Goal: Task Accomplishment & Management: Complete application form

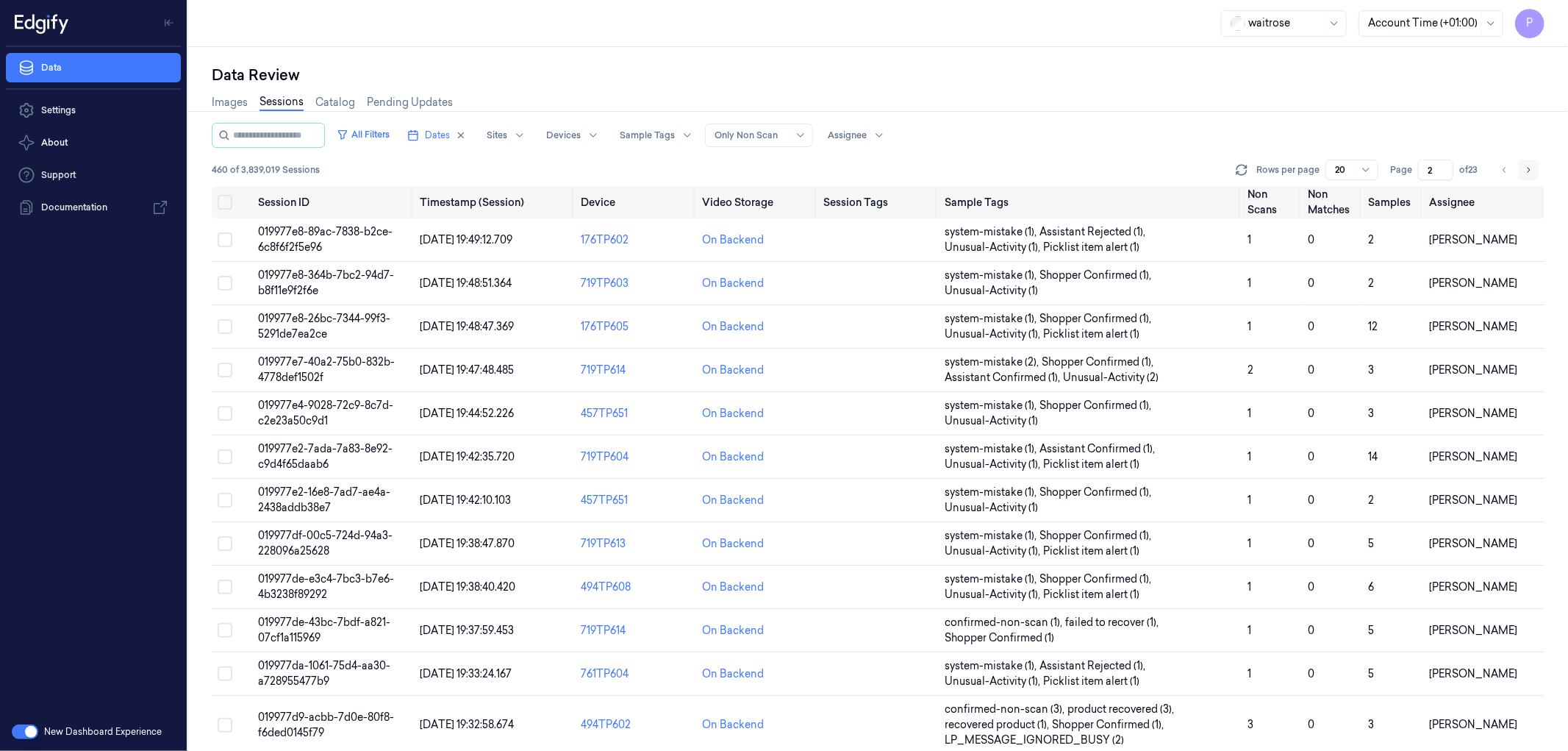
click at [1529, 169] on icon "Go to next page" at bounding box center [1528, 170] width 8 height 12
type input "3"
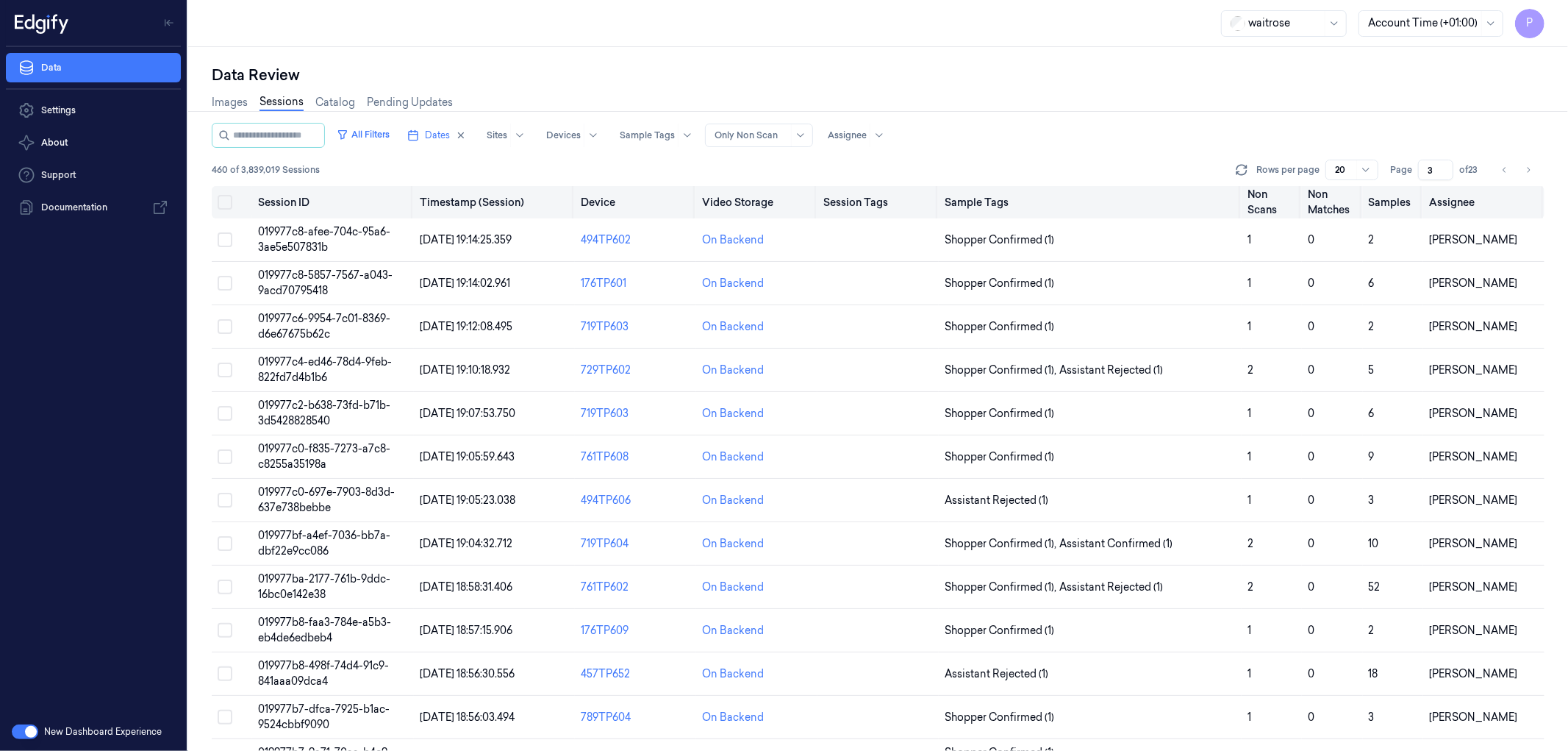
click at [227, 204] on button "Select all" at bounding box center [224, 202] width 14 height 14
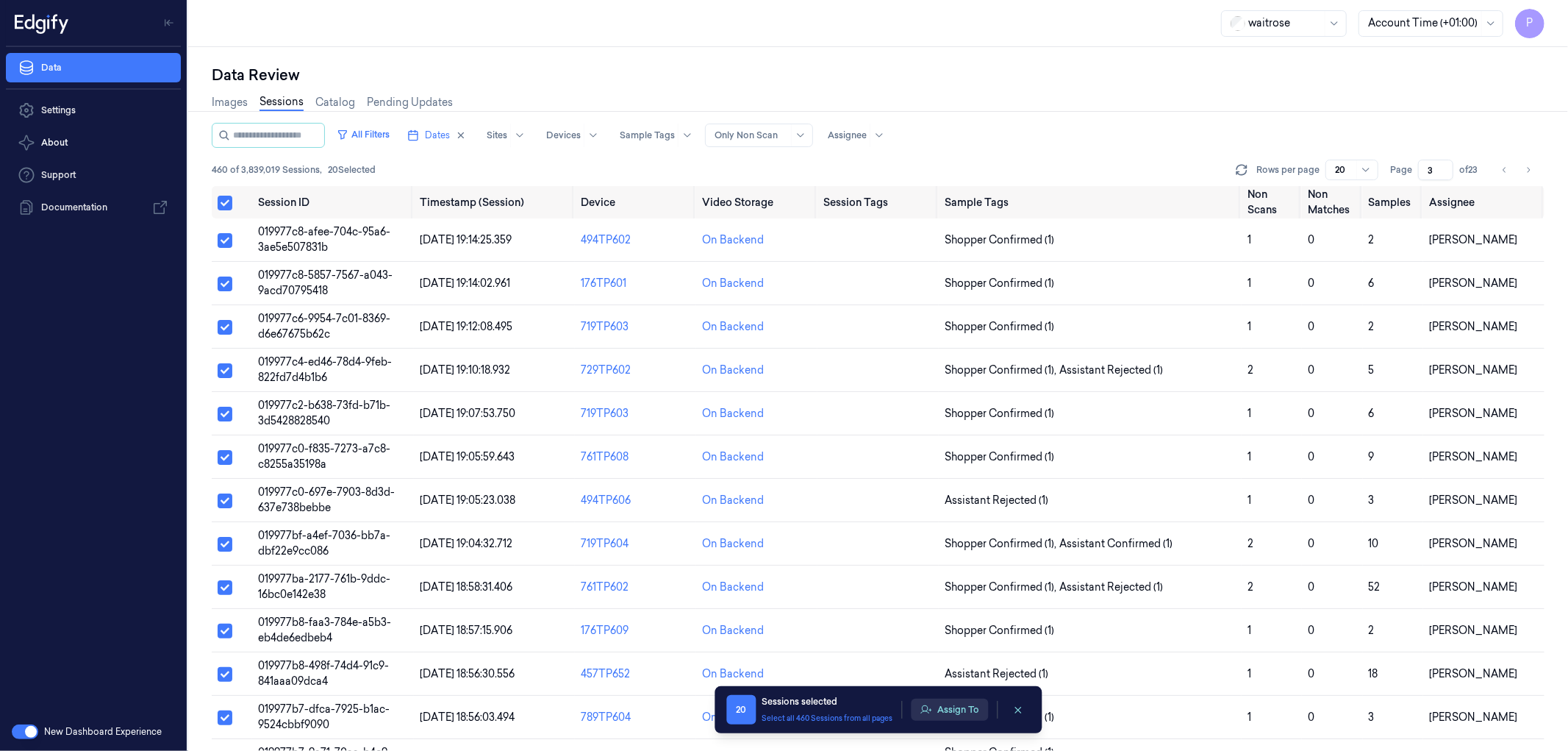
click at [957, 708] on button "Assign To" at bounding box center [949, 710] width 77 height 22
click at [1530, 170] on icon "Go to next page" at bounding box center [1528, 169] width 3 height 5
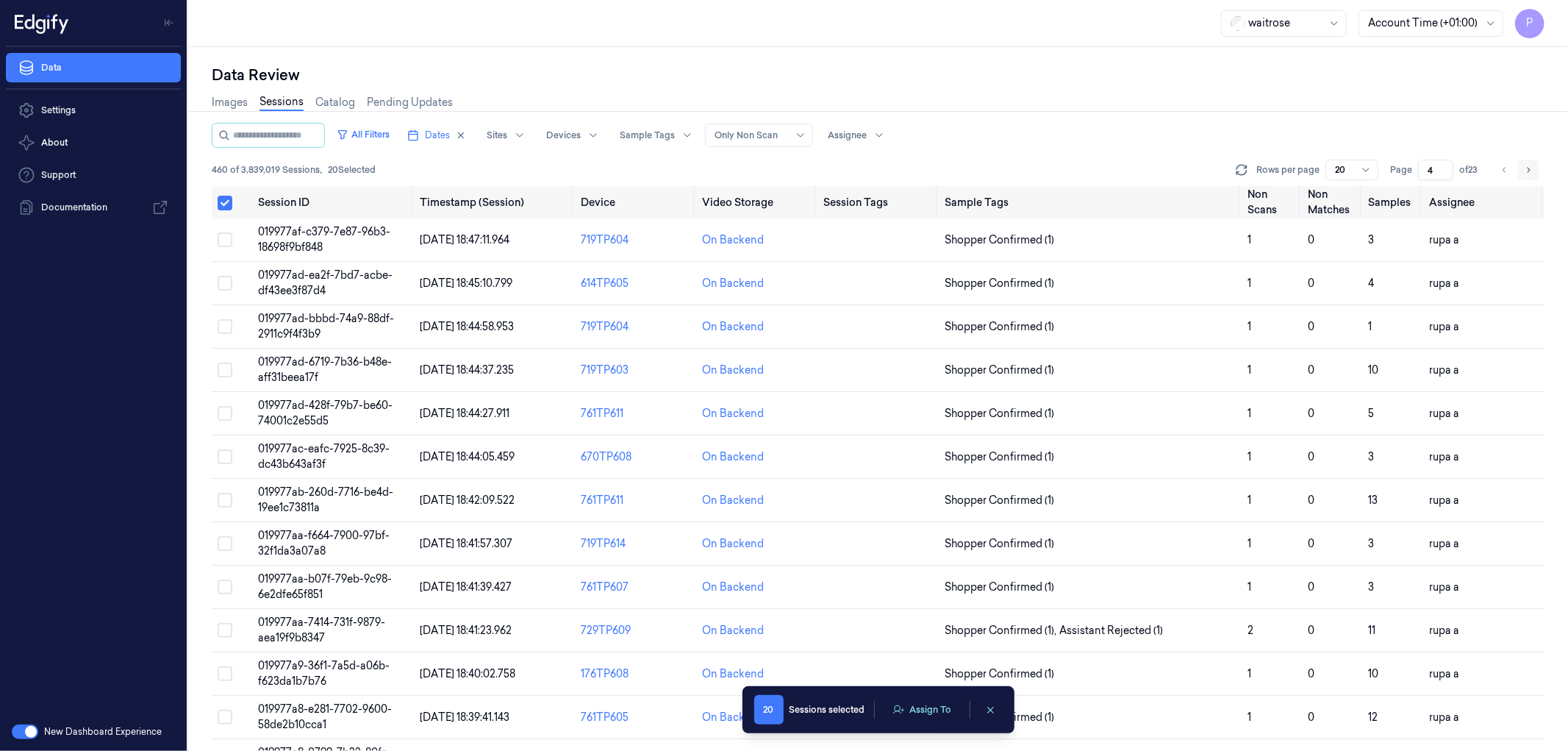
click at [1530, 170] on icon "Go to next page" at bounding box center [1528, 169] width 3 height 5
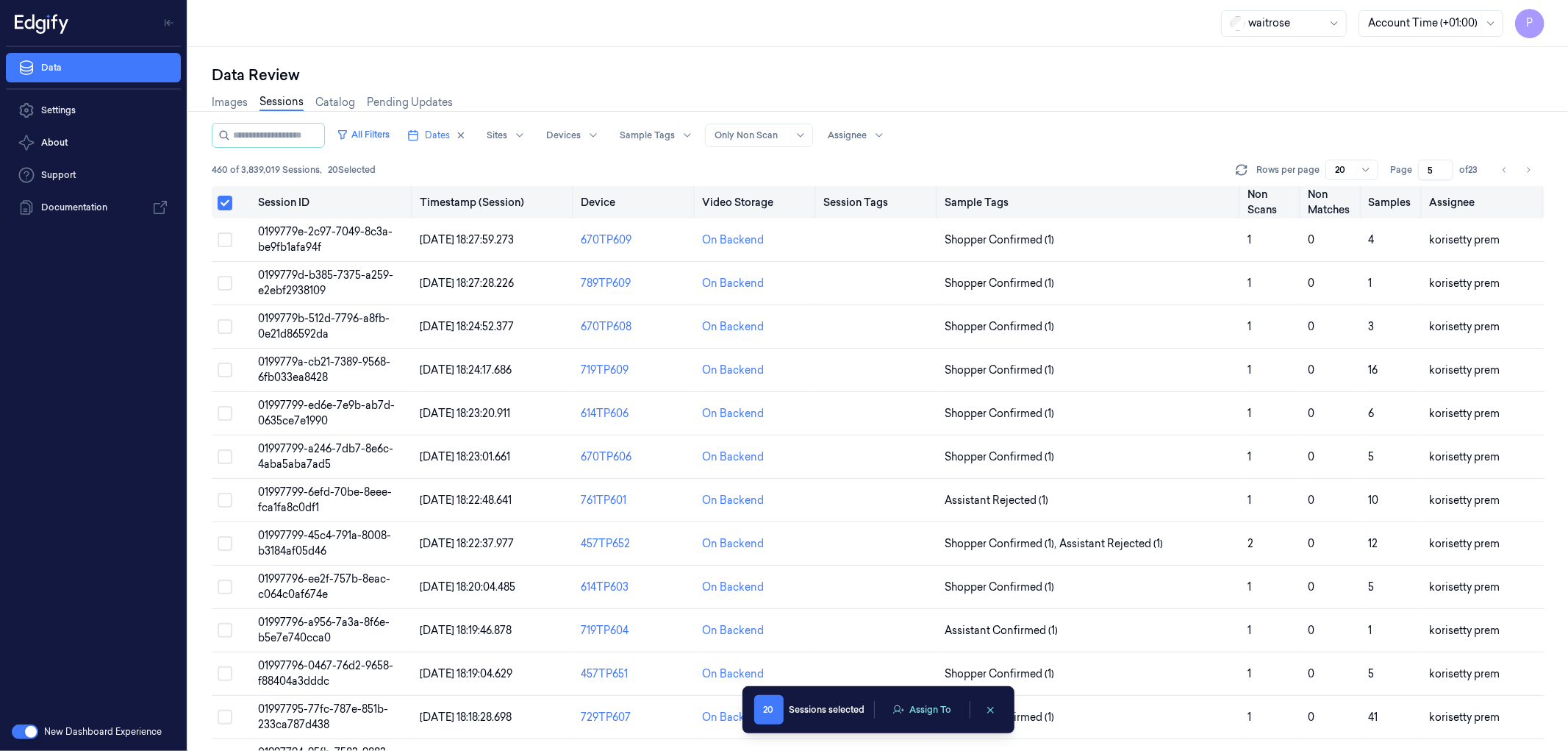
click at [221, 204] on button "Select all" at bounding box center [224, 202] width 14 height 14
click at [221, 204] on button "Select all" at bounding box center [224, 202] width 14 height 14
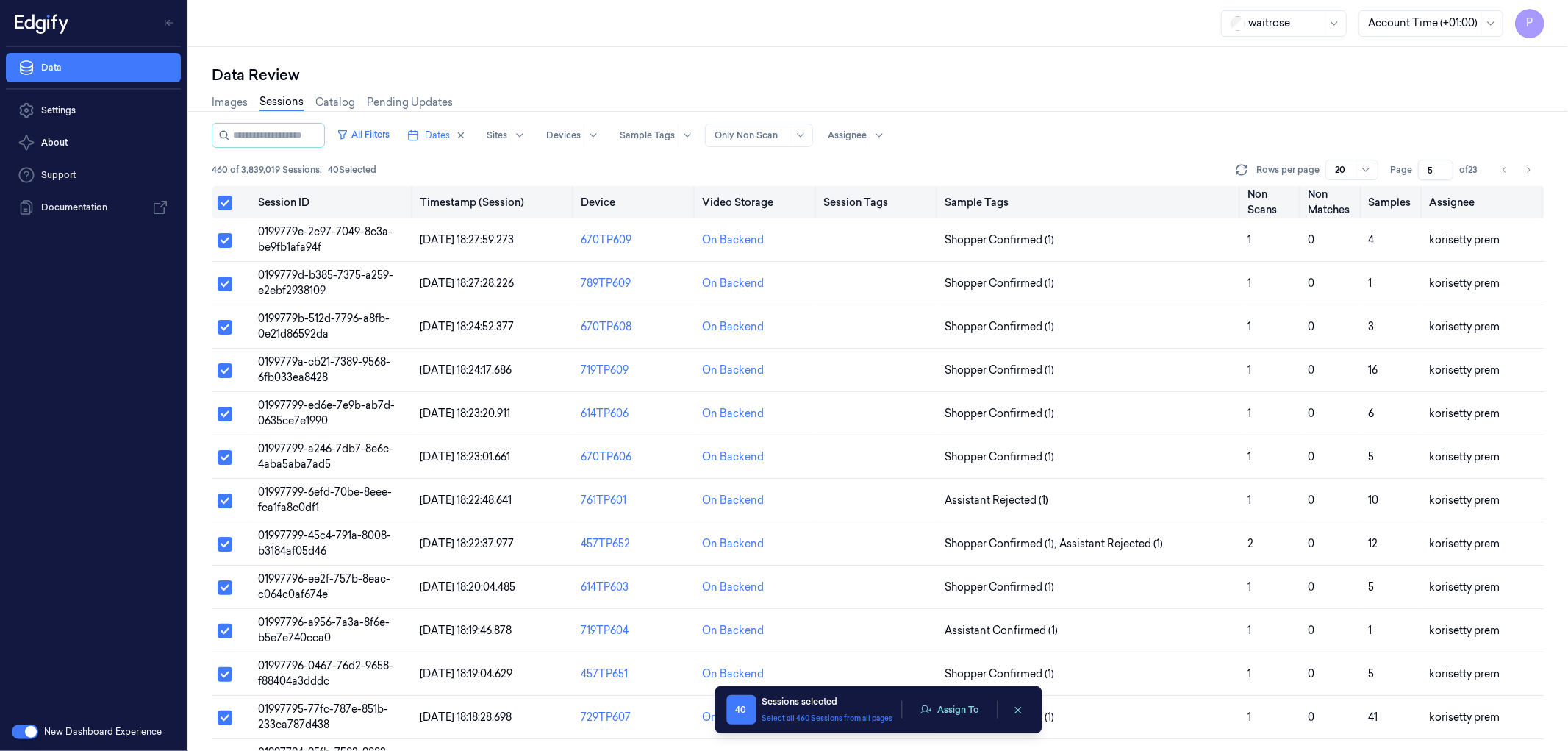
click at [221, 204] on button "Select all" at bounding box center [224, 202] width 14 height 14
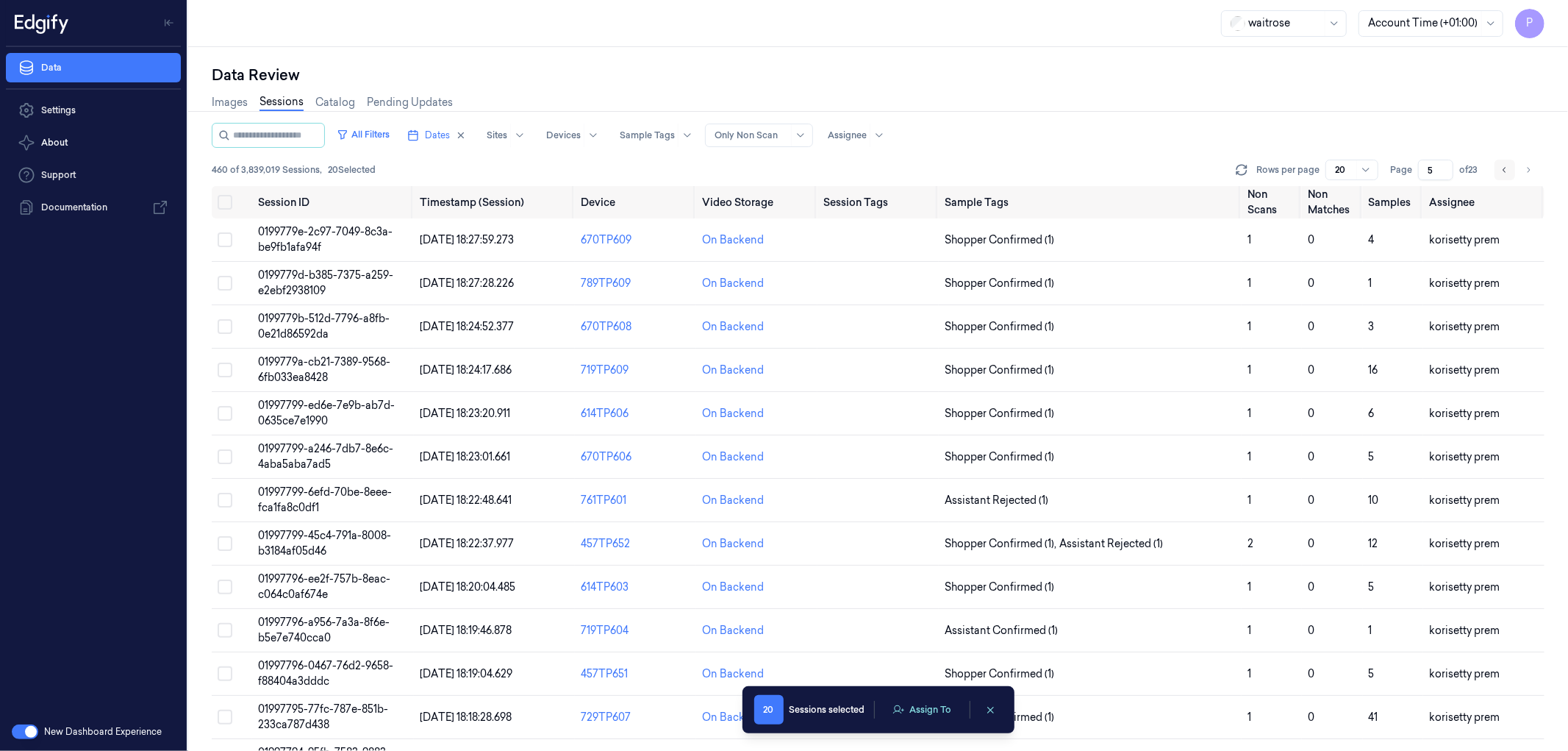
click at [1505, 168] on icon "Go to previous page" at bounding box center [1505, 170] width 8 height 12
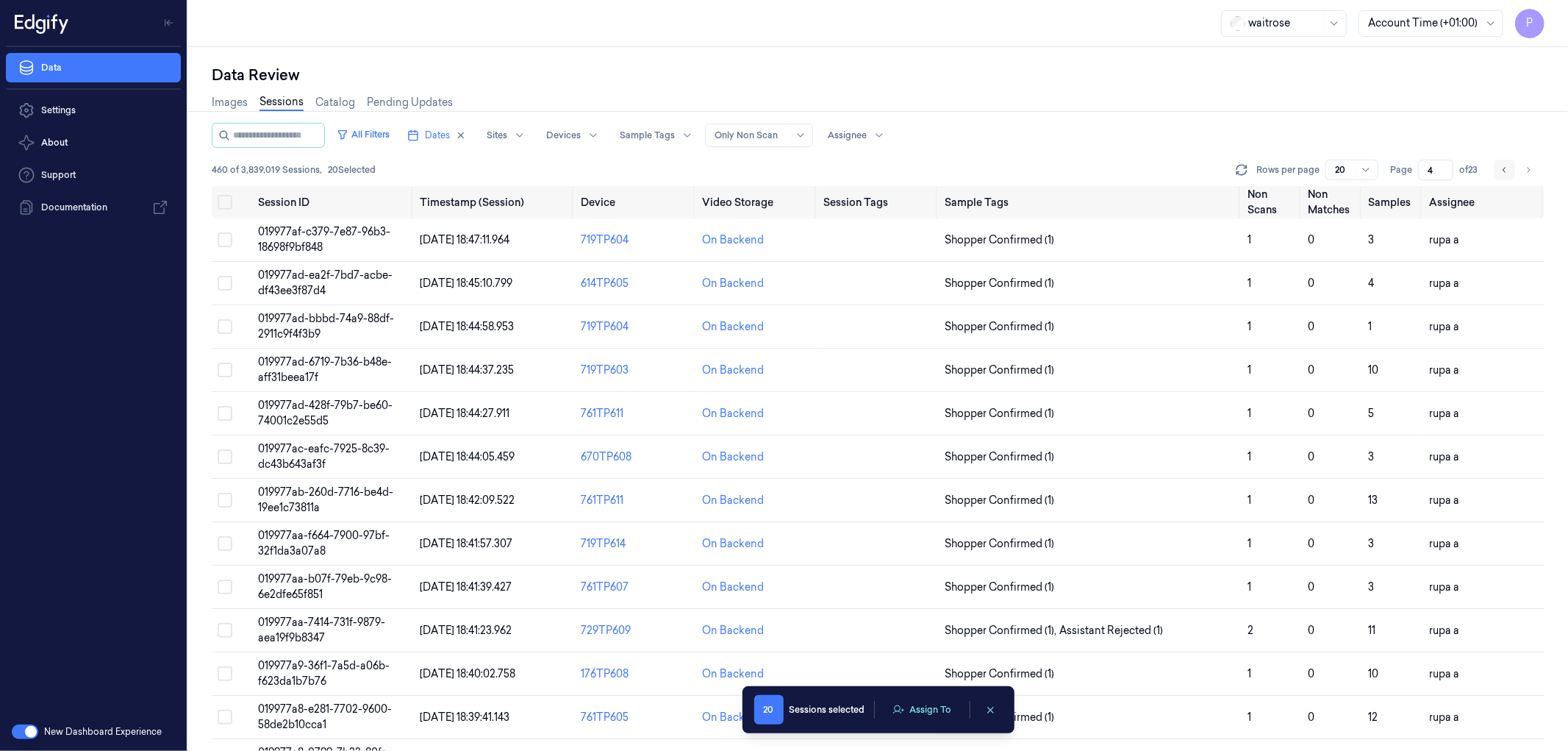
click at [1505, 168] on icon "Go to previous page" at bounding box center [1505, 170] width 8 height 12
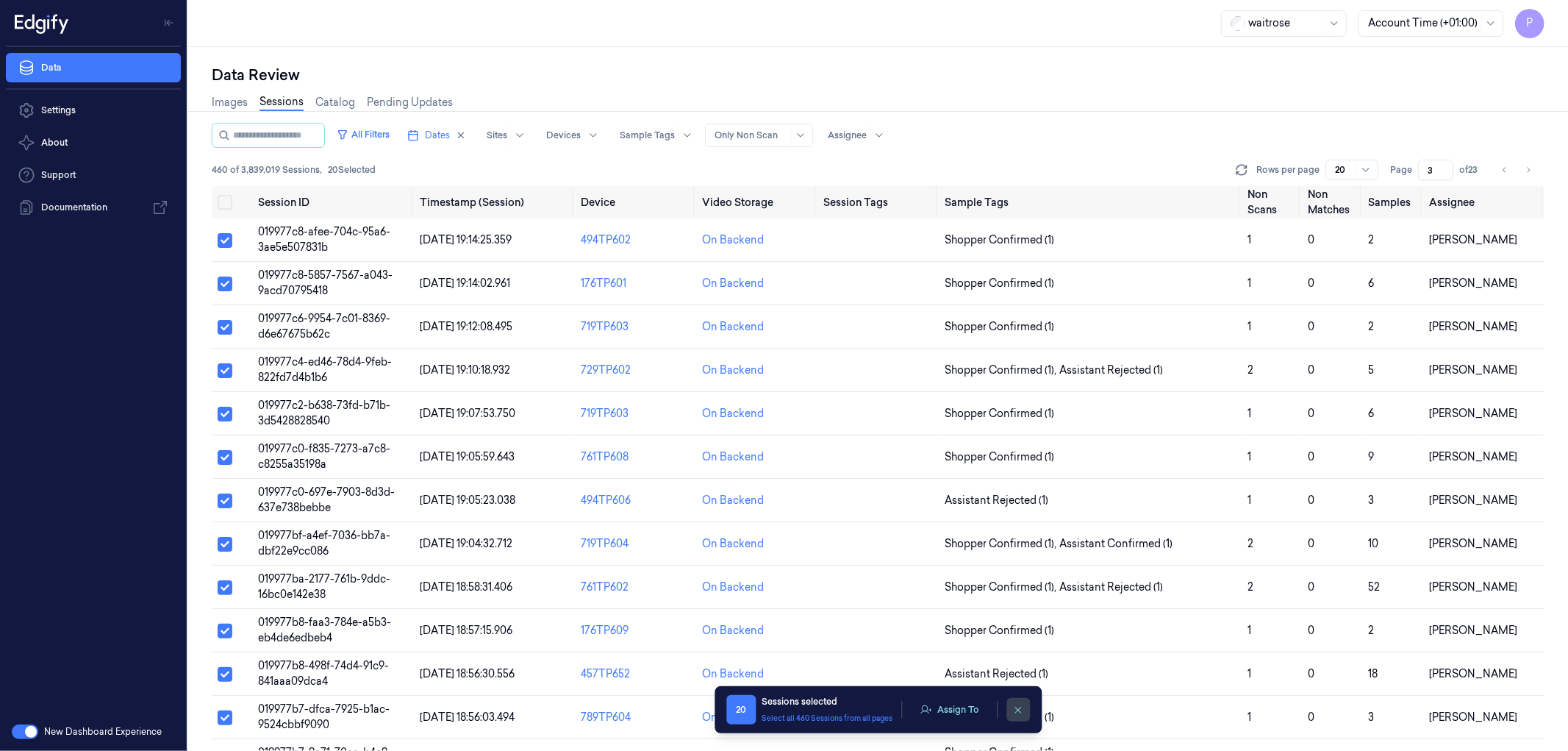
click at [1015, 709] on icon "clearSelection" at bounding box center [1018, 710] width 11 height 11
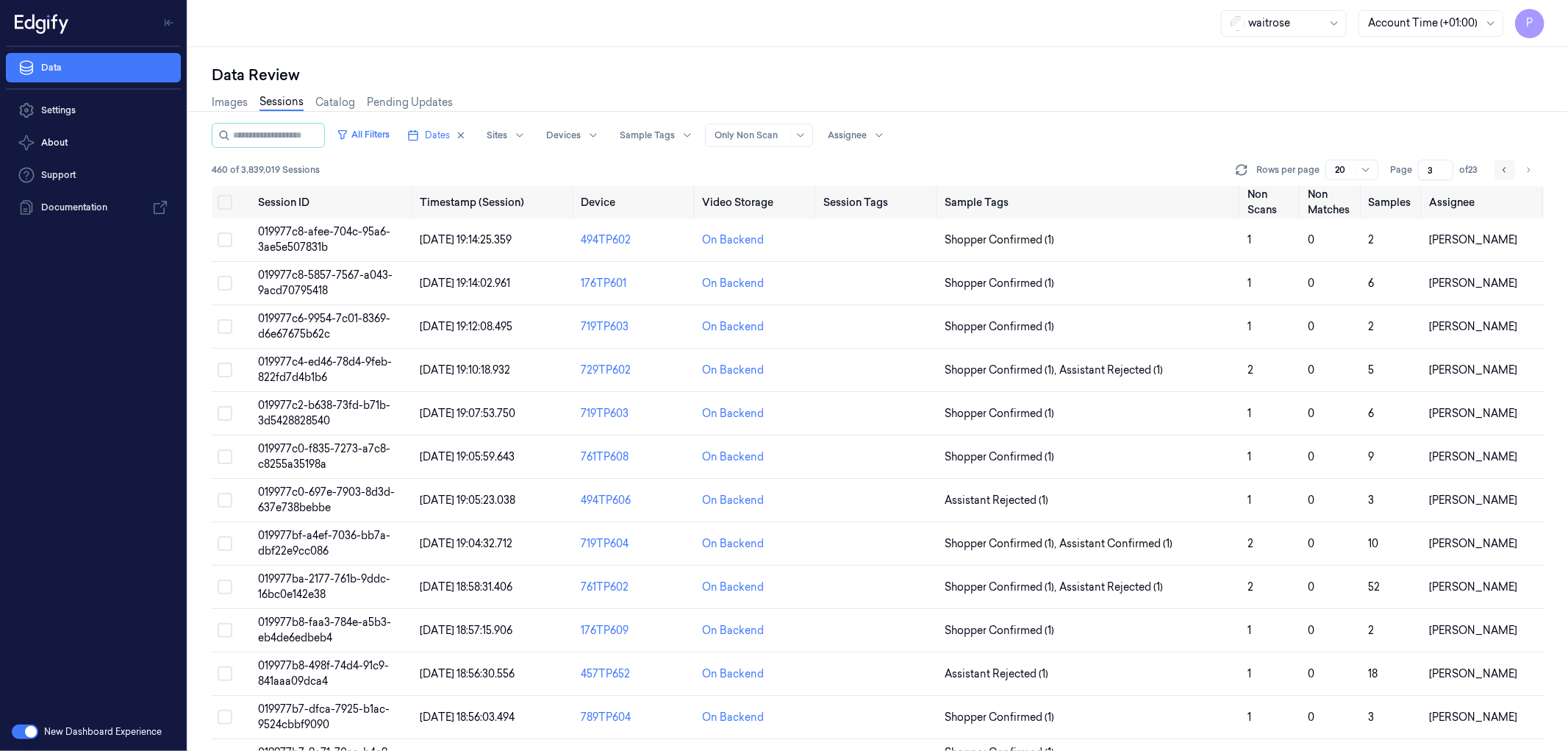
click at [1507, 170] on icon "Go to previous page" at bounding box center [1505, 170] width 8 height 12
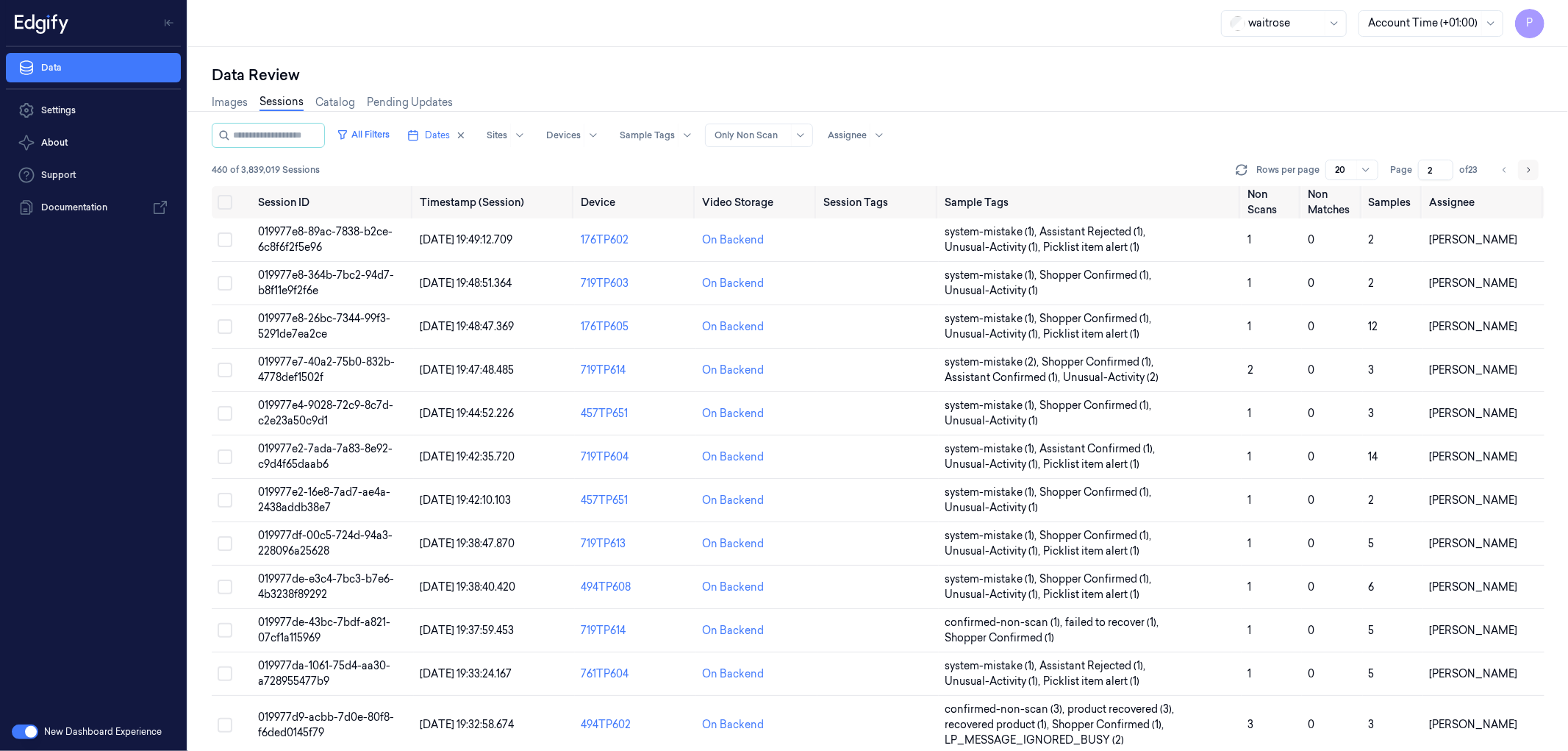
click at [1525, 167] on icon "Go to next page" at bounding box center [1528, 170] width 8 height 12
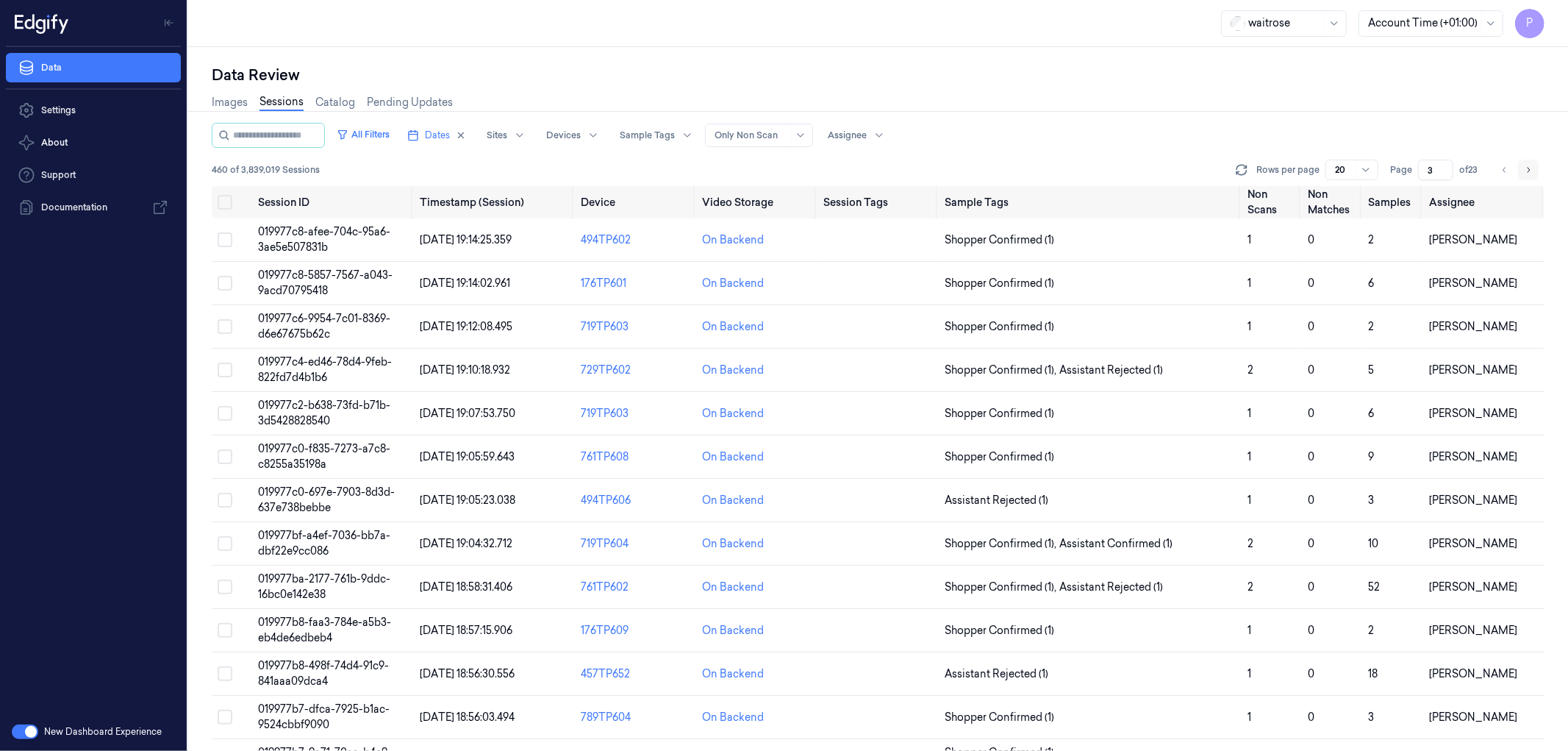
click at [1525, 167] on icon "Go to next page" at bounding box center [1528, 170] width 8 height 12
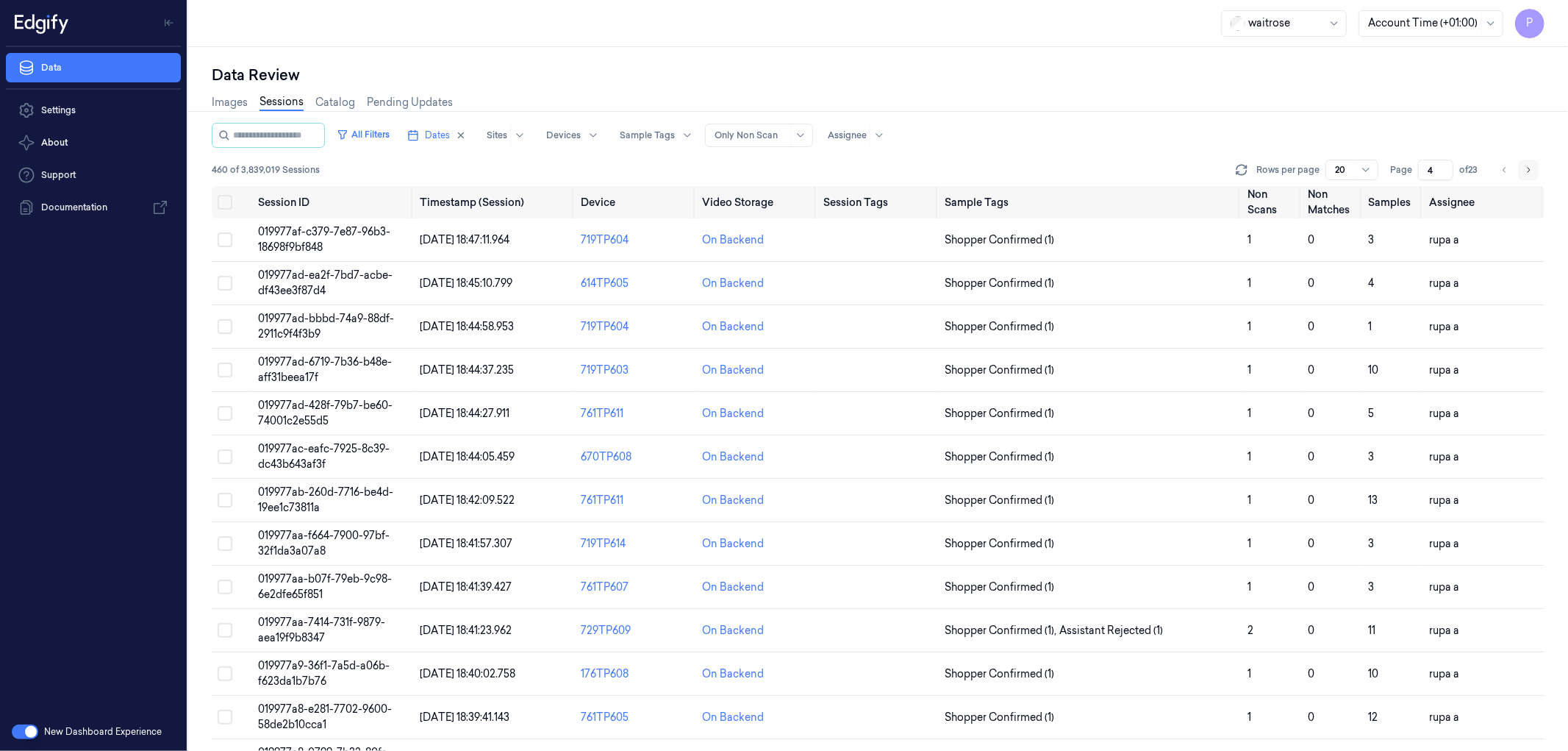
click at [1525, 167] on icon "Go to next page" at bounding box center [1528, 170] width 8 height 12
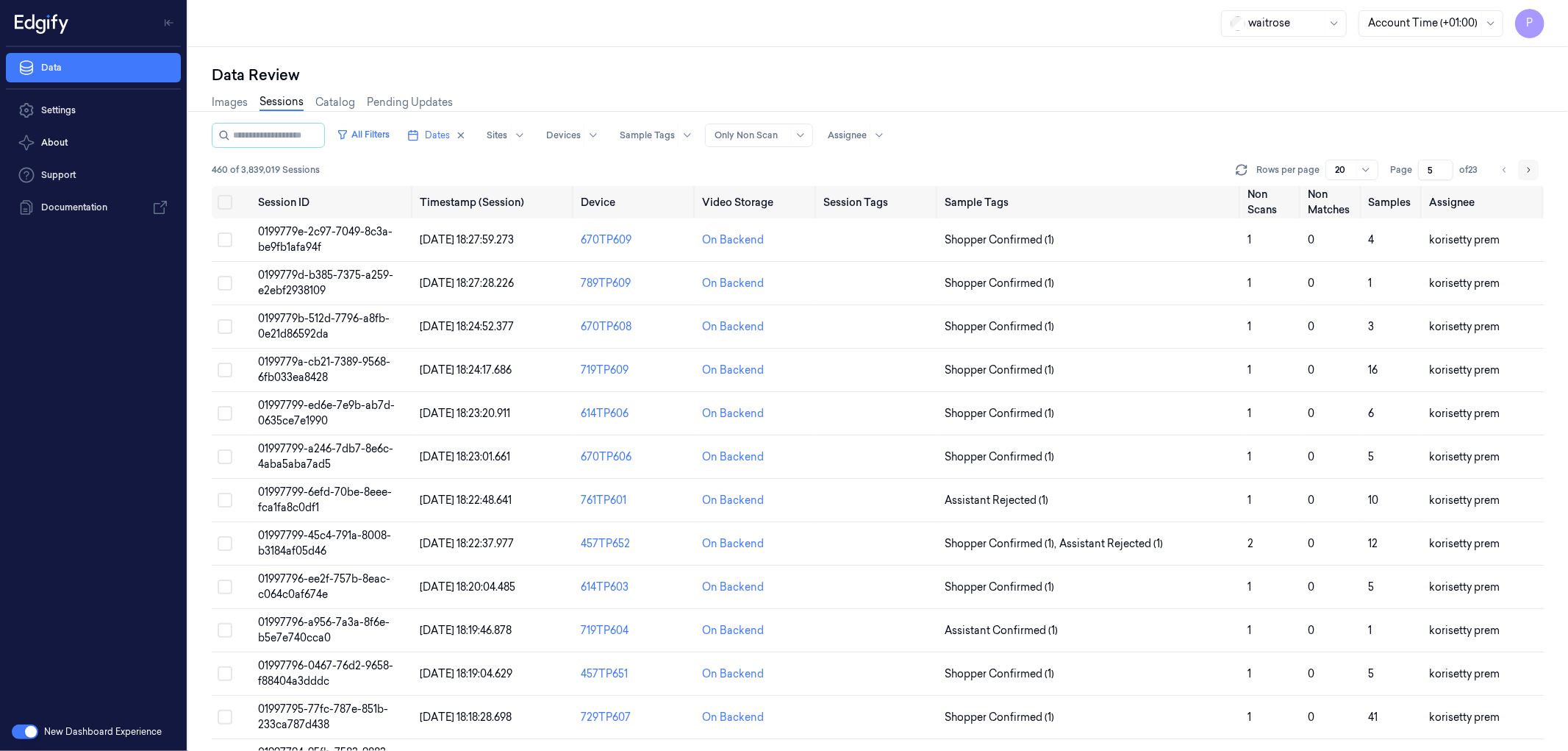
click at [1525, 167] on icon "Go to next page" at bounding box center [1528, 170] width 8 height 12
type input "6"
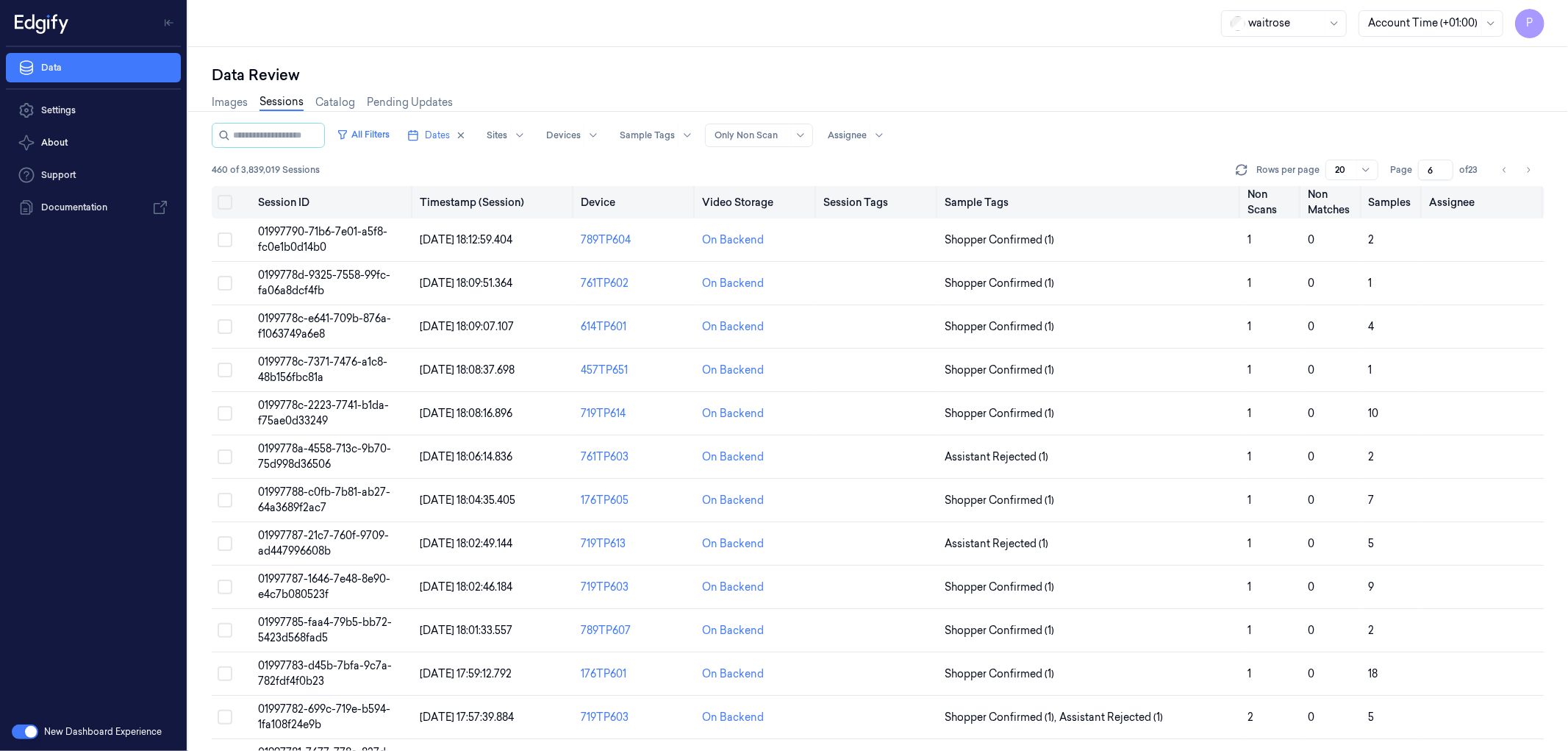
click at [223, 201] on button "Select all" at bounding box center [224, 202] width 14 height 14
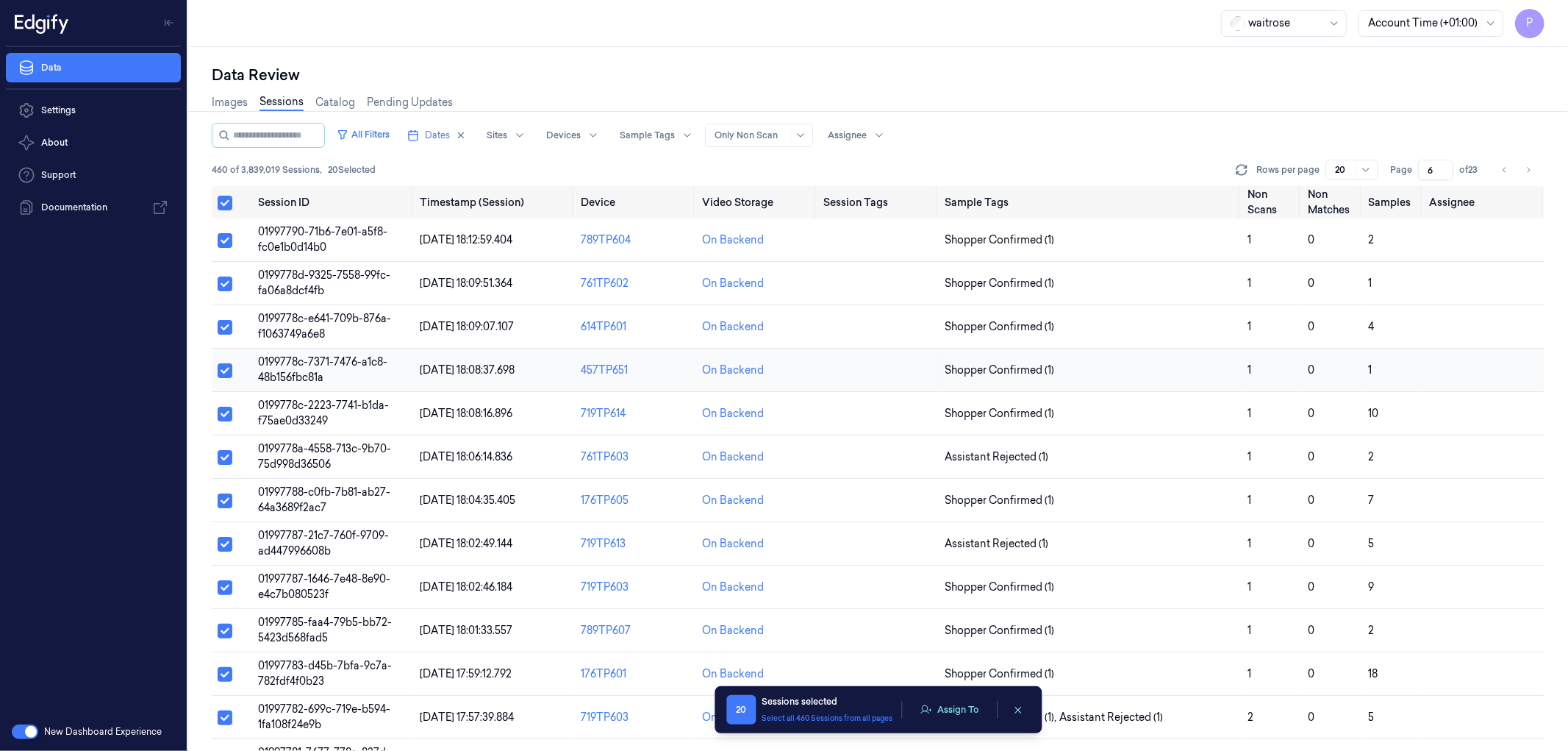
type button "on"
click at [955, 704] on button "Assign To" at bounding box center [949, 710] width 77 height 22
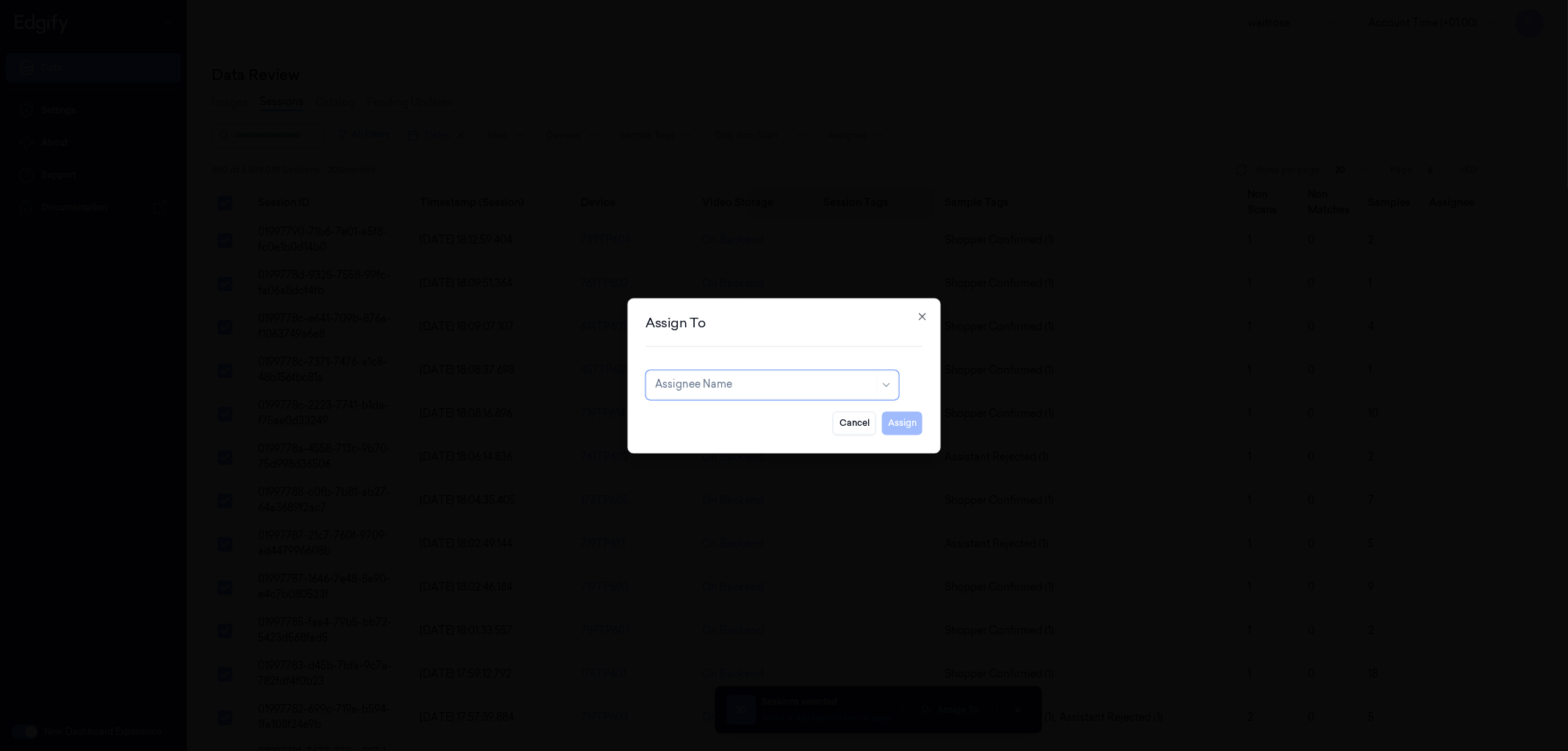
click at [725, 387] on div at bounding box center [764, 385] width 219 height 15
type input "vars"
click at [710, 420] on div "[PERSON_NAME]" at bounding box center [699, 418] width 88 height 15
click at [901, 422] on button "Assign" at bounding box center [902, 423] width 41 height 24
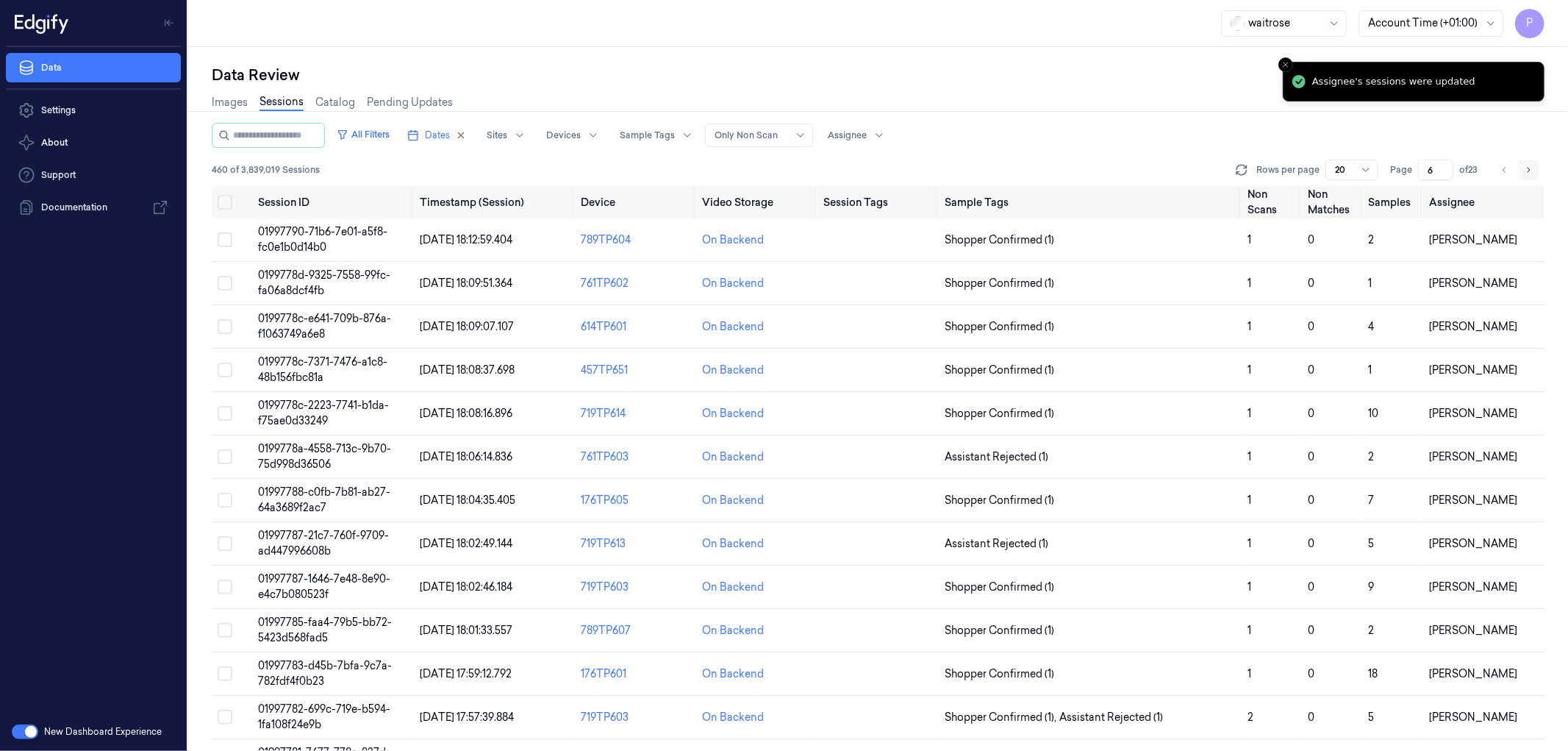
click at [1531, 175] on button "Go to next page" at bounding box center [1528, 169] width 20 height 20
type input "7"
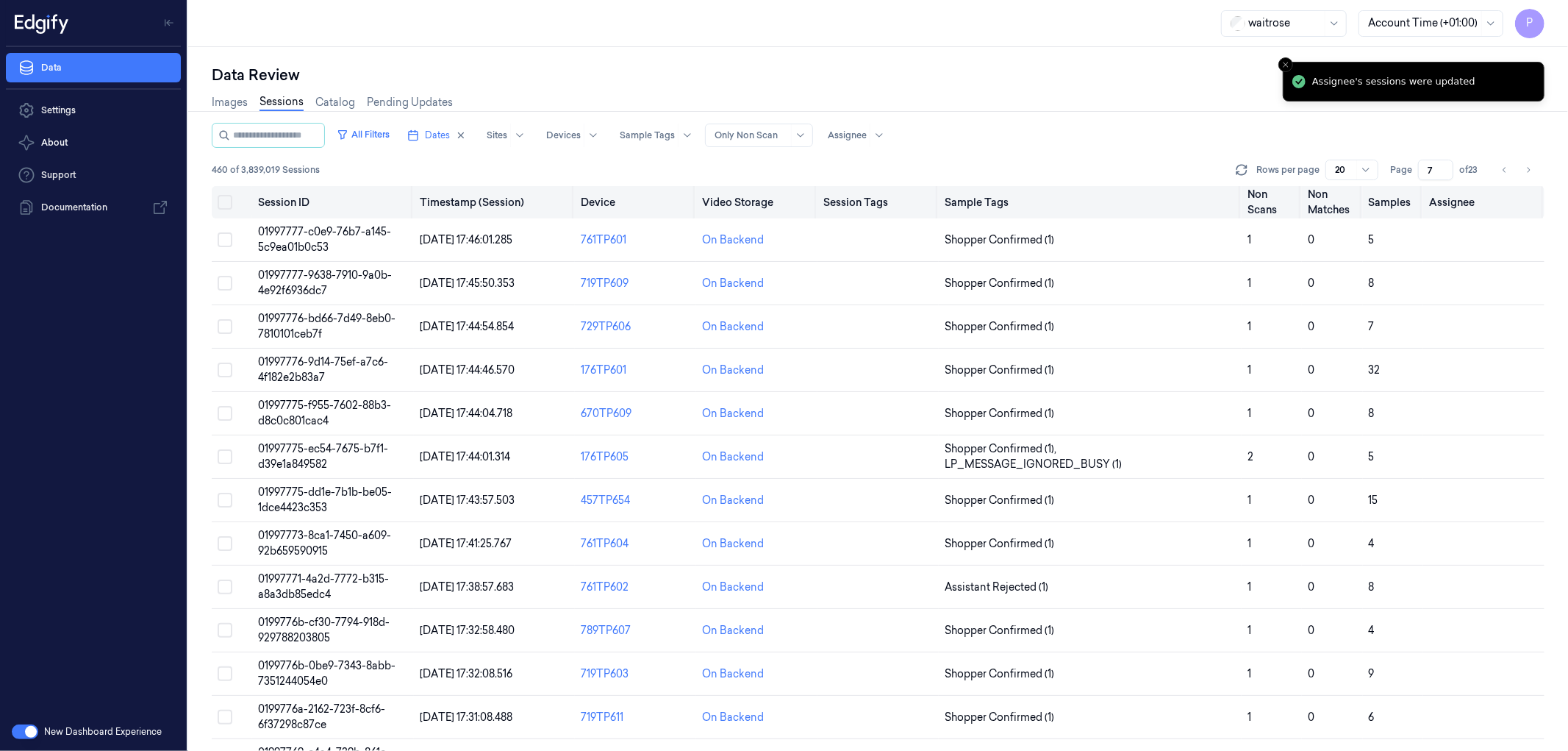
click at [221, 203] on button "on" at bounding box center [224, 202] width 14 height 14
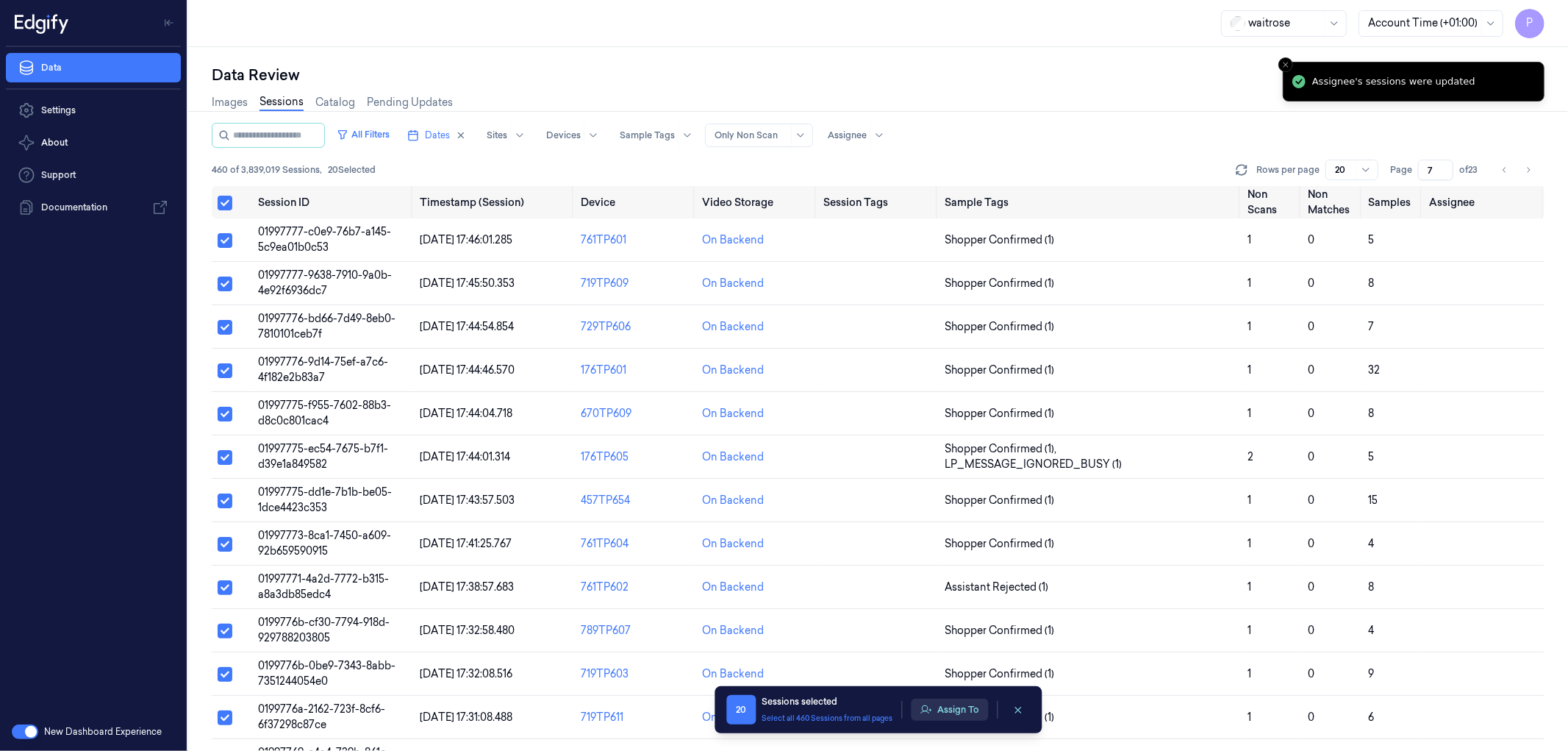
click at [961, 711] on button "Assign To" at bounding box center [949, 710] width 77 height 22
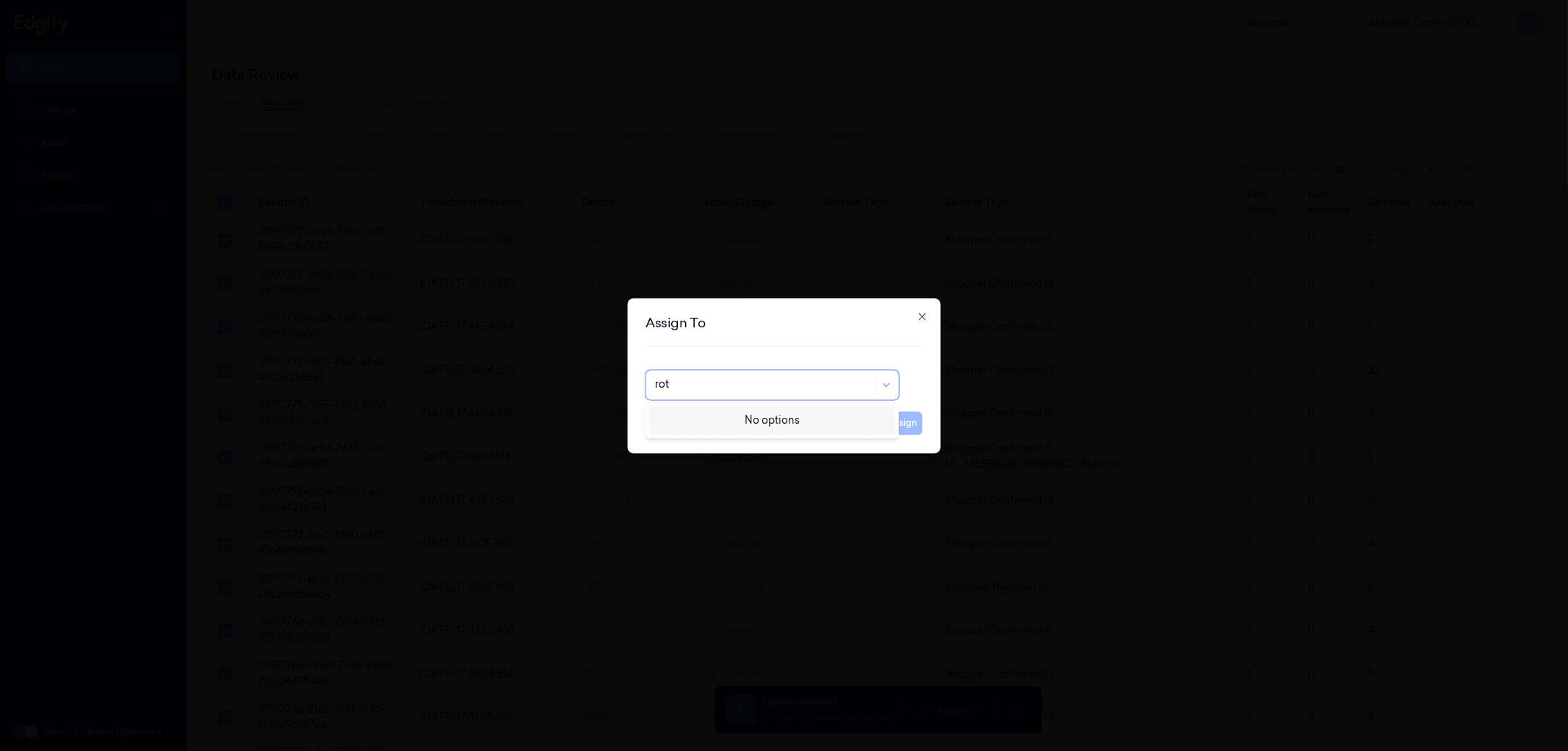
type input "ro"
click at [783, 420] on div "[PERSON_NAME]" at bounding box center [772, 418] width 234 height 15
click at [902, 428] on button "Assign" at bounding box center [902, 423] width 41 height 24
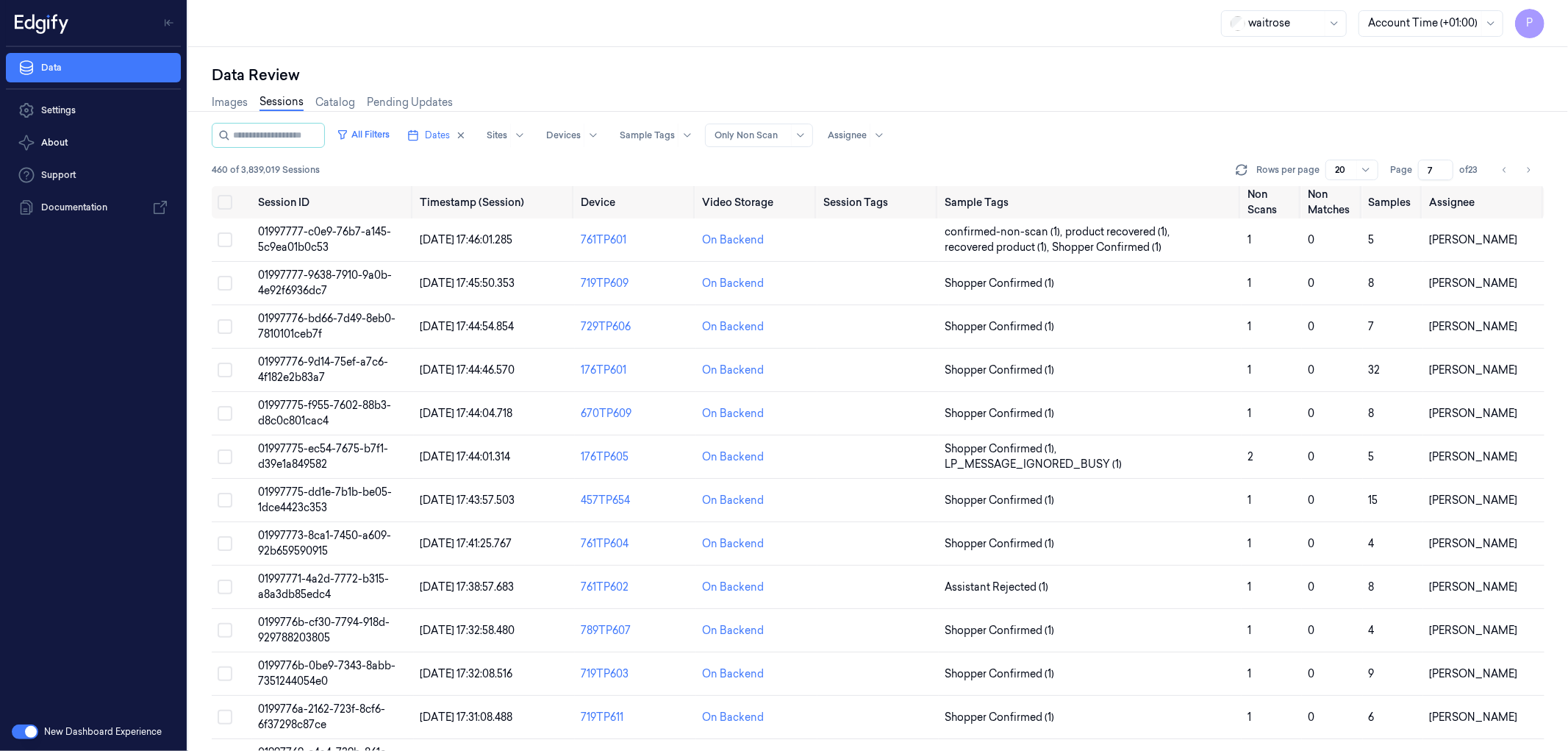
click at [1106, 103] on div "Images Sessions Catalog Pending Updates" at bounding box center [878, 104] width 1333 height 37
click at [1531, 166] on icon "Go to next page" at bounding box center [1528, 170] width 8 height 12
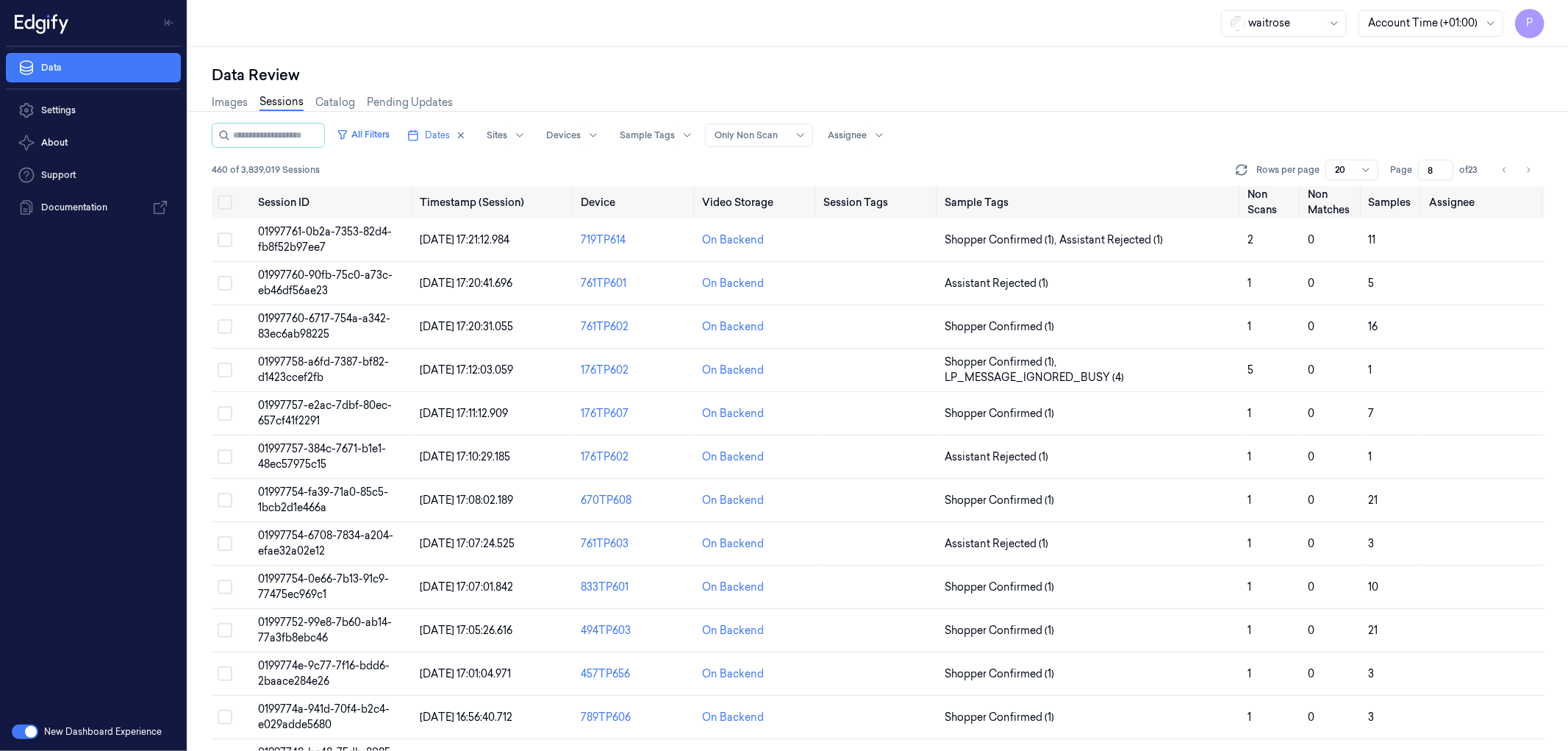
click at [1248, 98] on div "Images Sessions Catalog Pending Updates" at bounding box center [878, 104] width 1333 height 37
click at [1502, 173] on icon "Go to previous page" at bounding box center [1505, 170] width 8 height 12
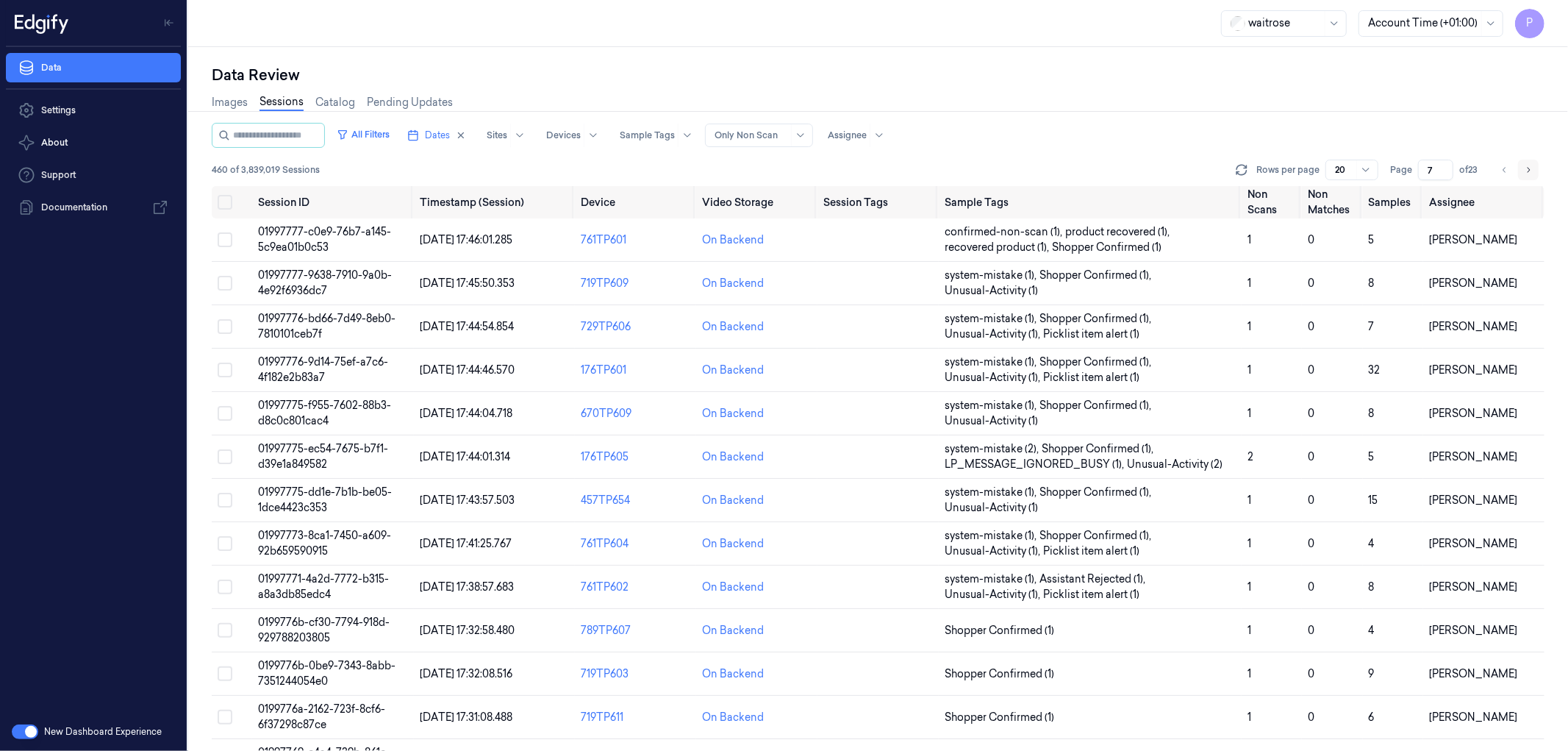
click at [1529, 169] on icon "Go to next page" at bounding box center [1528, 170] width 8 height 12
type input "8"
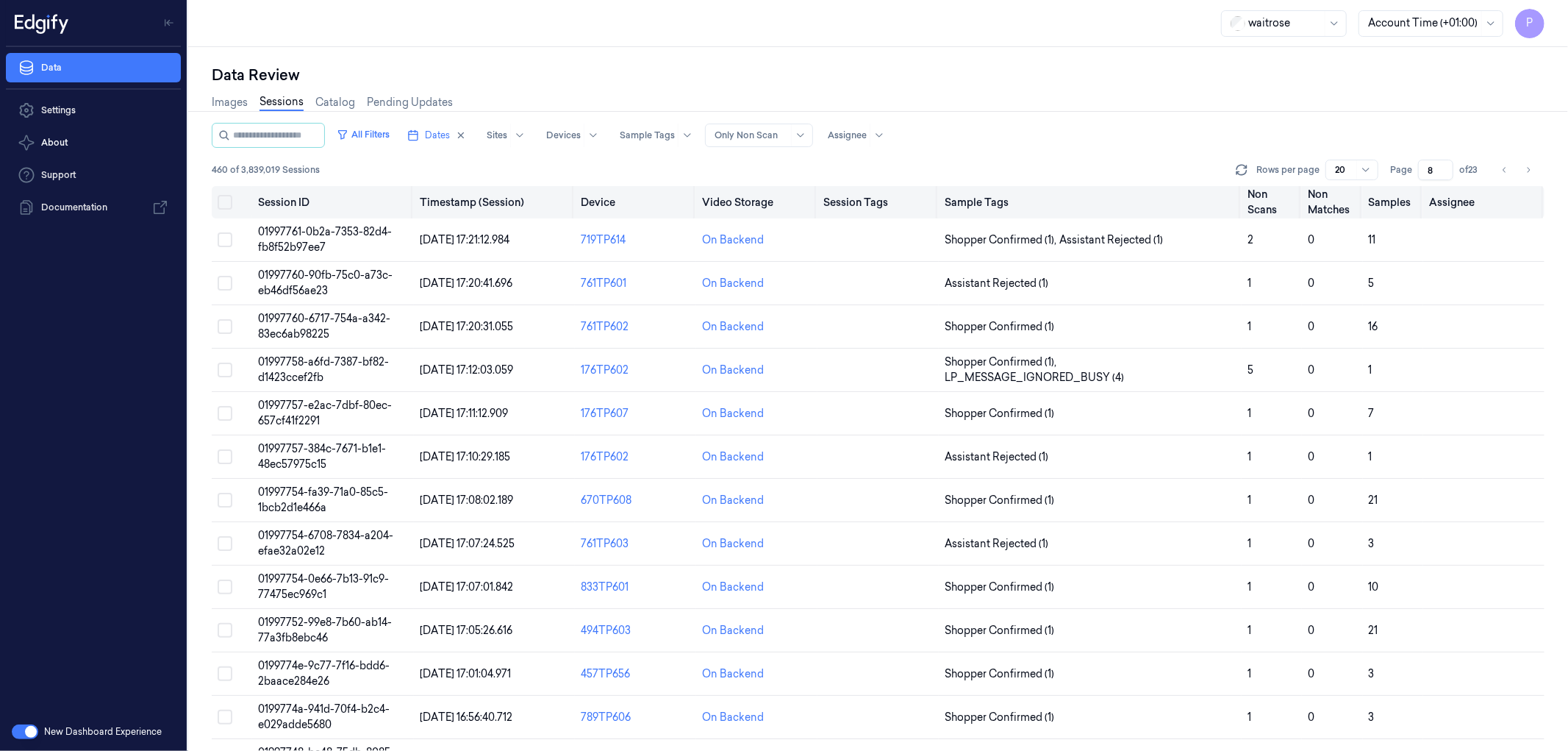
click at [224, 199] on button "on" at bounding box center [224, 202] width 14 height 14
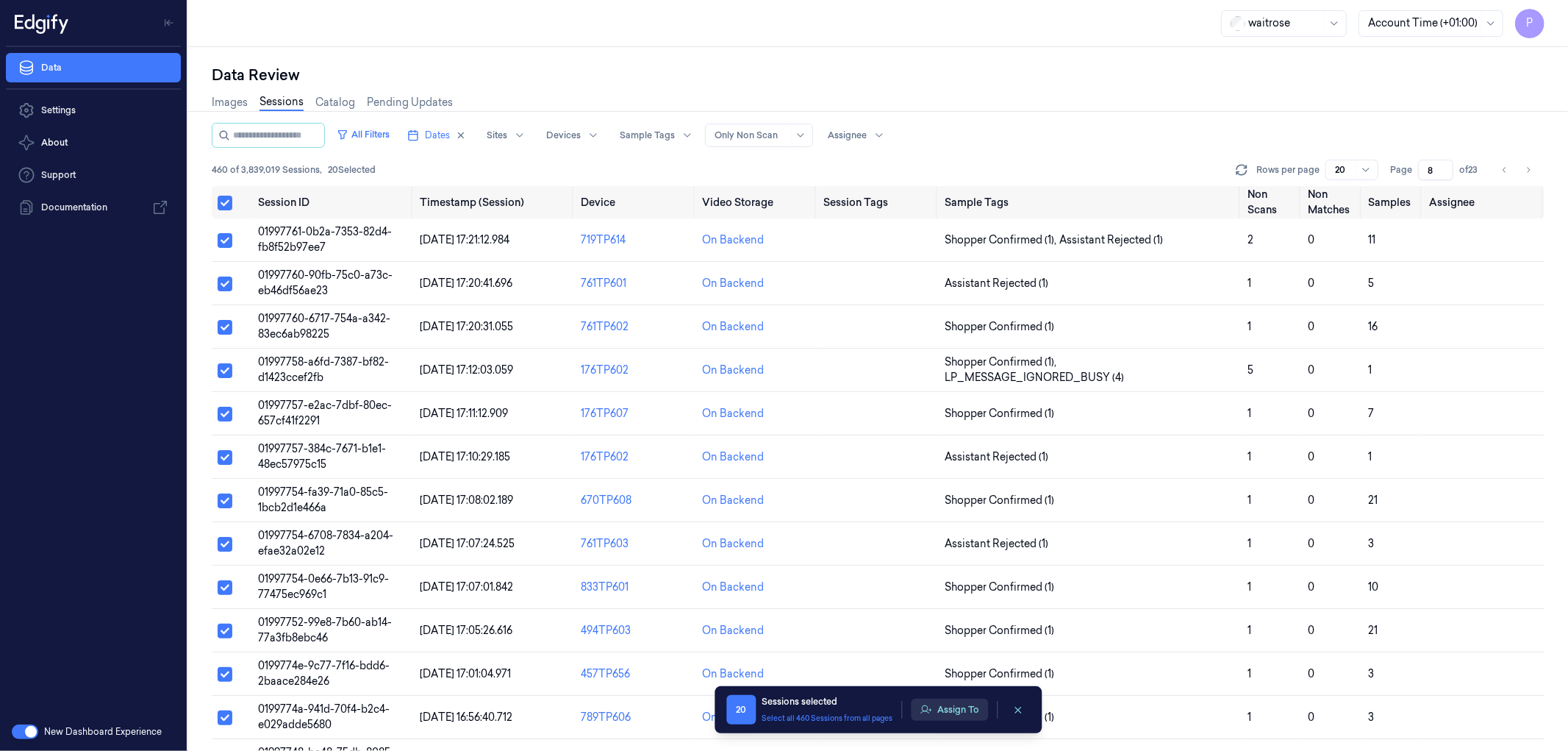
click at [930, 708] on icon "button" at bounding box center [926, 710] width 12 height 12
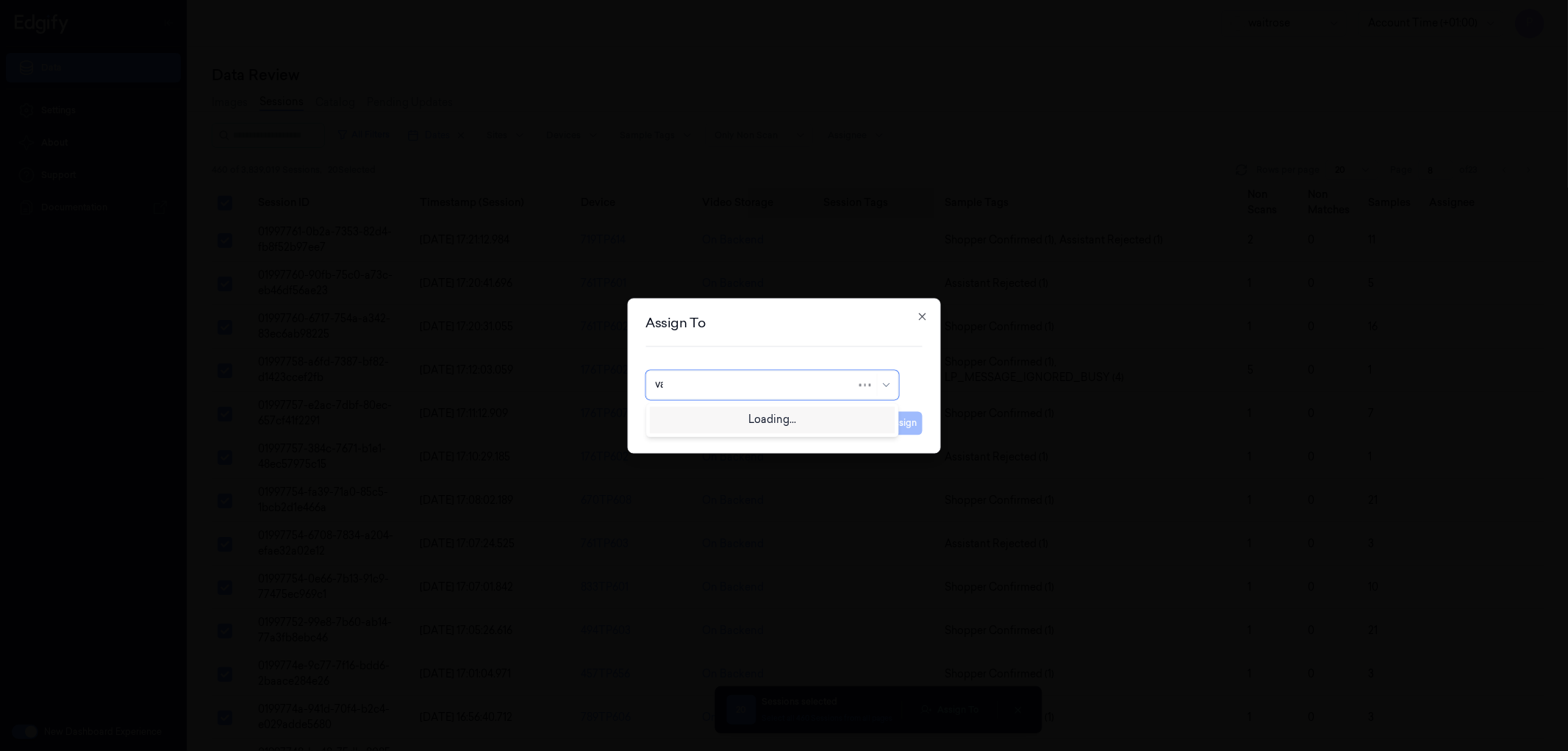
type input "var"
click at [702, 443] on div "[PERSON_NAME] g" at bounding box center [772, 442] width 234 height 15
click at [910, 428] on button "Assign" at bounding box center [902, 423] width 41 height 24
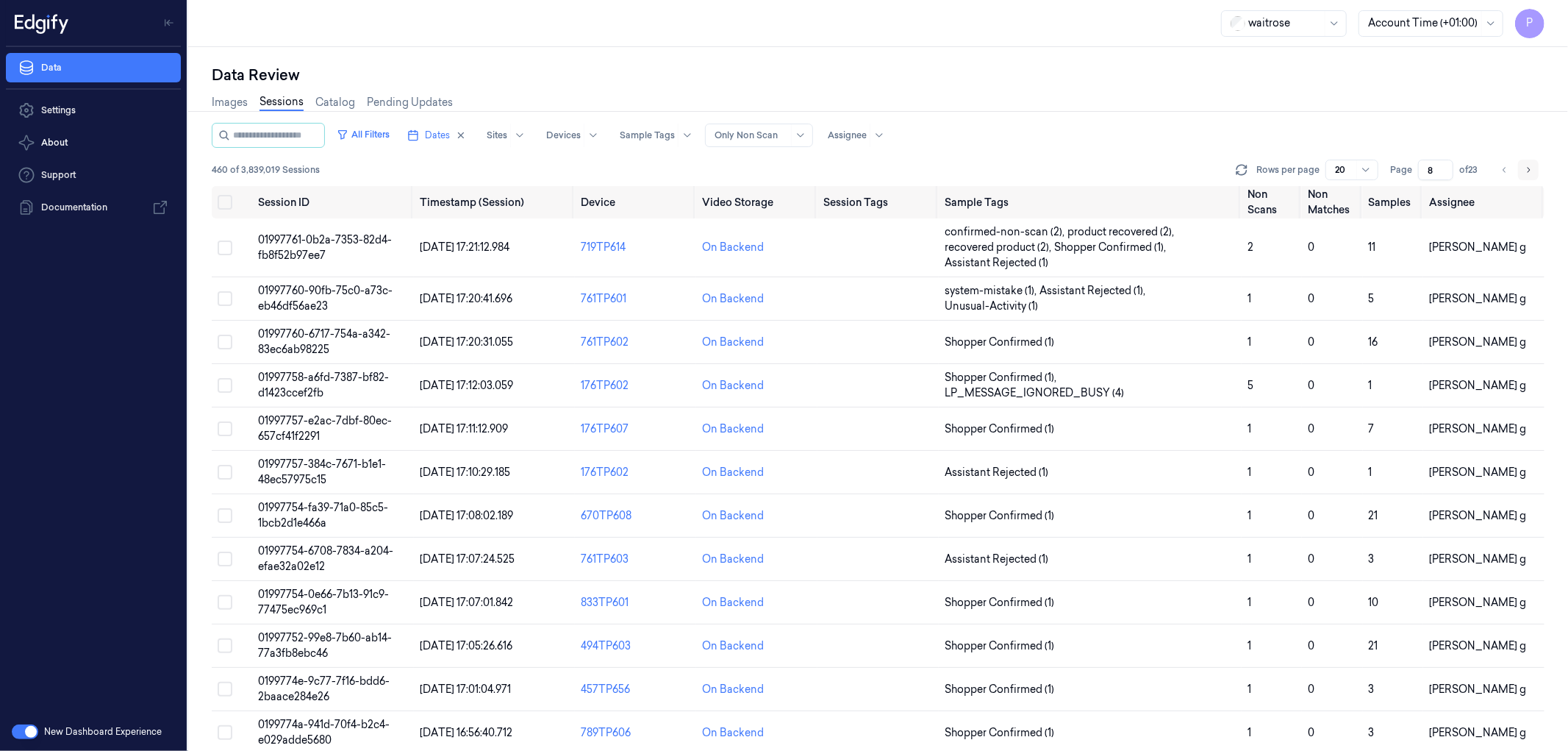
click at [1529, 171] on icon "Go to next page" at bounding box center [1528, 170] width 8 height 12
type input "9"
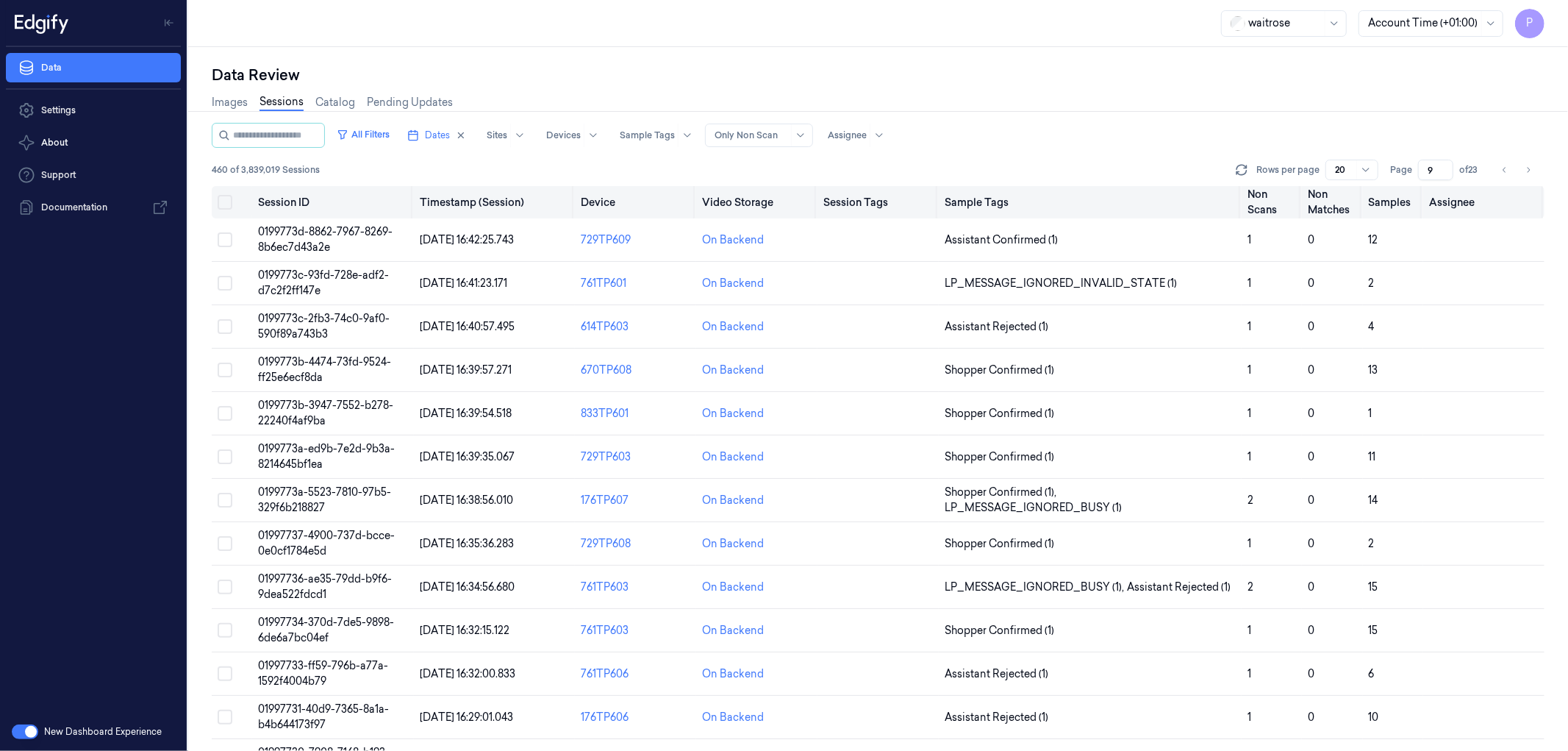
click at [223, 202] on button "on" at bounding box center [224, 202] width 14 height 14
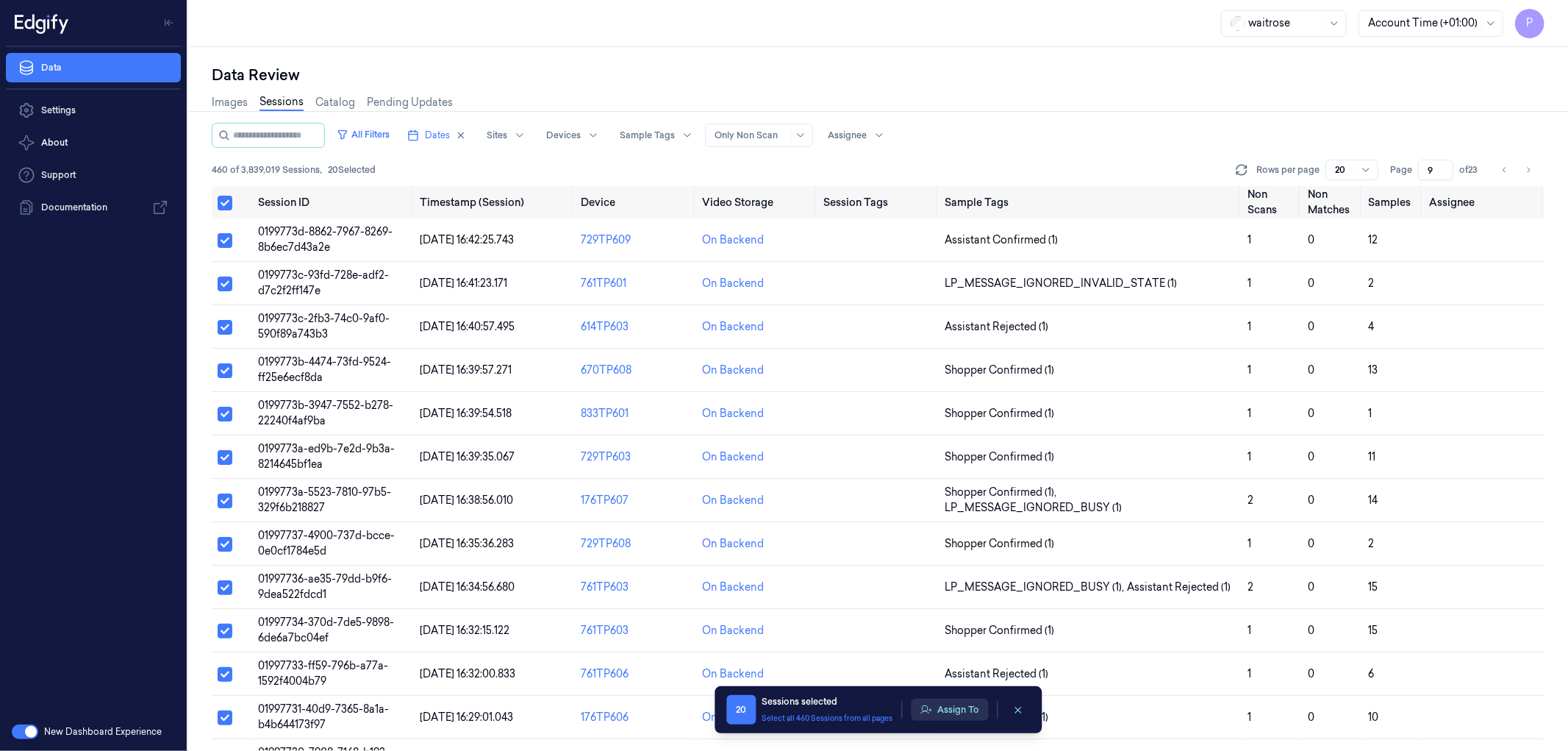
click at [930, 710] on icon "button" at bounding box center [926, 710] width 11 height 8
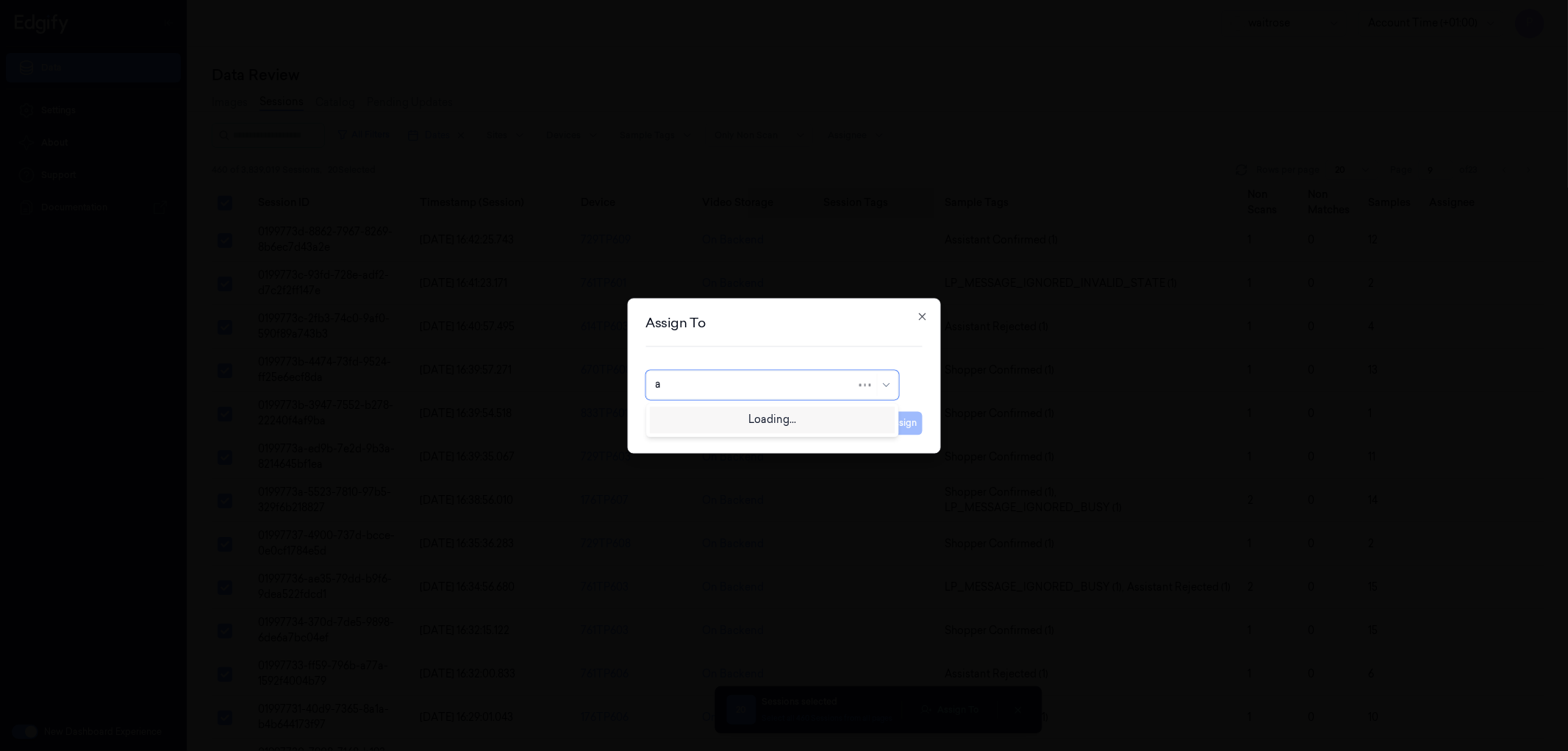
type input "an"
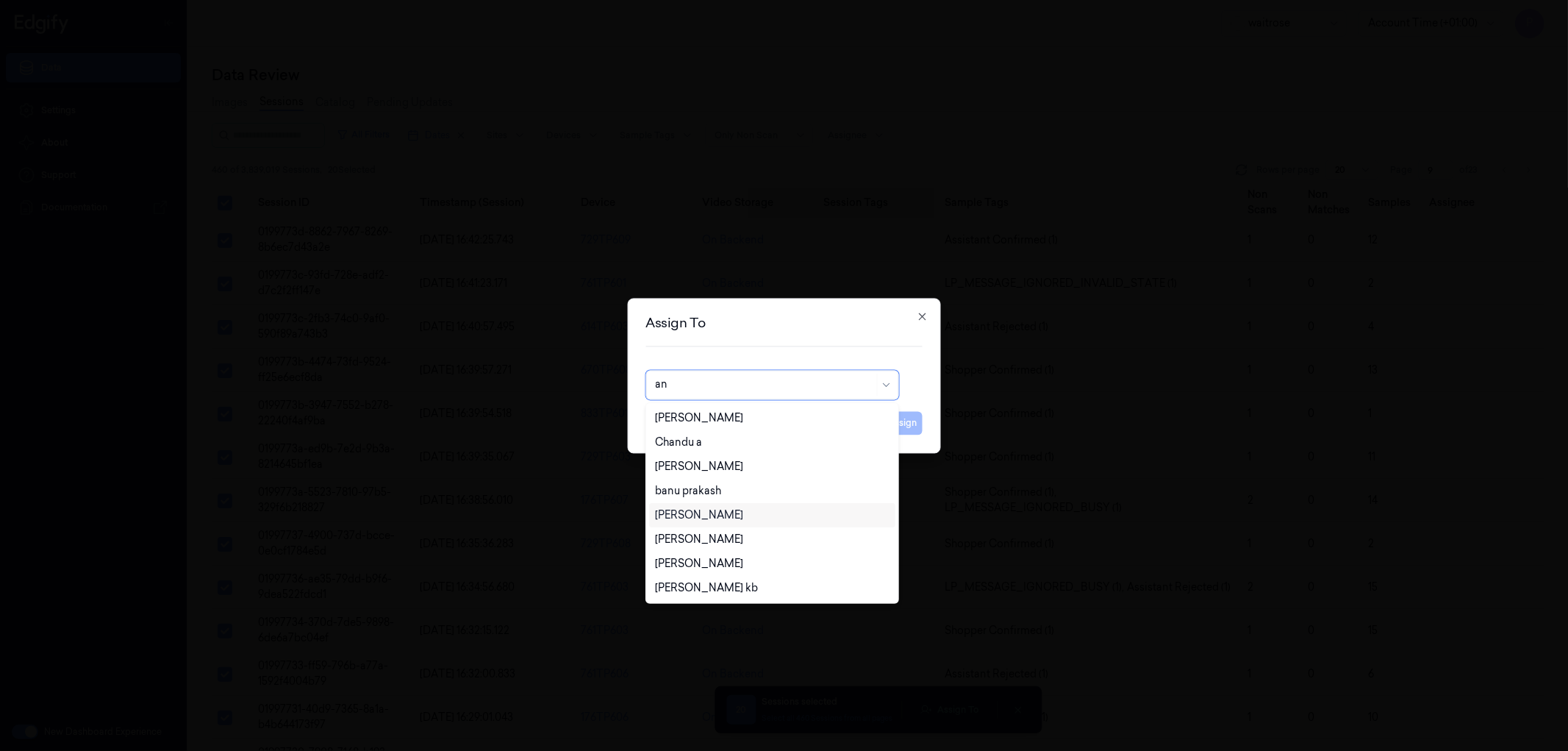
click at [699, 522] on div "[PERSON_NAME]" at bounding box center [699, 515] width 88 height 15
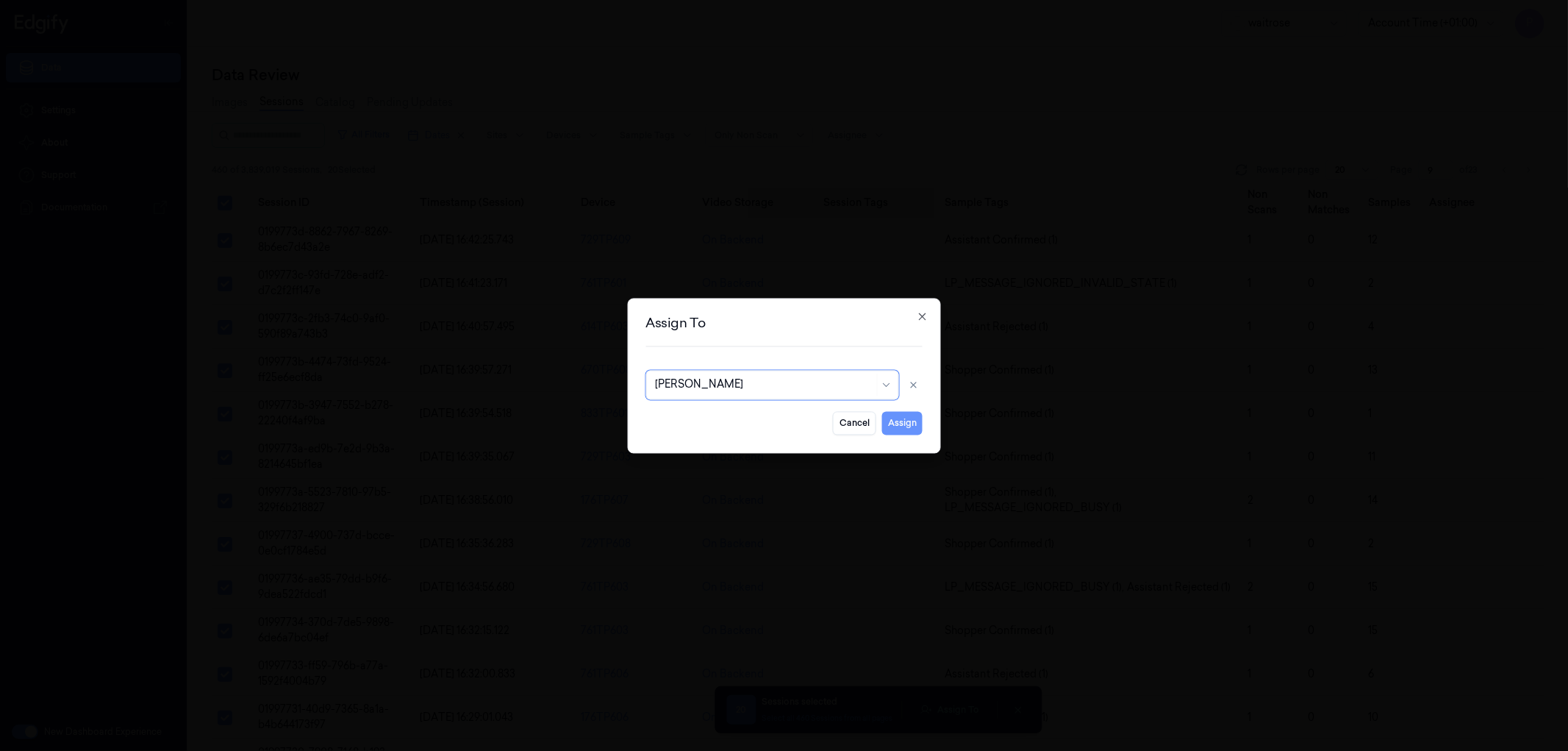
click at [910, 427] on button "Assign" at bounding box center [902, 423] width 41 height 24
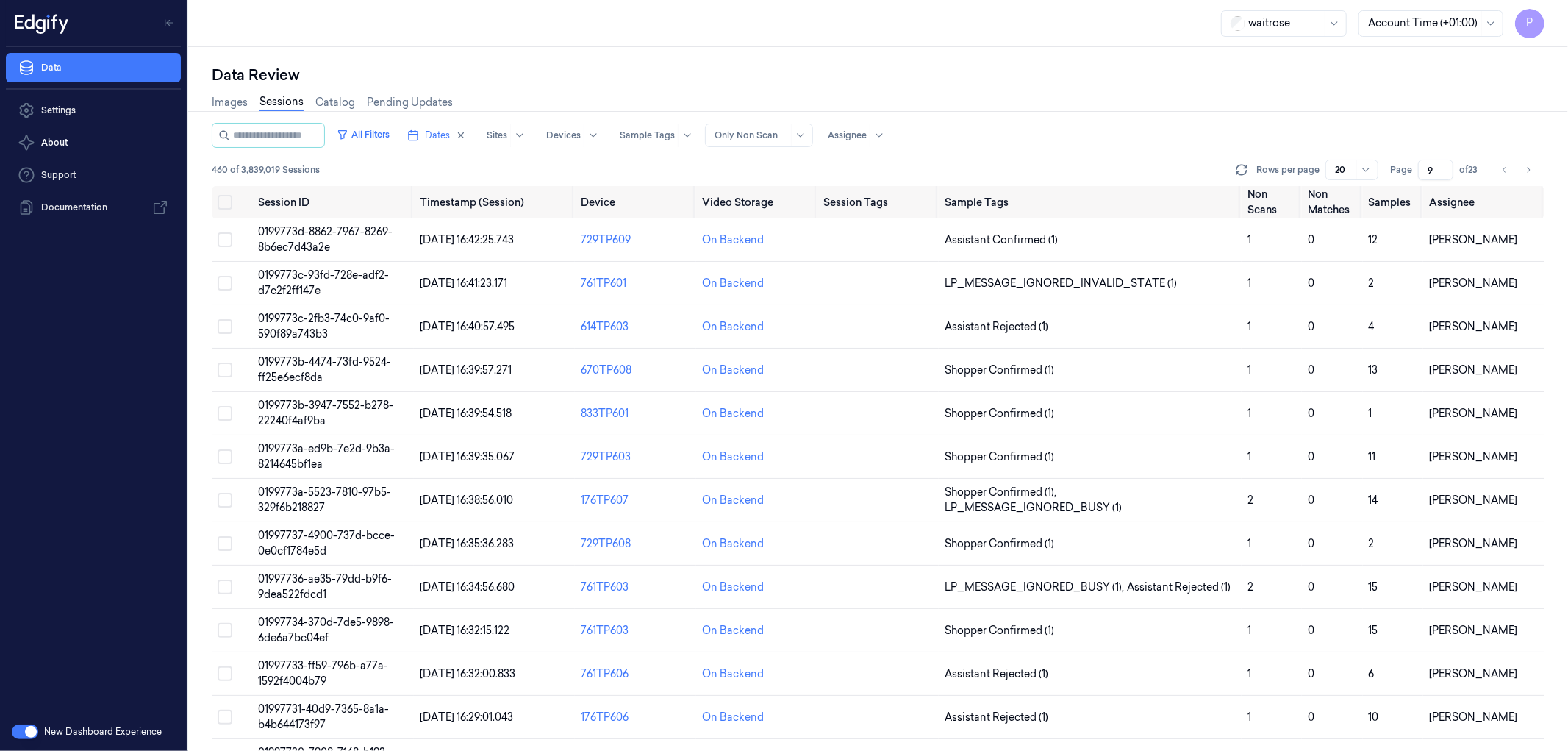
click at [707, 56] on div "Data Review Images Sessions Catalog Pending Updates All Filters Dates Sites Dev…" at bounding box center [878, 399] width 1379 height 704
click at [1533, 165] on button "Go to next page" at bounding box center [1528, 169] width 20 height 20
type input "10"
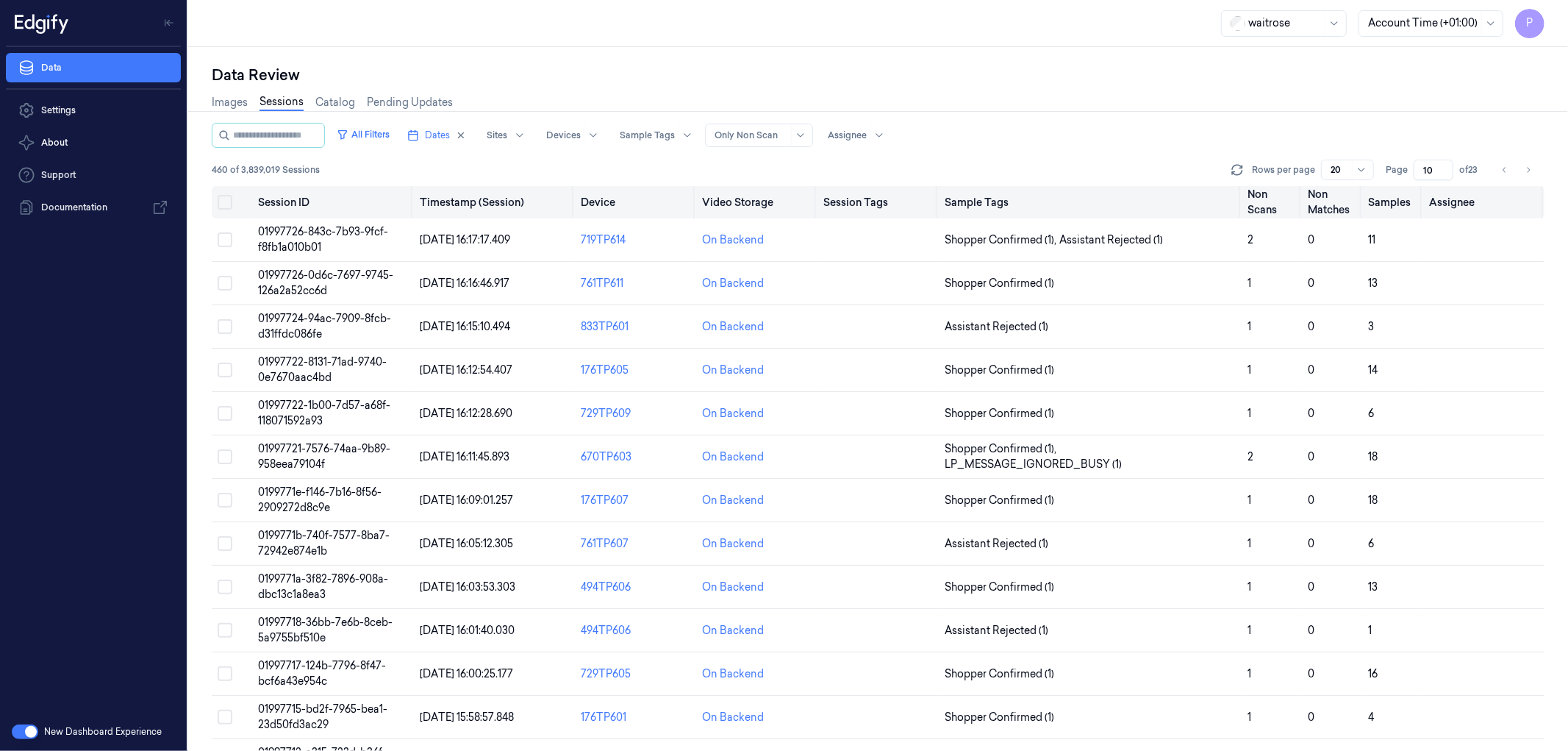
click at [228, 202] on button "on" at bounding box center [224, 202] width 14 height 14
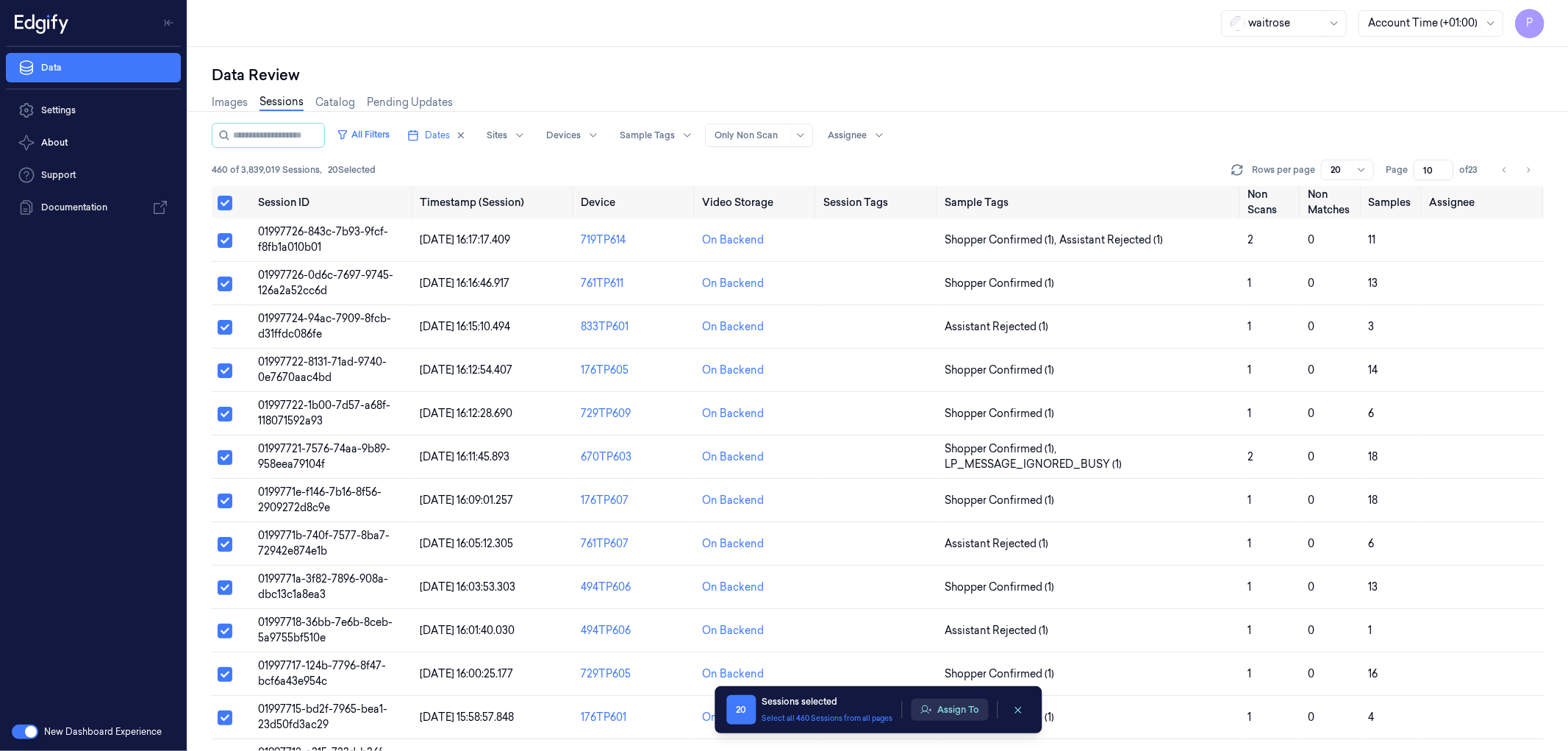
click at [950, 709] on button "Assign To" at bounding box center [949, 710] width 77 height 22
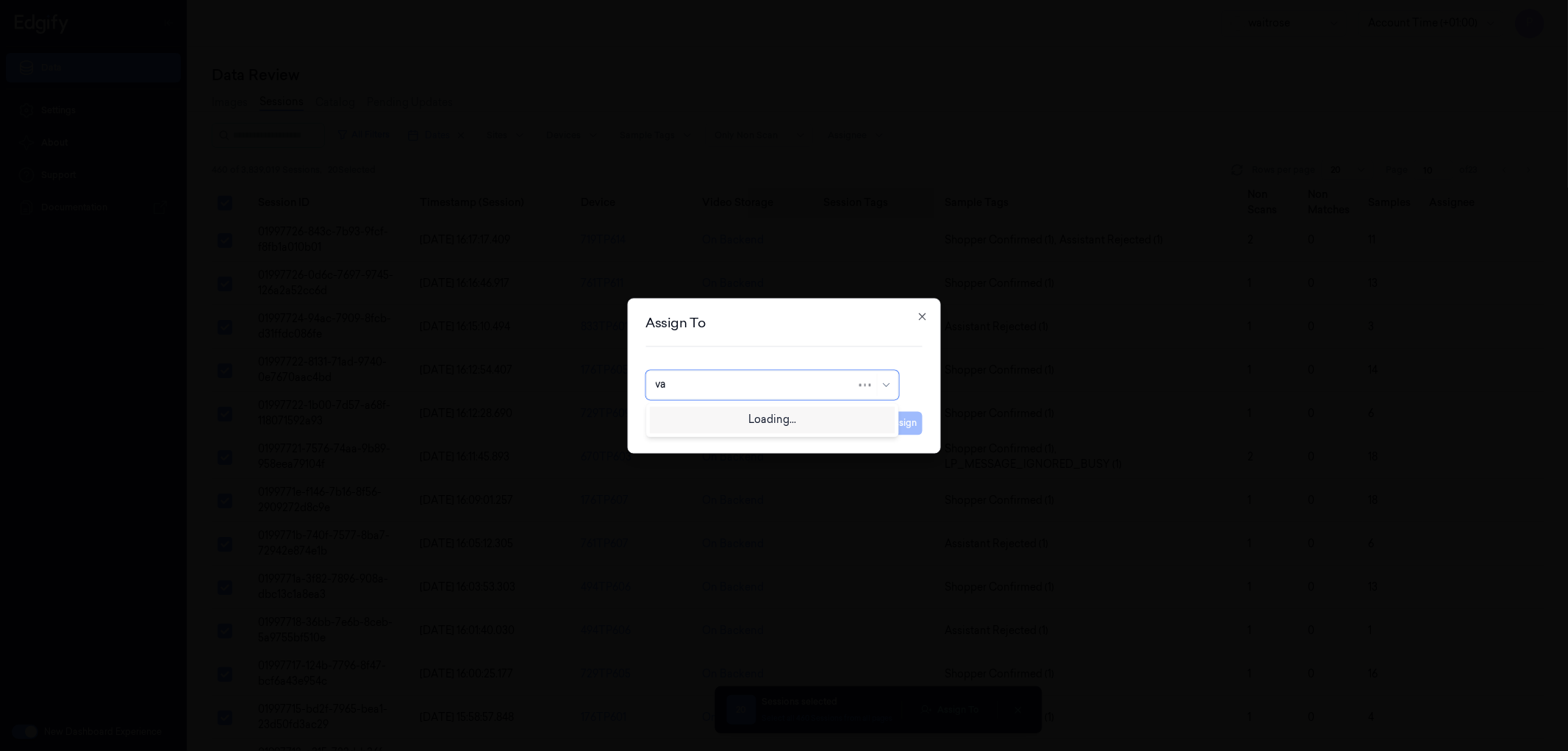
type input "var"
click at [732, 413] on div "[PERSON_NAME]" at bounding box center [772, 418] width 234 height 15
click at [898, 424] on button "Assign" at bounding box center [902, 423] width 41 height 24
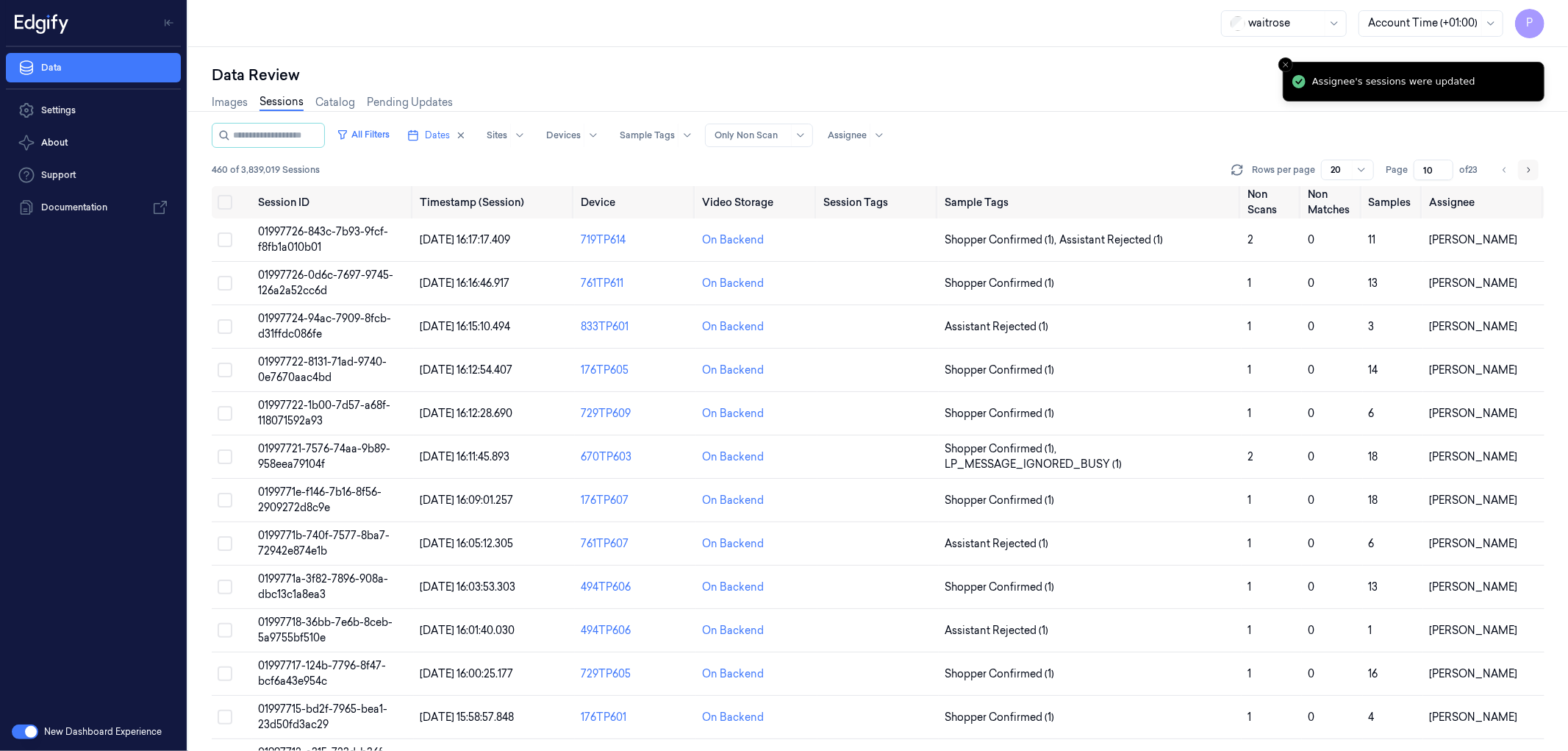
click at [1531, 167] on icon "Go to next page" at bounding box center [1528, 170] width 8 height 12
type input "11"
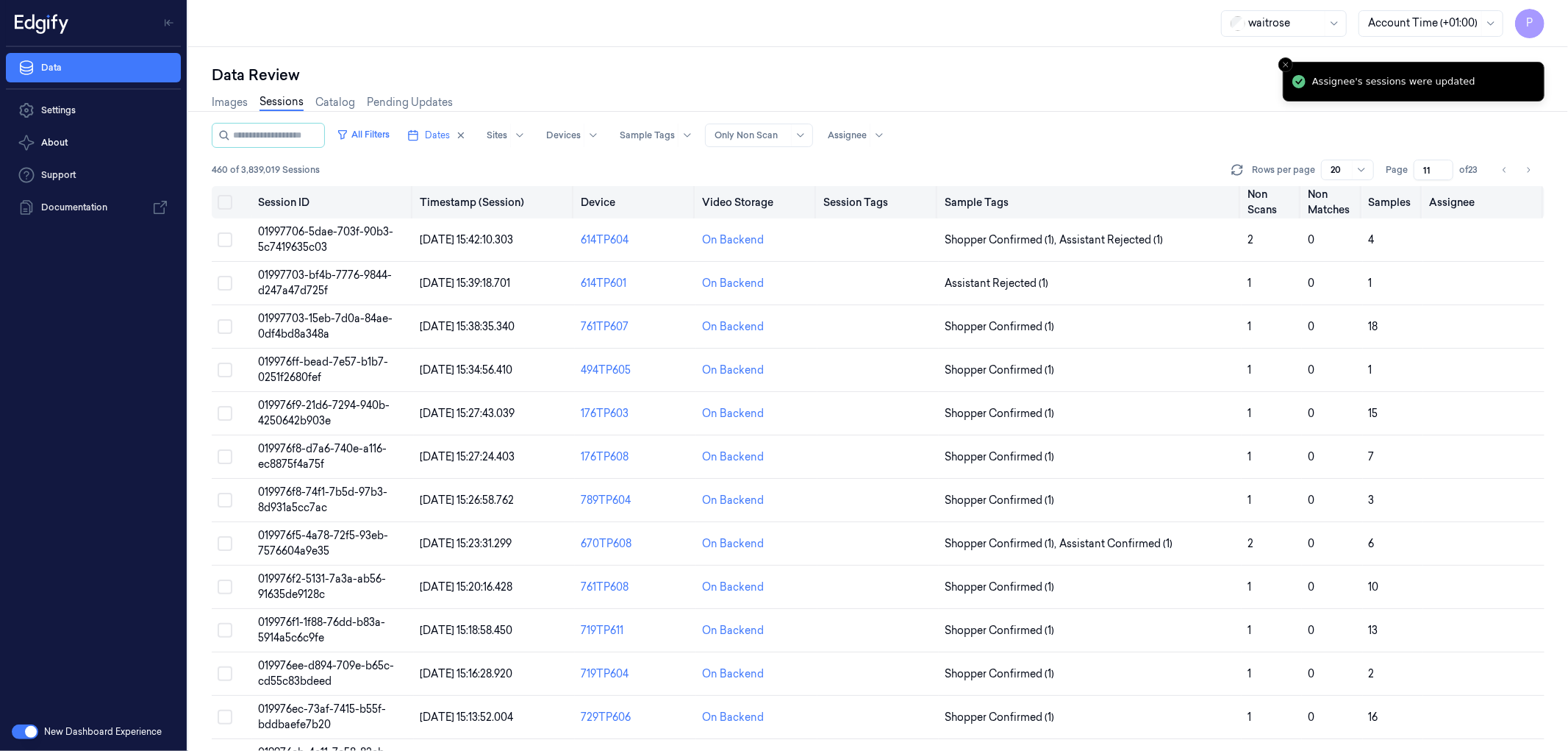
click at [222, 202] on button "on" at bounding box center [224, 202] width 14 height 14
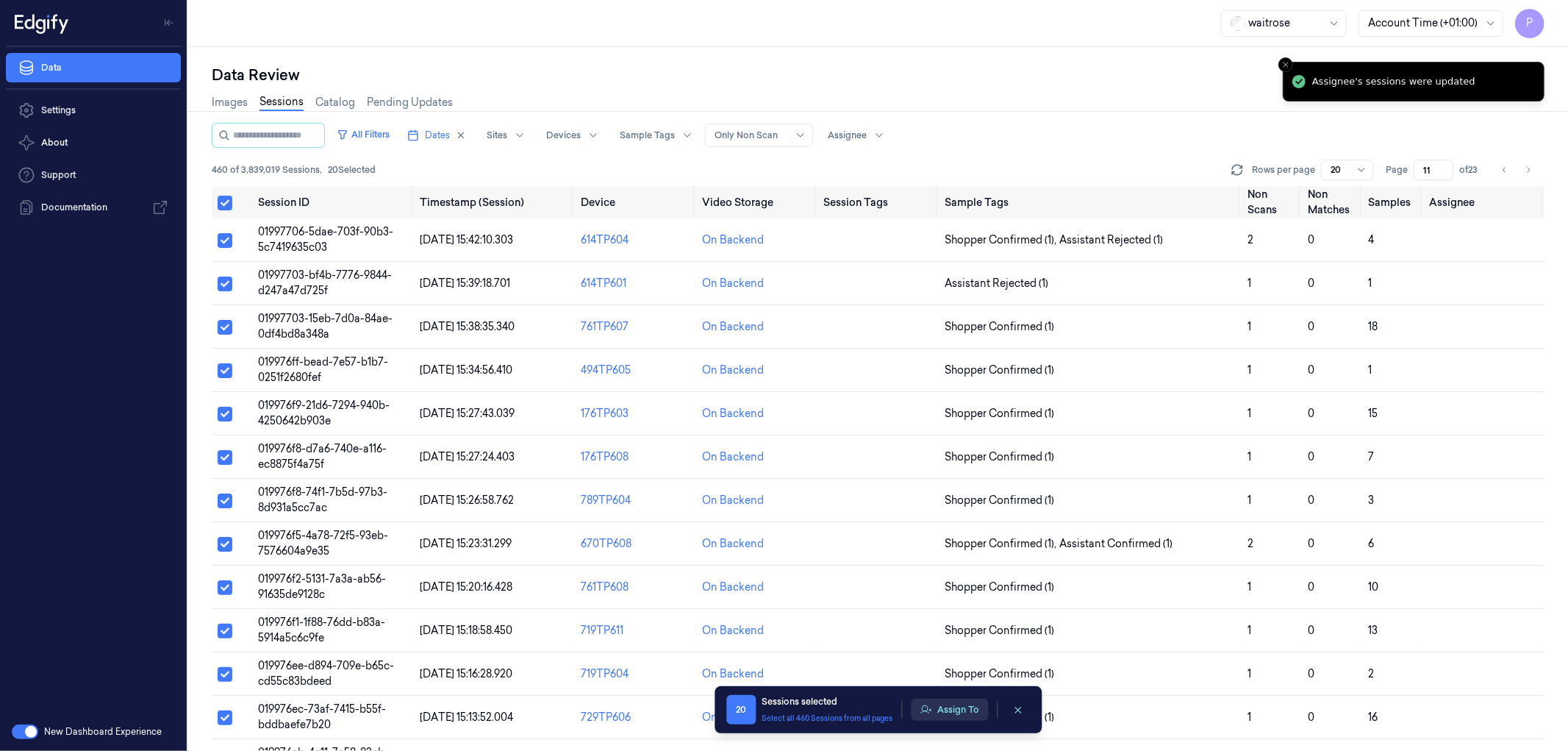
click at [954, 709] on button "Assign To" at bounding box center [949, 710] width 77 height 22
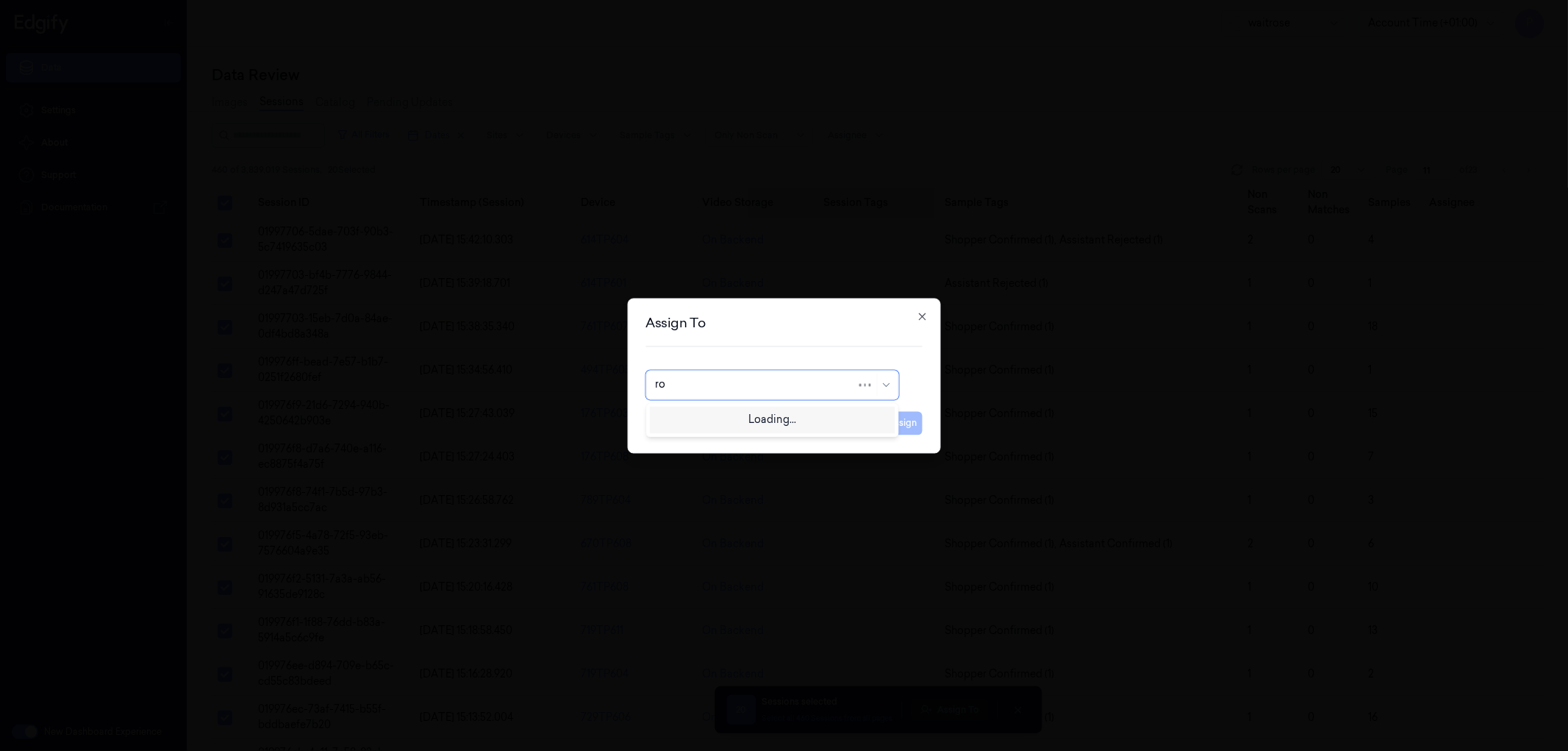
type input "roh"
click at [744, 420] on div "[PERSON_NAME]" at bounding box center [772, 418] width 234 height 15
click at [894, 422] on button "Assign" at bounding box center [902, 423] width 41 height 24
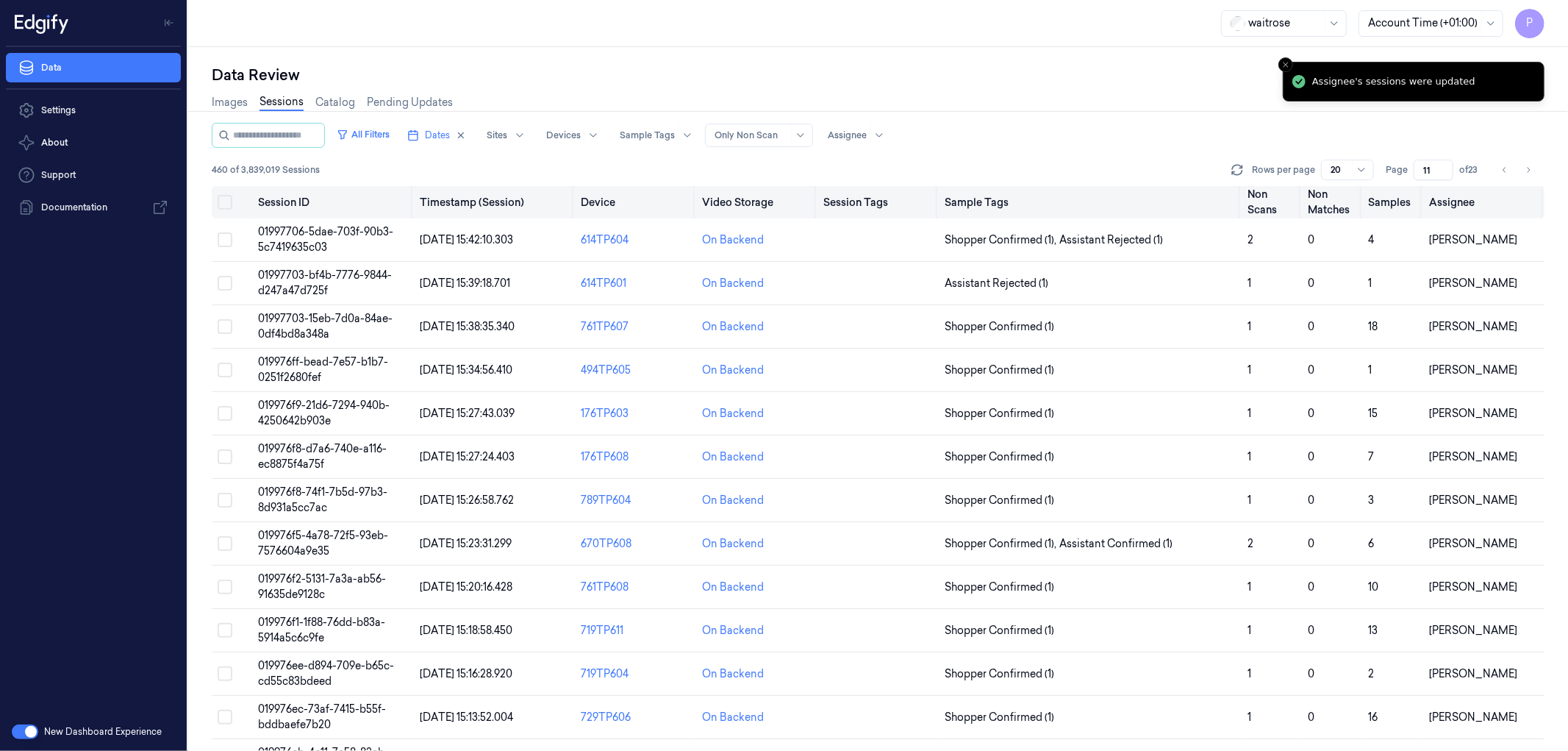
click at [224, 200] on button "on" at bounding box center [224, 202] width 14 height 14
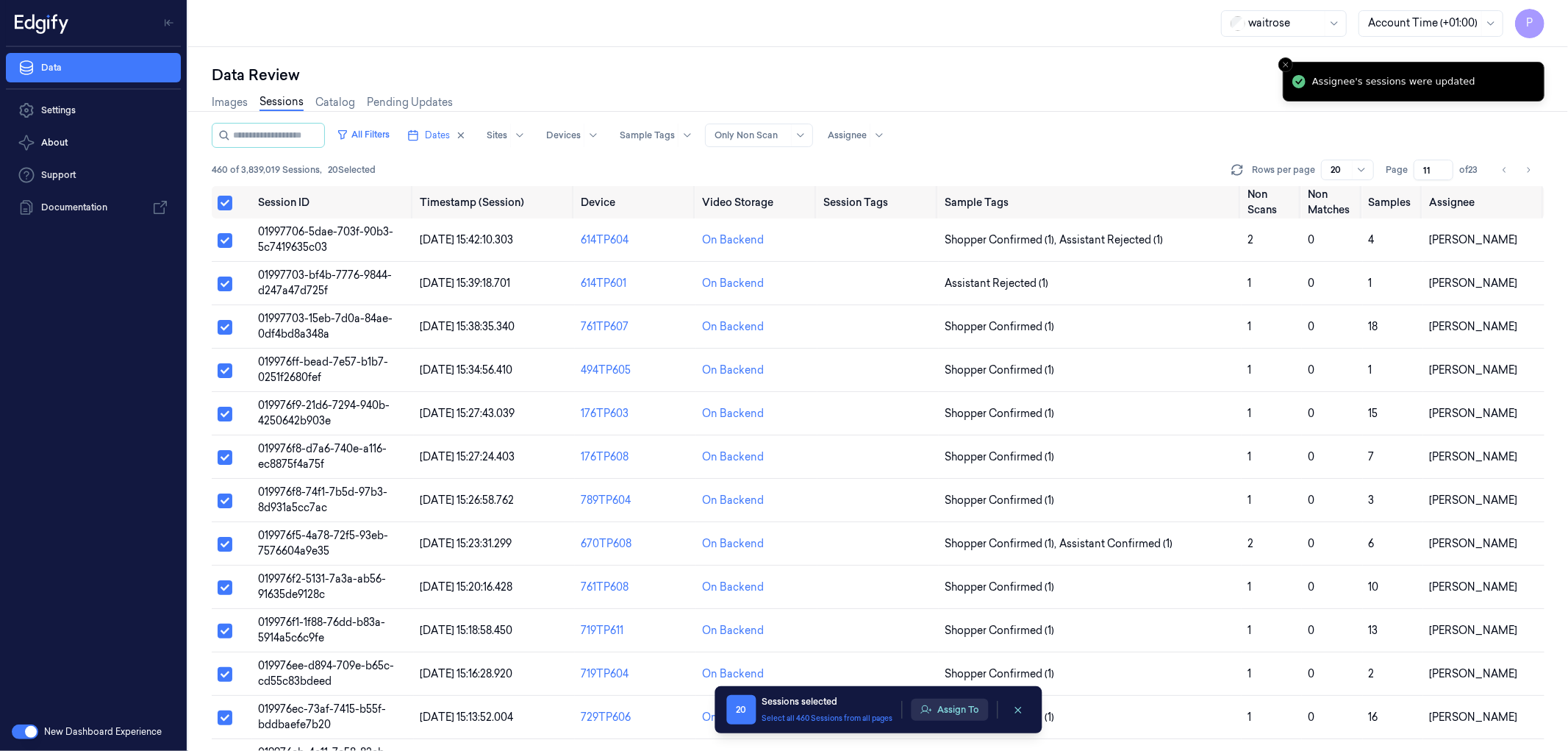
click at [955, 715] on button "Assign To" at bounding box center [949, 710] width 77 height 22
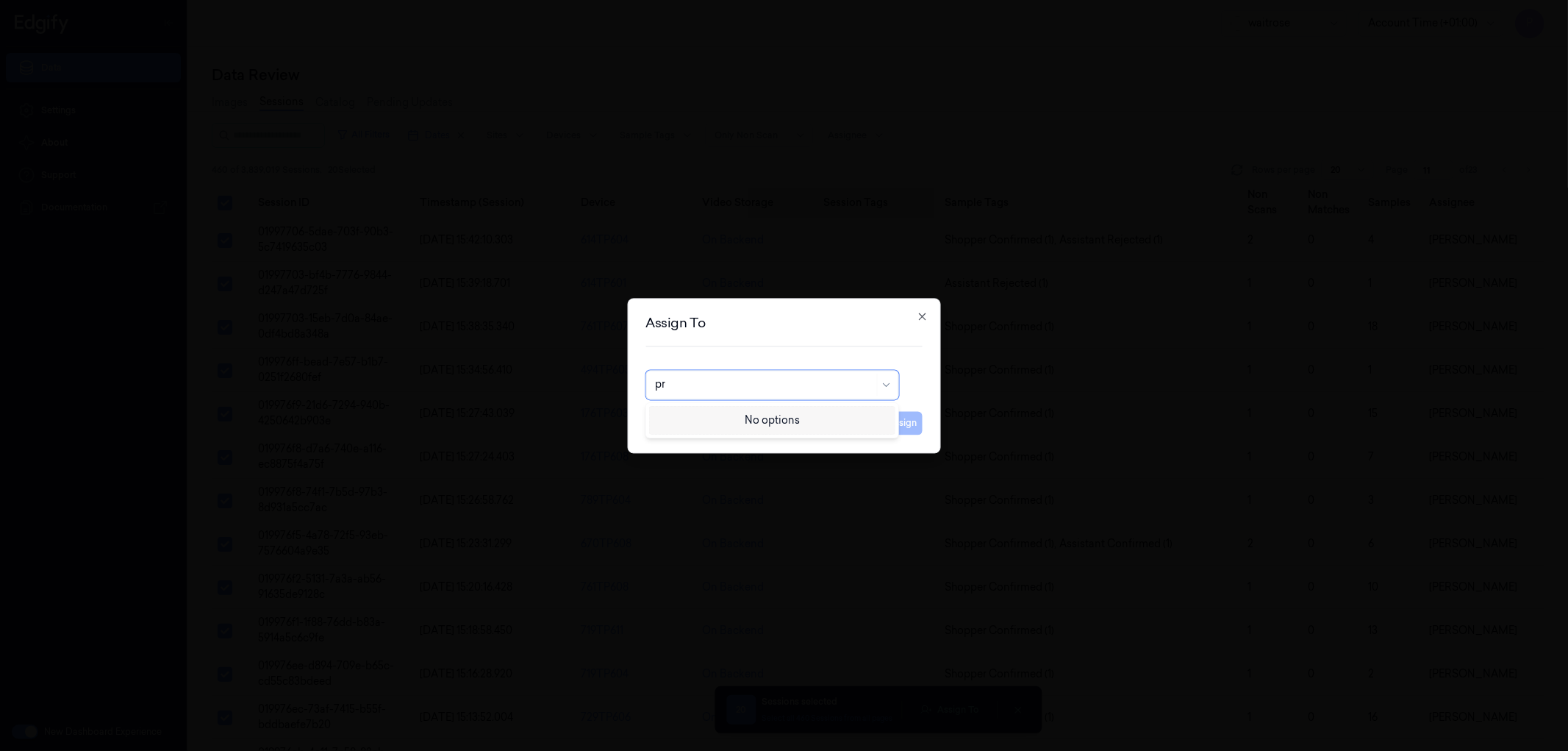
type input "p"
type input "ko"
click at [703, 421] on div "korisetty prem" at bounding box center [690, 418] width 70 height 15
click at [904, 424] on button "Assign" at bounding box center [902, 423] width 41 height 24
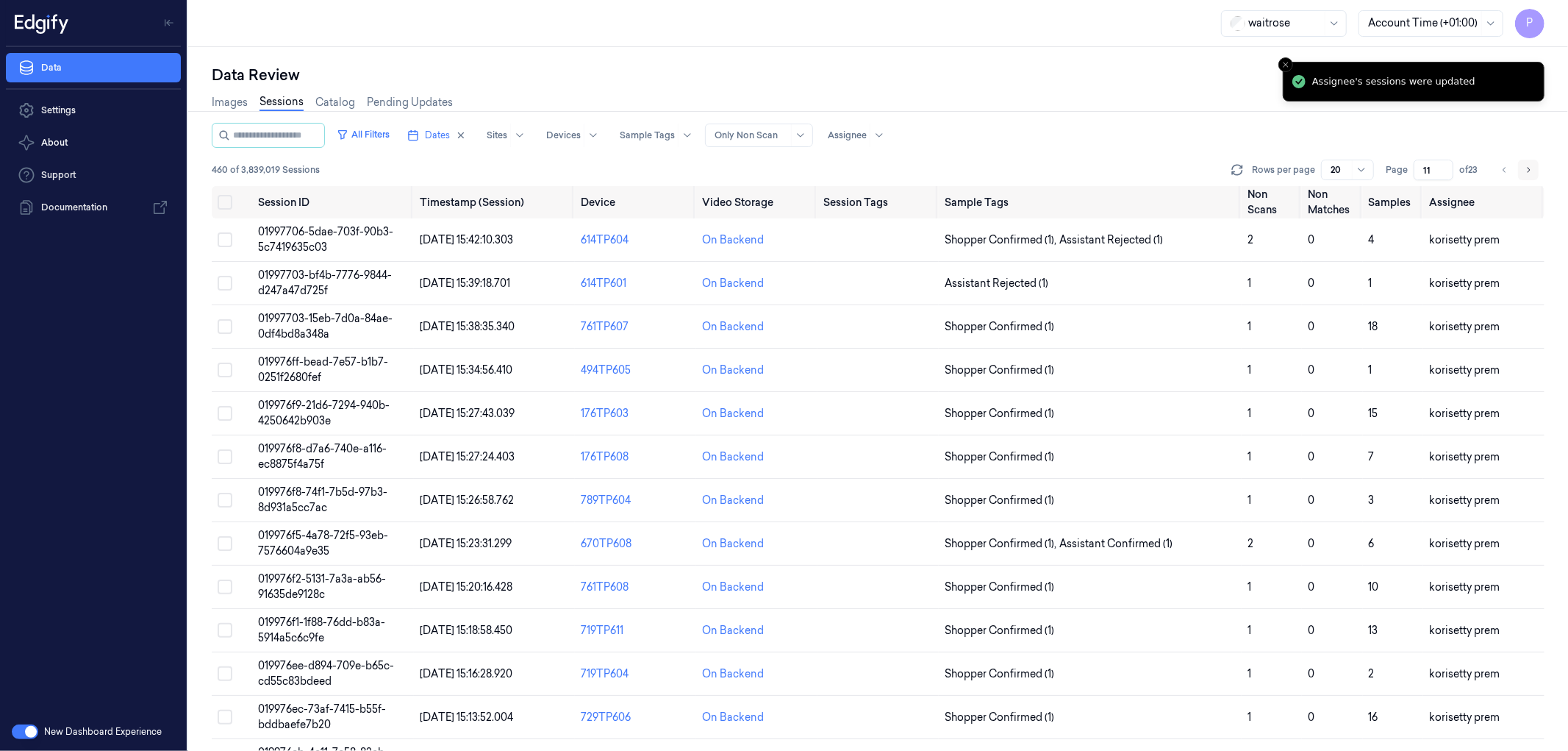
click at [1531, 164] on icon "Go to next page" at bounding box center [1528, 170] width 8 height 12
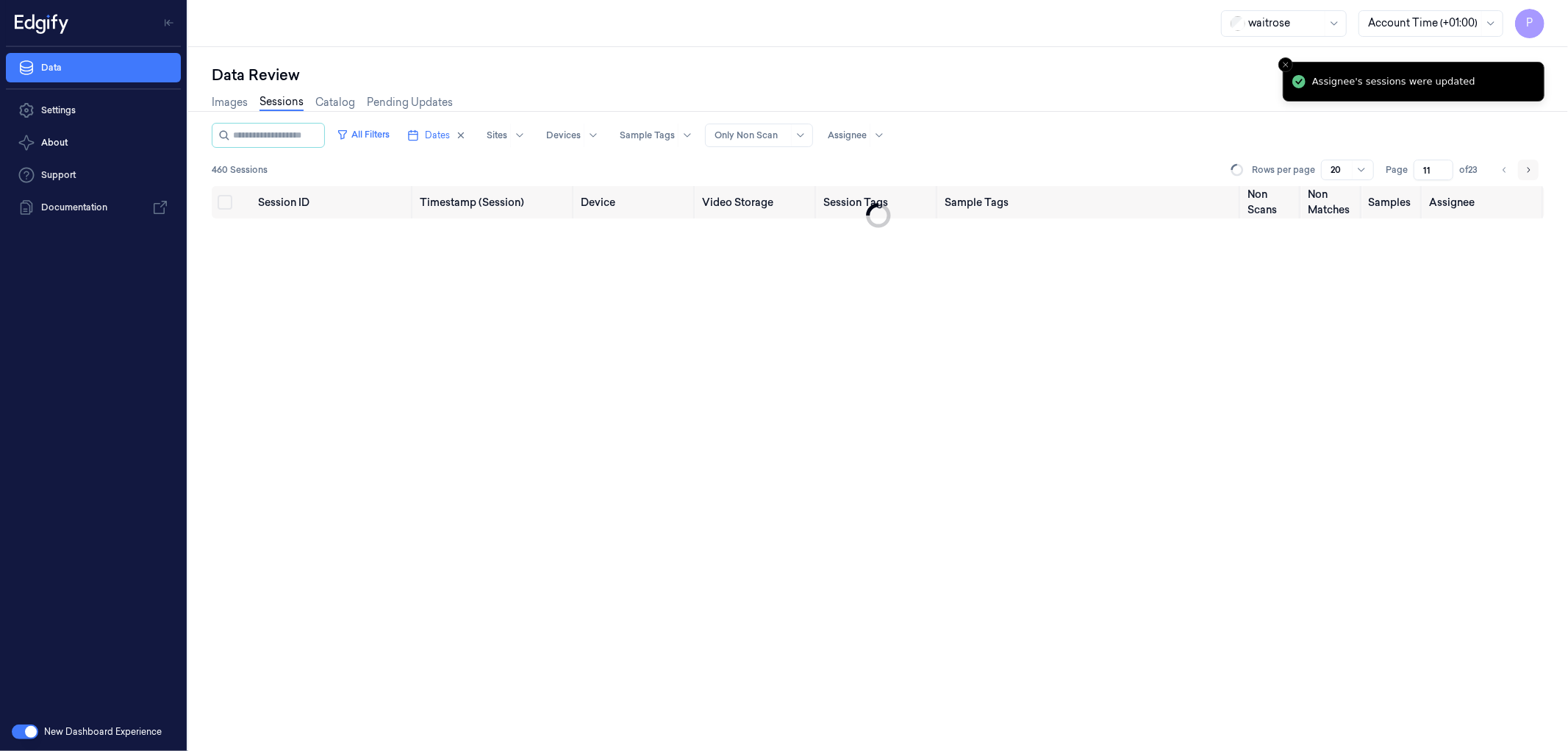
type input "12"
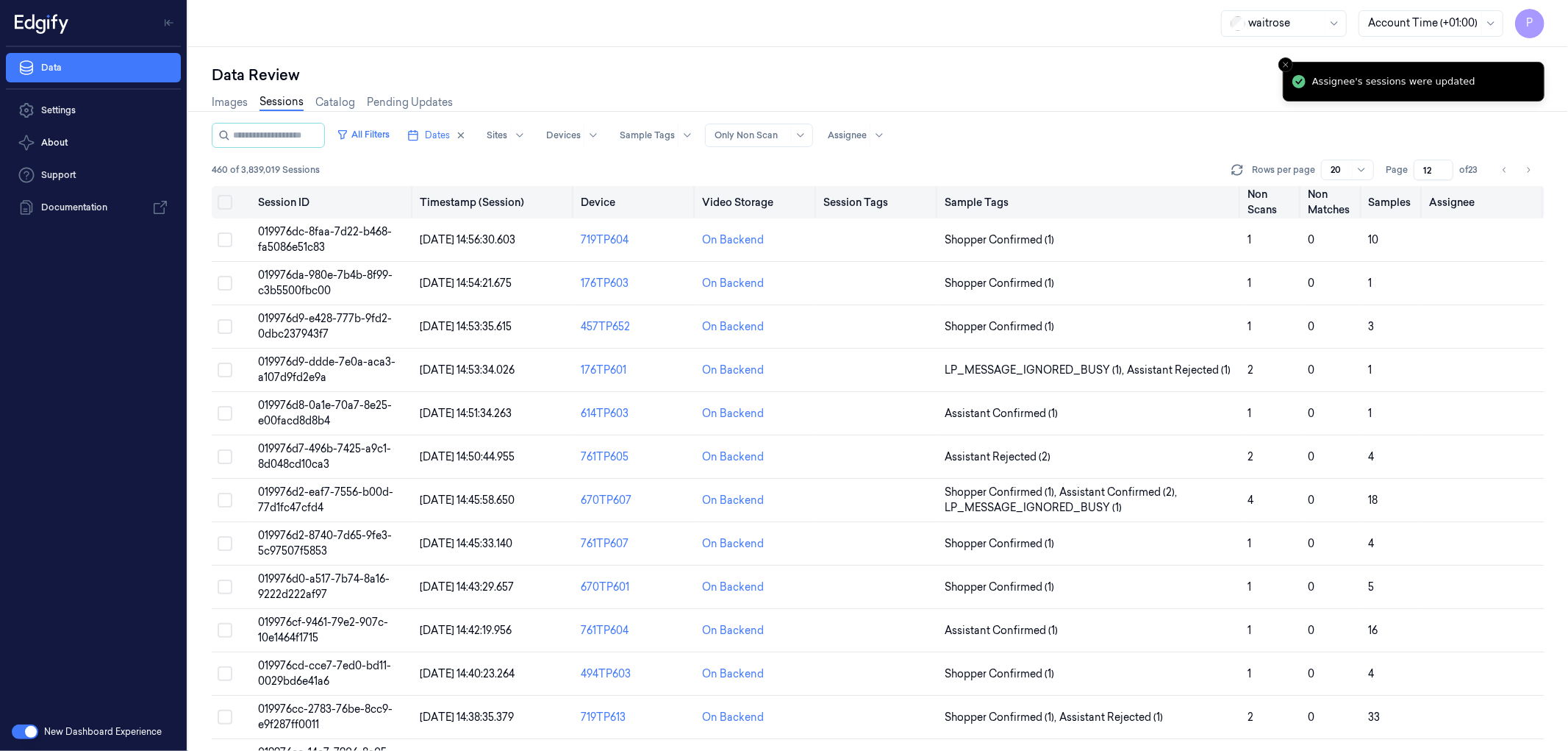
click at [223, 202] on button "on" at bounding box center [224, 202] width 14 height 14
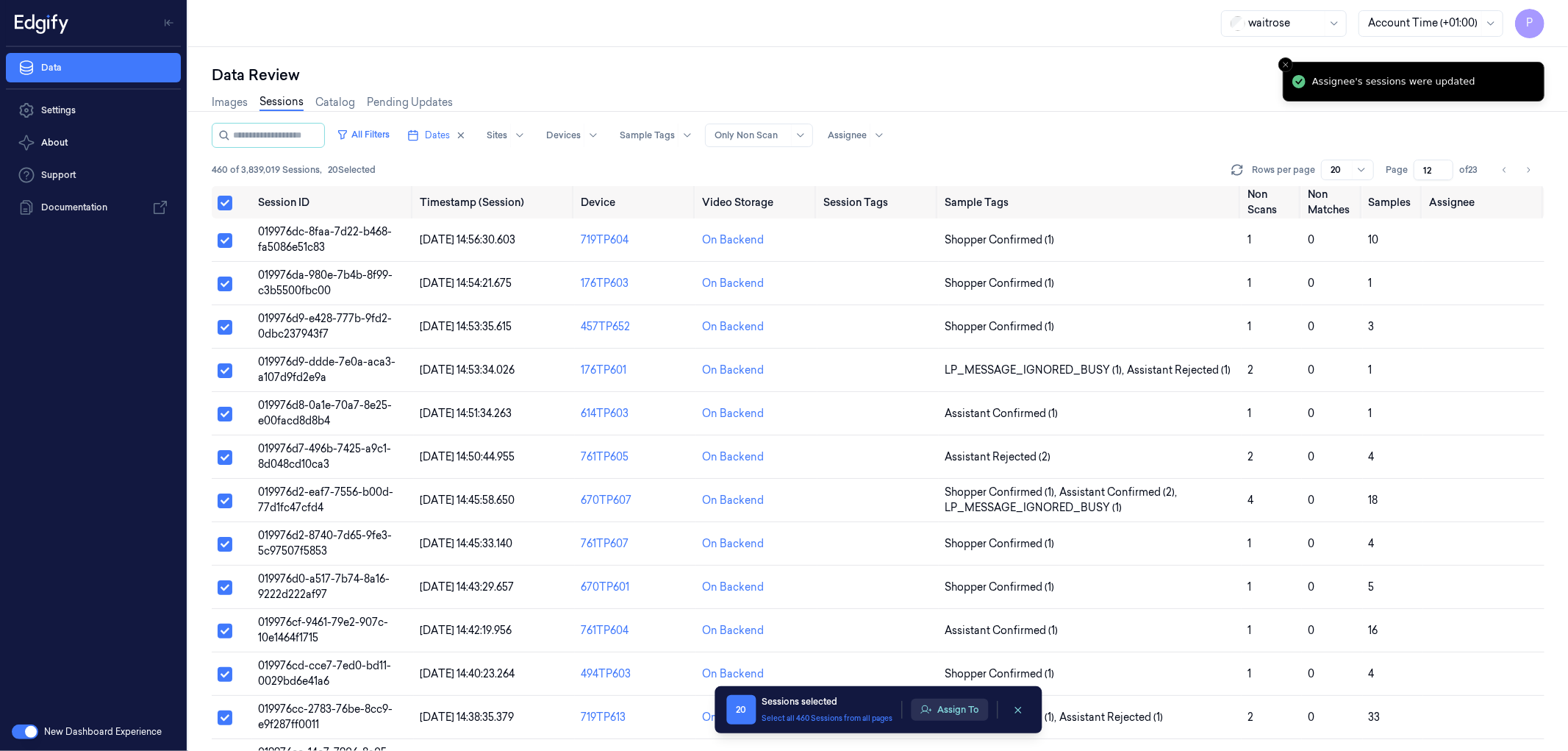
click at [951, 711] on button "Assign To" at bounding box center [949, 710] width 77 height 22
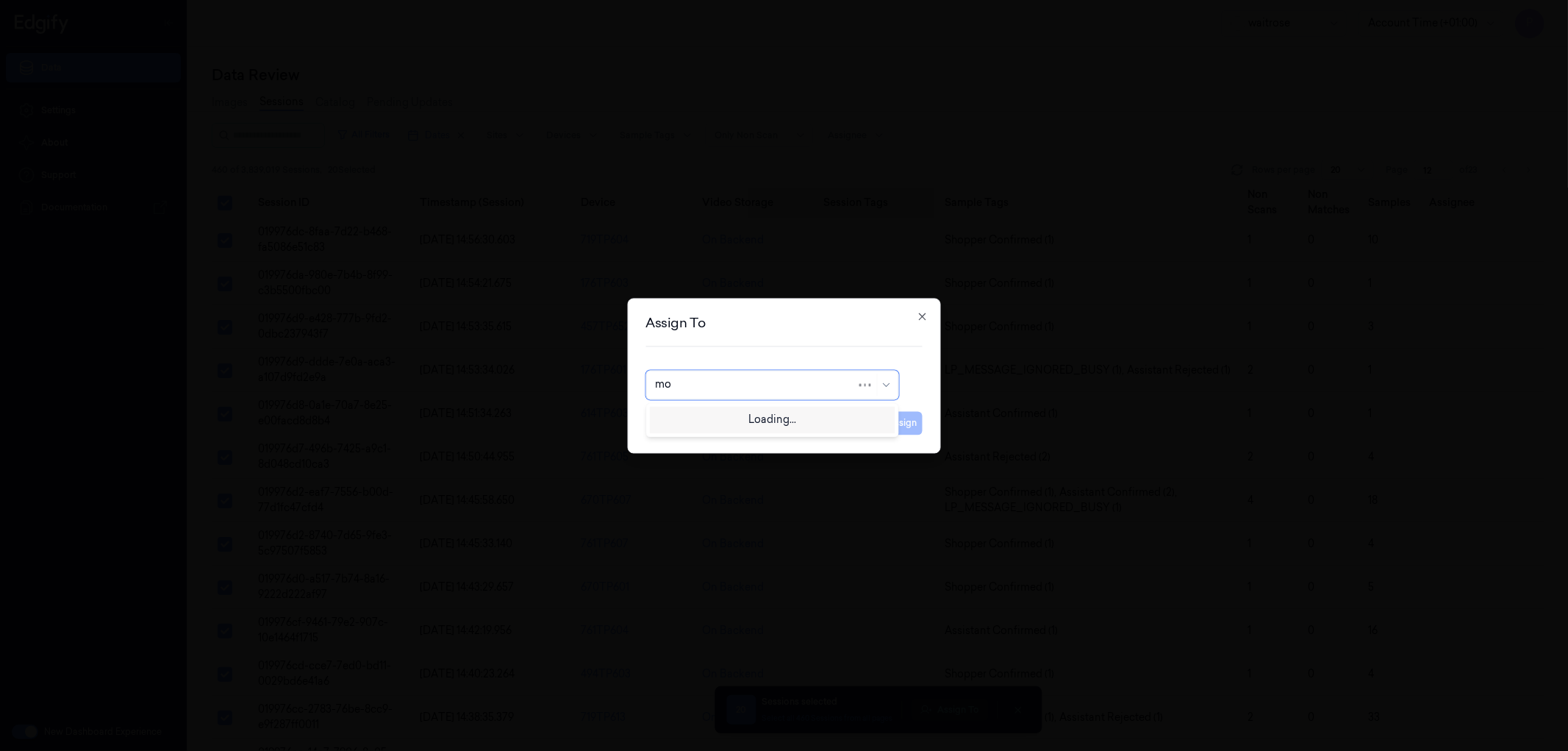
type input "moh"
click at [723, 416] on div "[PERSON_NAME]" at bounding box center [772, 418] width 234 height 15
click at [905, 419] on button "Assign" at bounding box center [902, 423] width 41 height 24
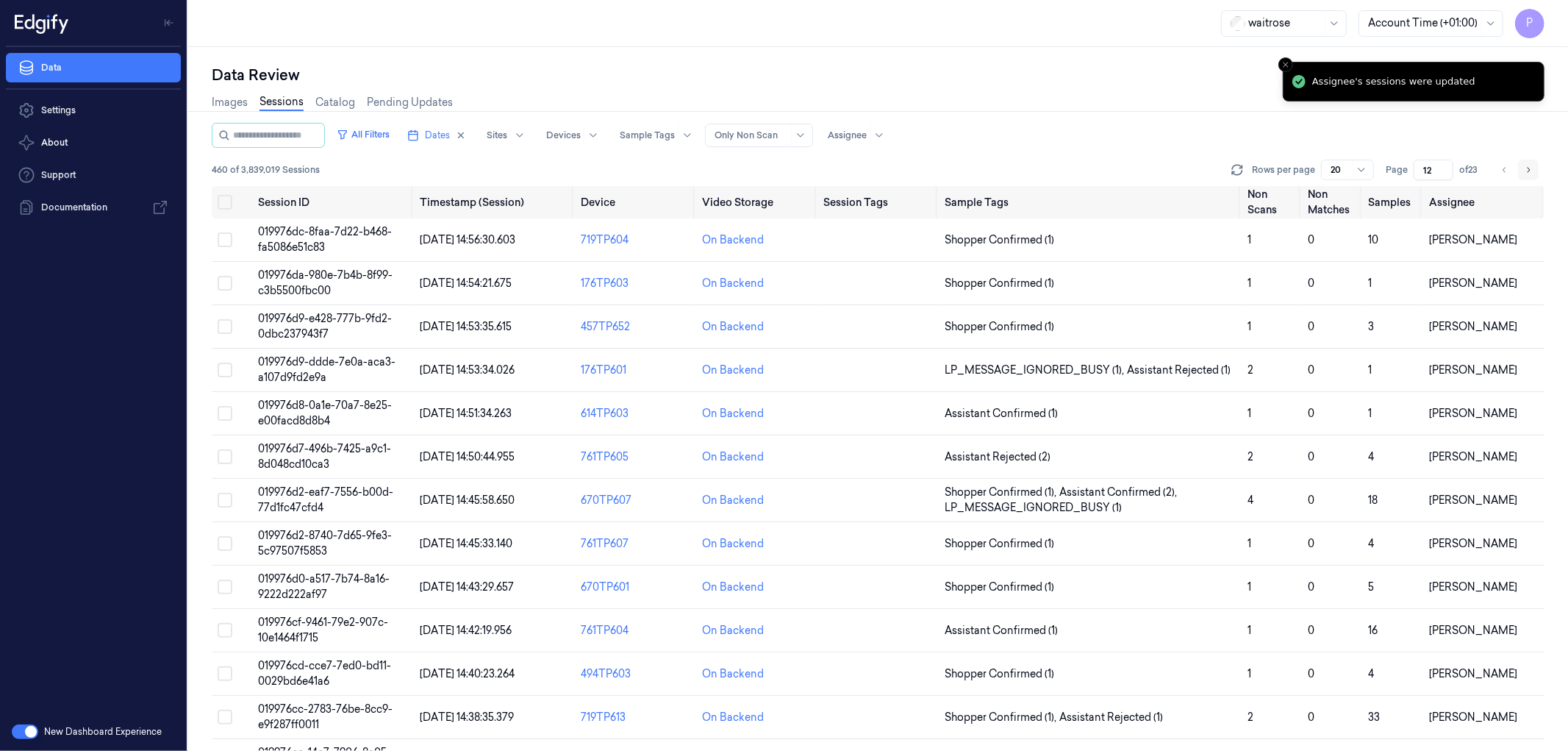
click at [1525, 168] on icon "Go to next page" at bounding box center [1528, 170] width 8 height 12
type input "13"
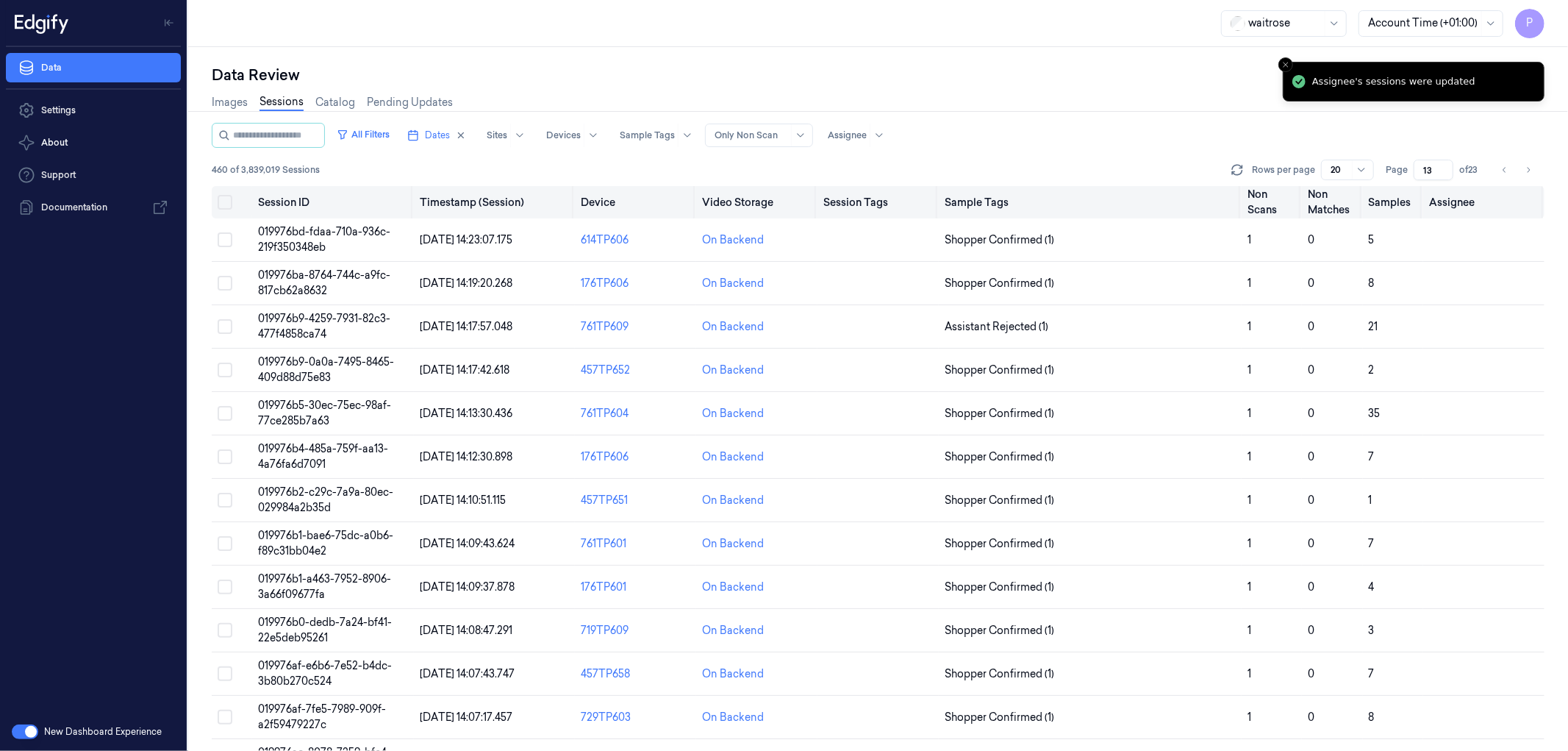
click at [224, 204] on button "on" at bounding box center [224, 202] width 14 height 14
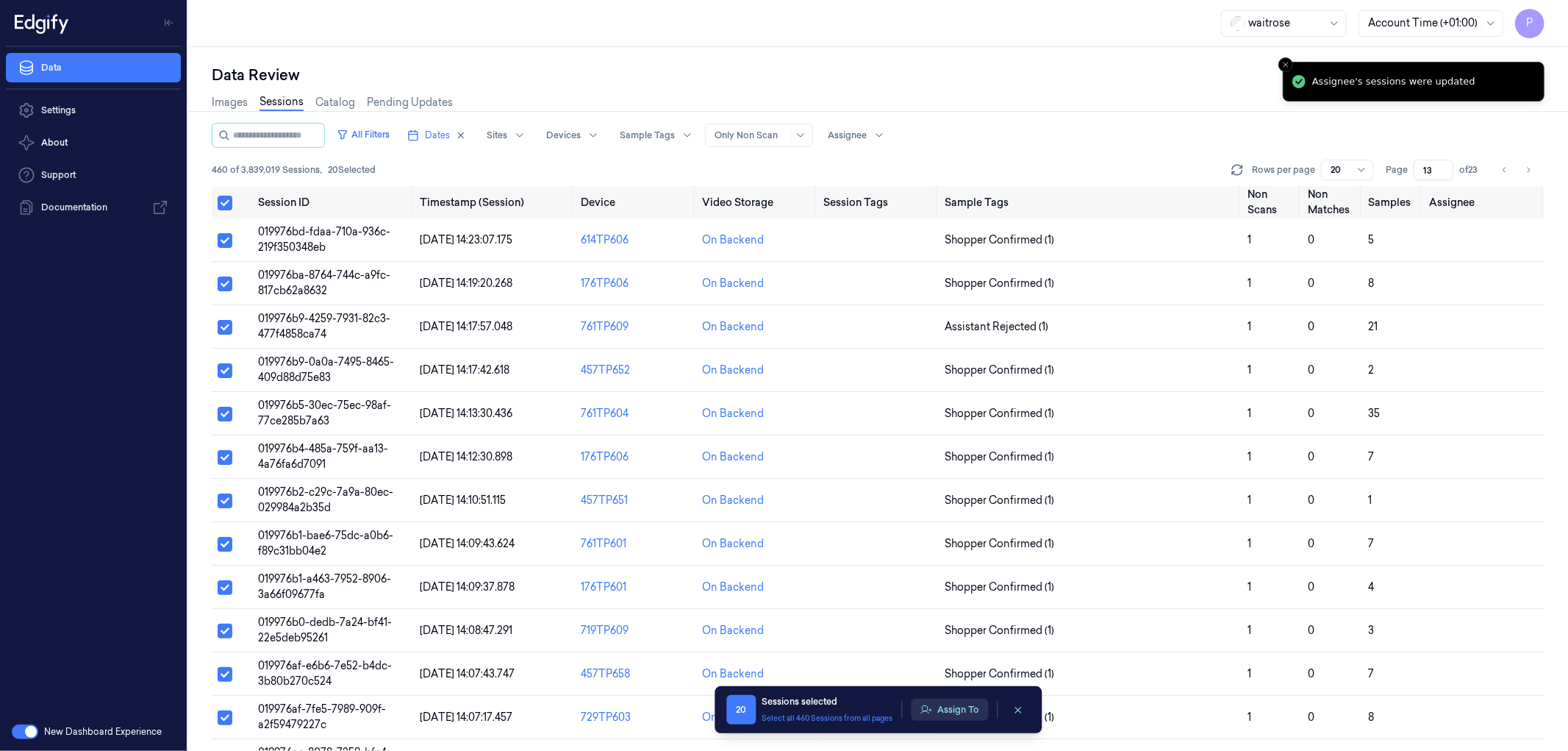
click at [953, 707] on button "Assign To" at bounding box center [949, 710] width 77 height 22
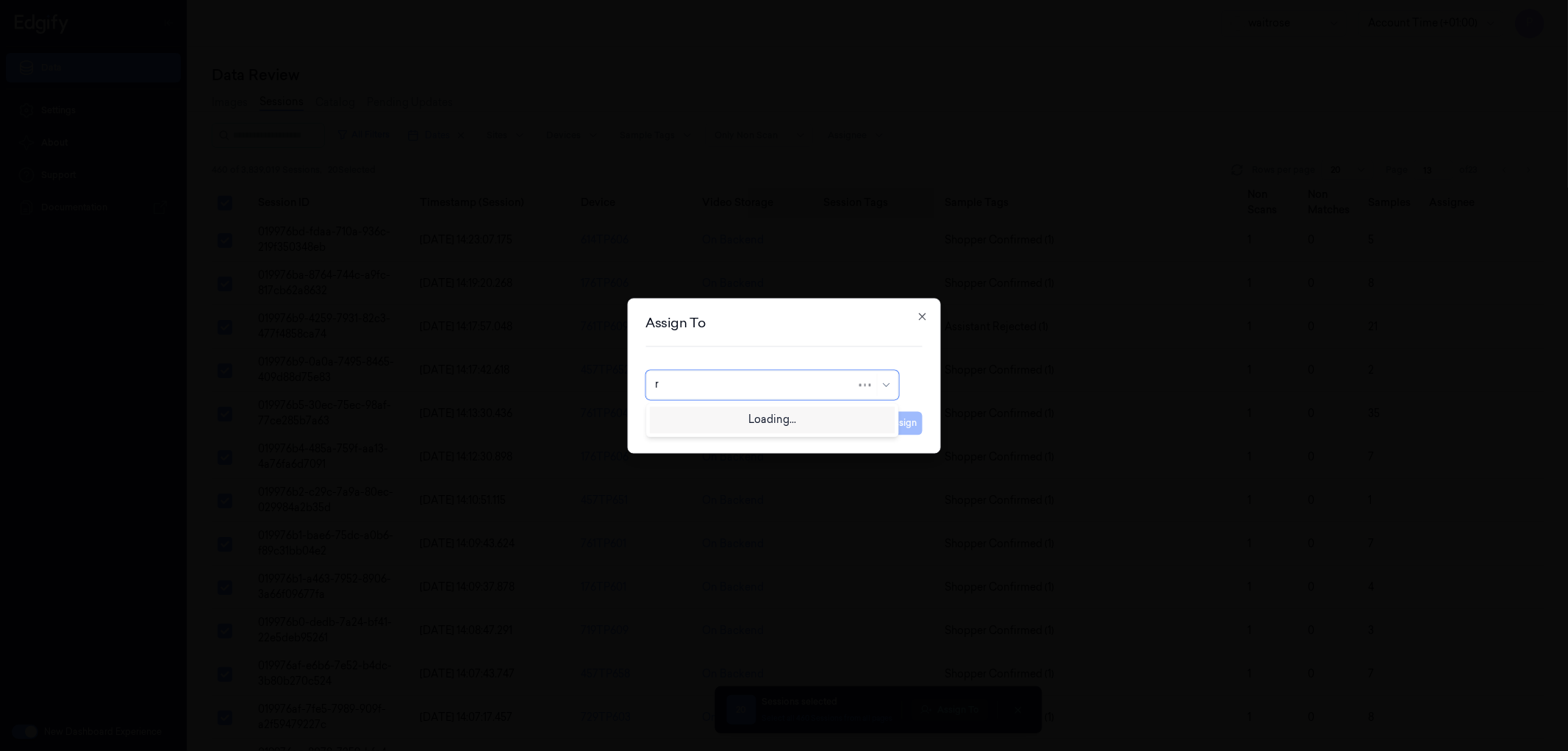
type input "ru"
click at [726, 422] on div "rupa a" at bounding box center [772, 418] width 234 height 15
click at [903, 427] on button "Assign" at bounding box center [902, 423] width 41 height 24
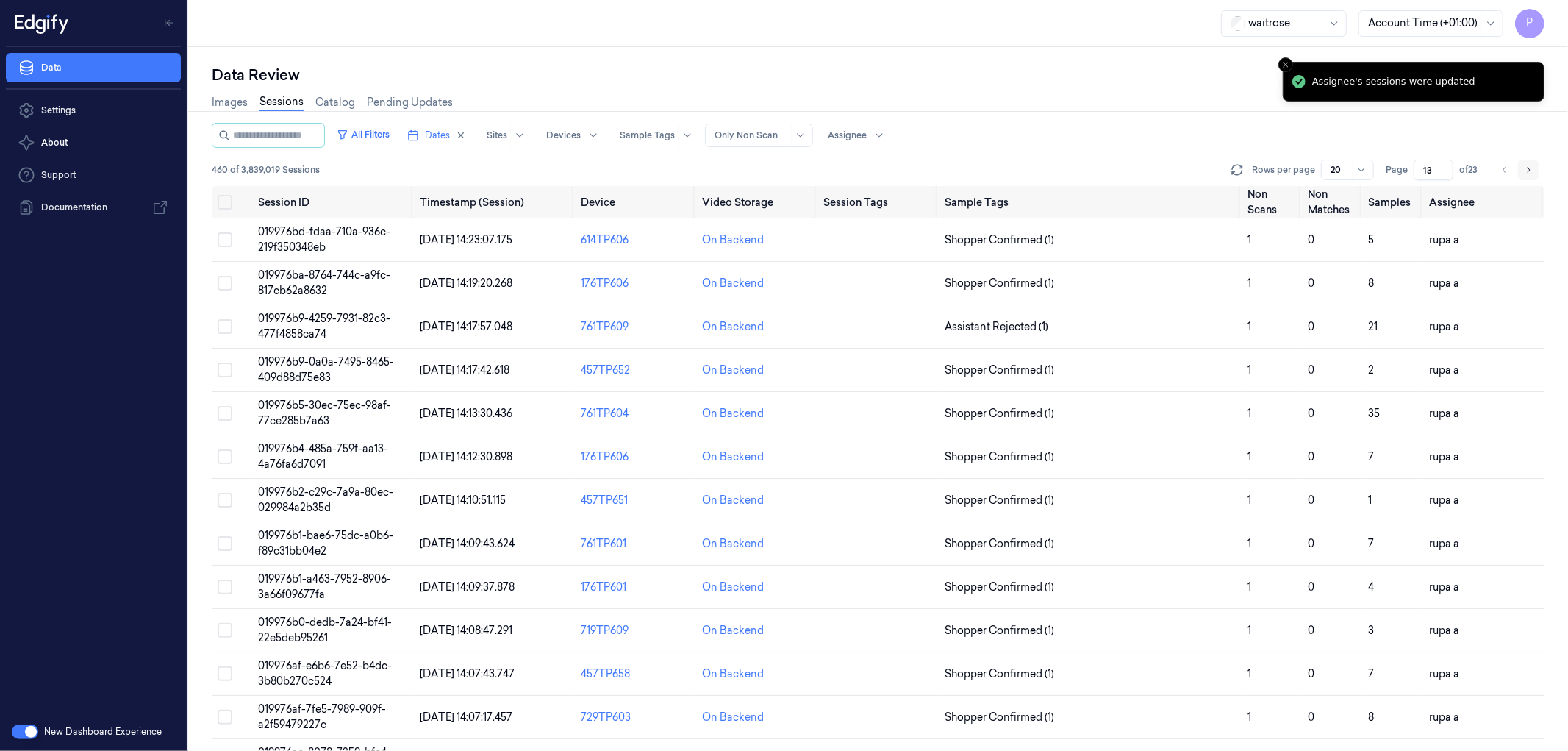
click at [1535, 166] on button "Go to next page" at bounding box center [1528, 169] width 20 height 20
type input "14"
click at [223, 206] on button "on" at bounding box center [224, 202] width 14 height 14
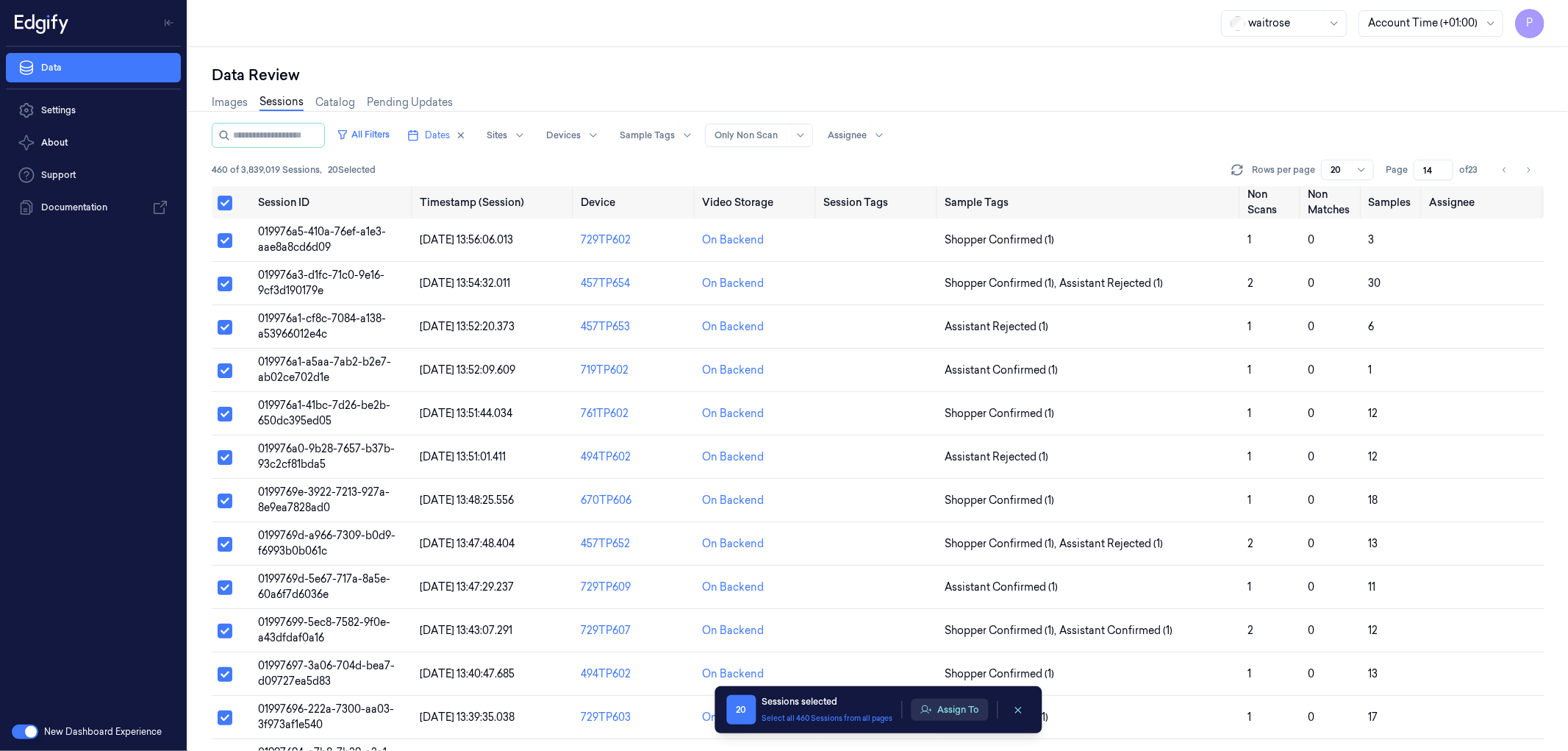
click at [933, 715] on button "Assign To" at bounding box center [949, 710] width 77 height 22
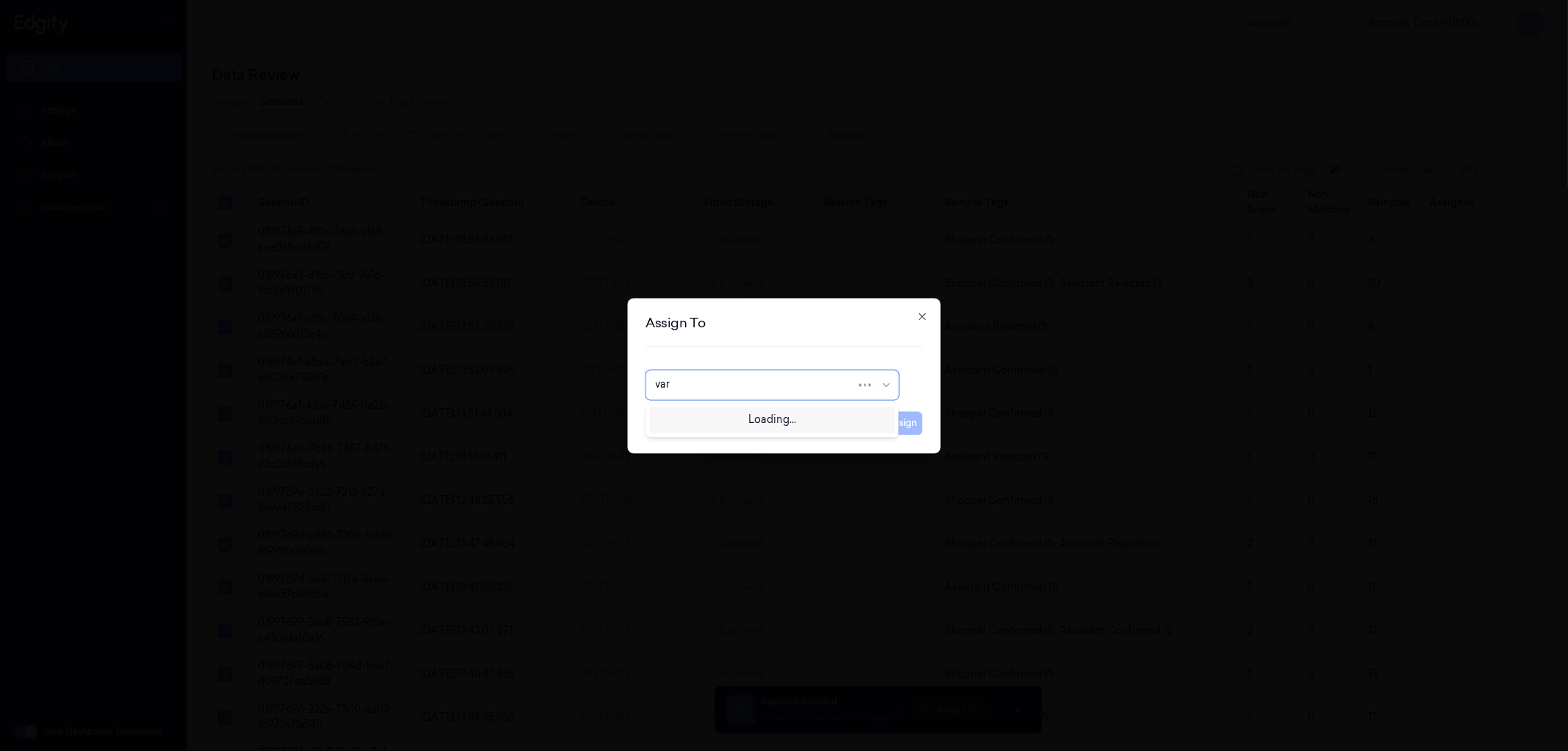
type input "vars"
click at [691, 443] on div "[PERSON_NAME] g" at bounding box center [703, 442] width 97 height 15
click at [894, 428] on button "Assign" at bounding box center [902, 423] width 41 height 24
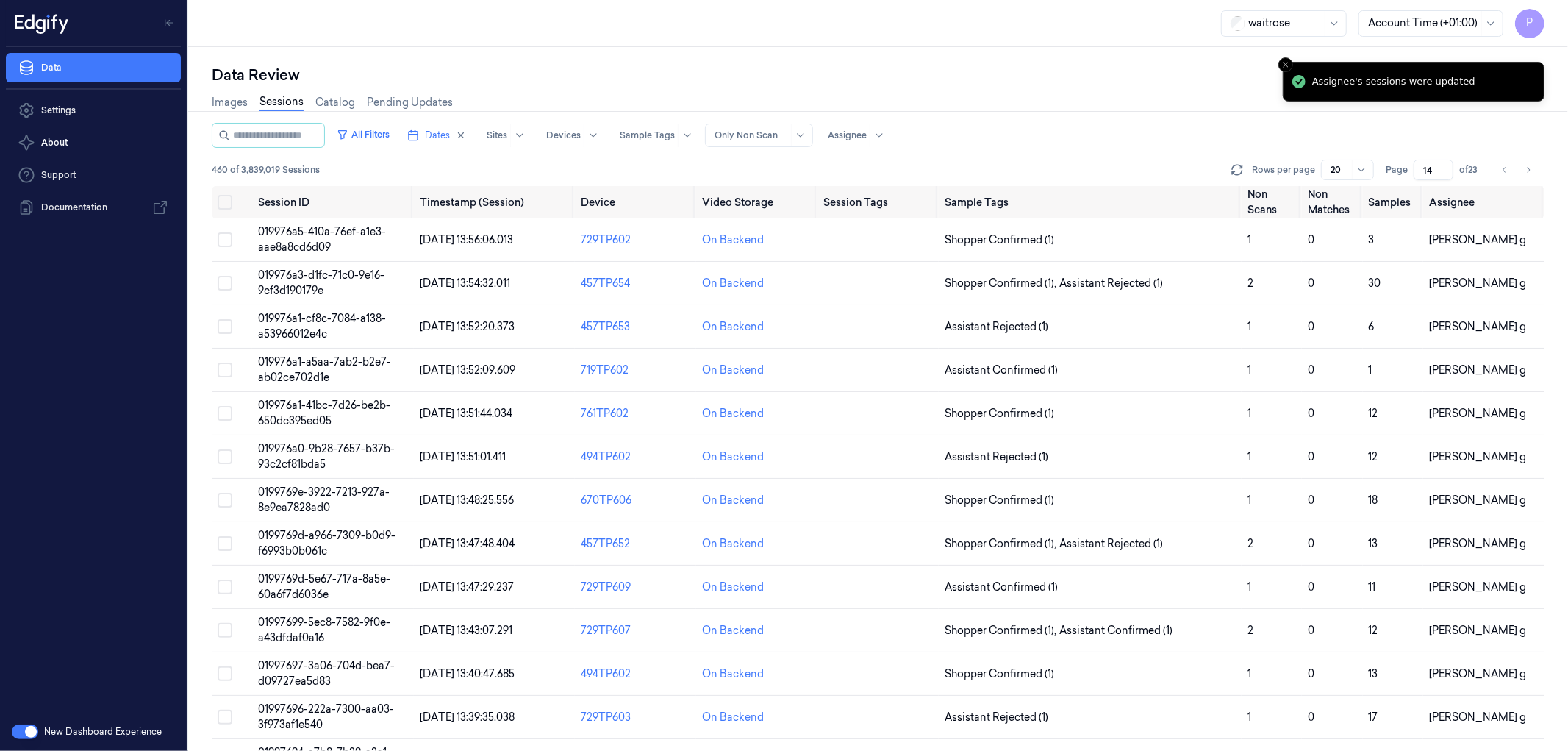
click at [1069, 80] on div "Data Review" at bounding box center [878, 75] width 1333 height 20
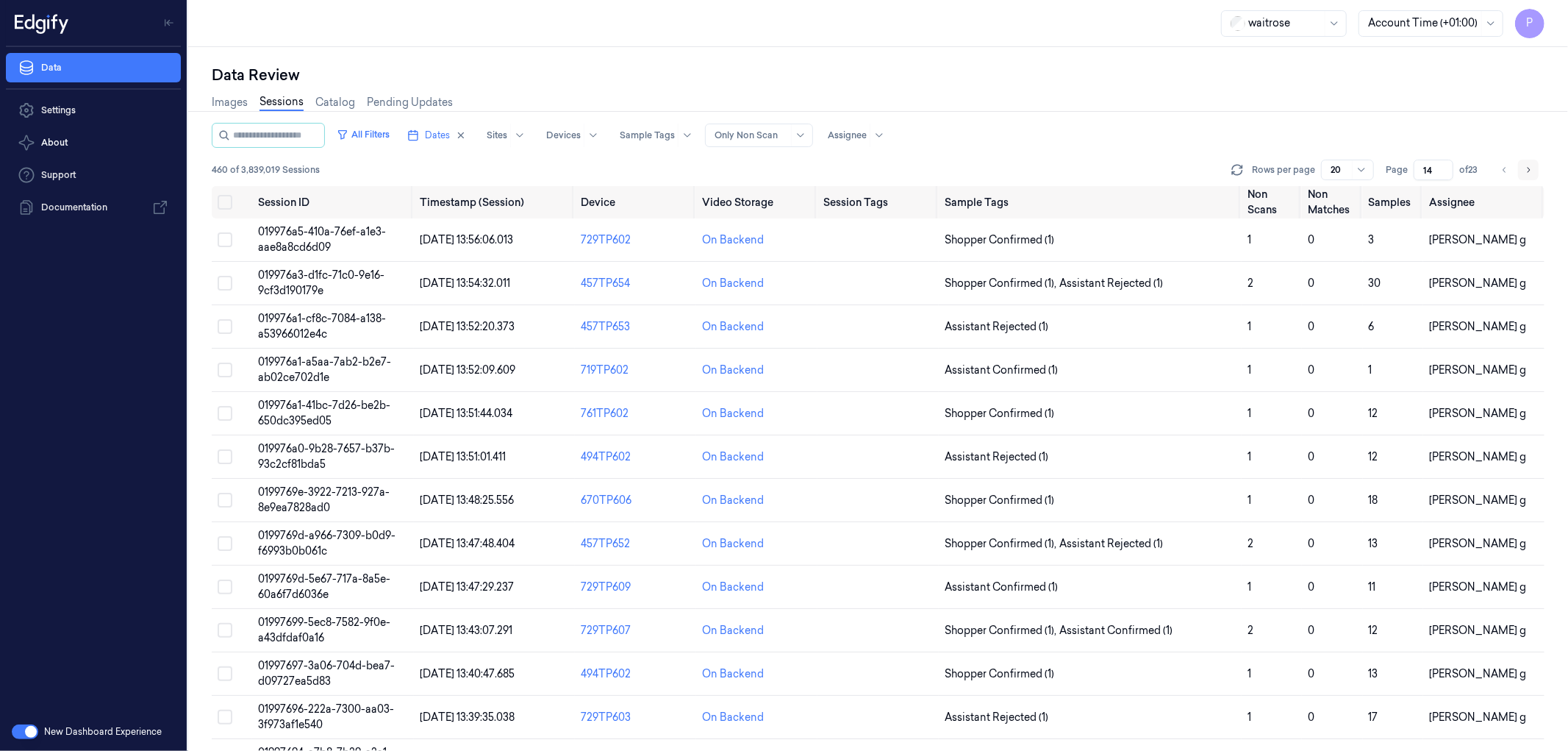
click at [1532, 169] on icon "Go to next page" at bounding box center [1528, 170] width 8 height 12
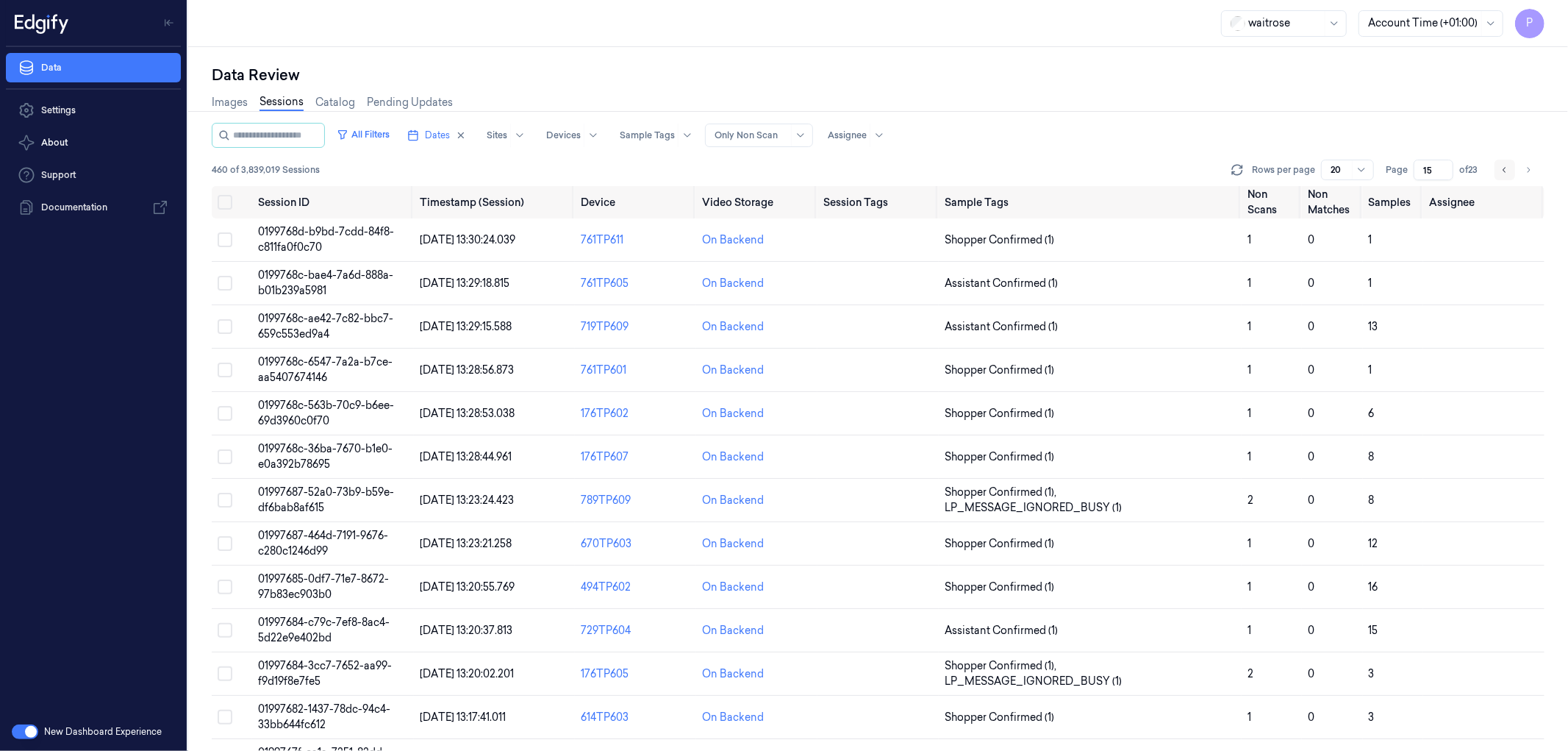
click at [1509, 174] on icon "Go to previous page" at bounding box center [1505, 170] width 8 height 12
type input "14"
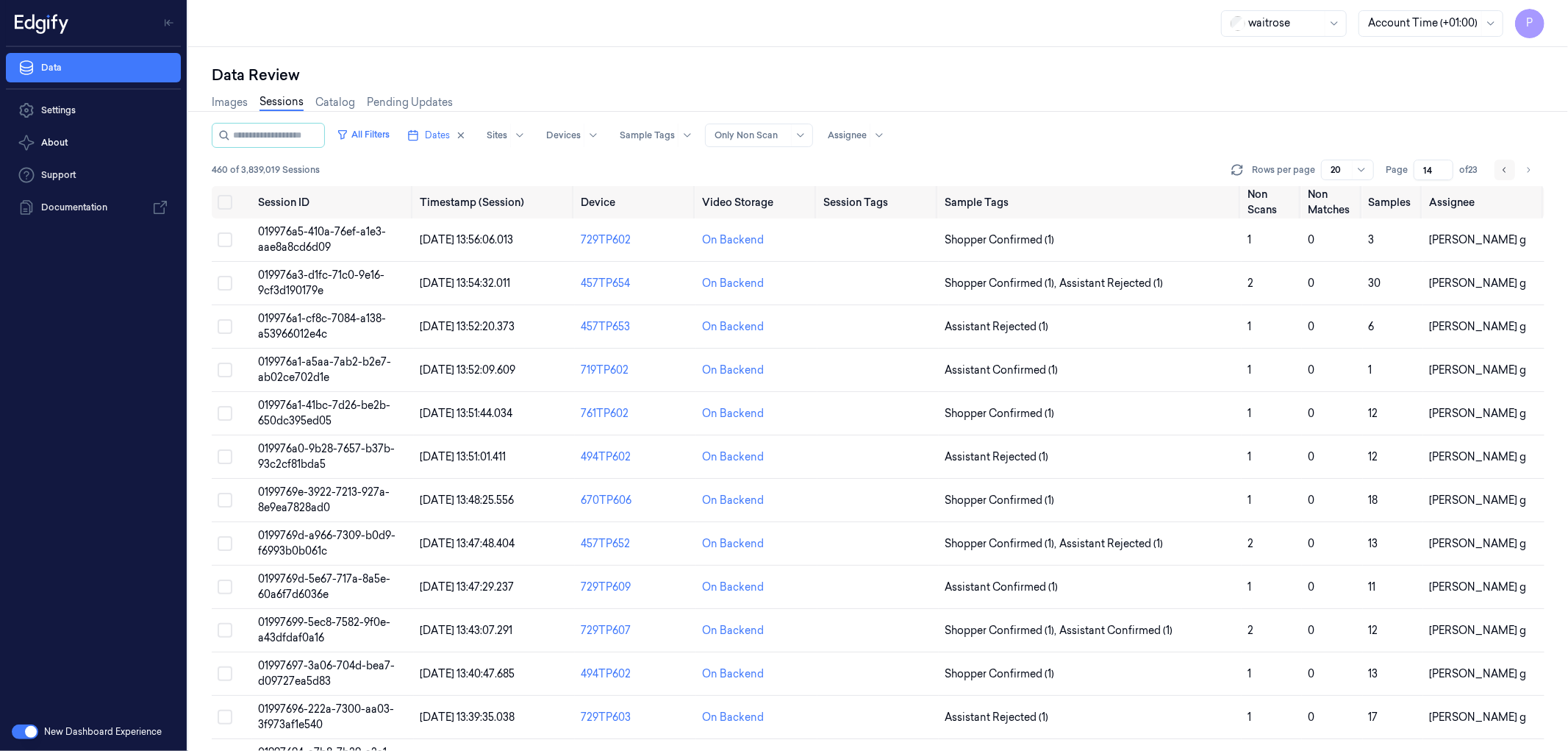
click at [1505, 171] on icon "Go to previous page" at bounding box center [1504, 169] width 3 height 5
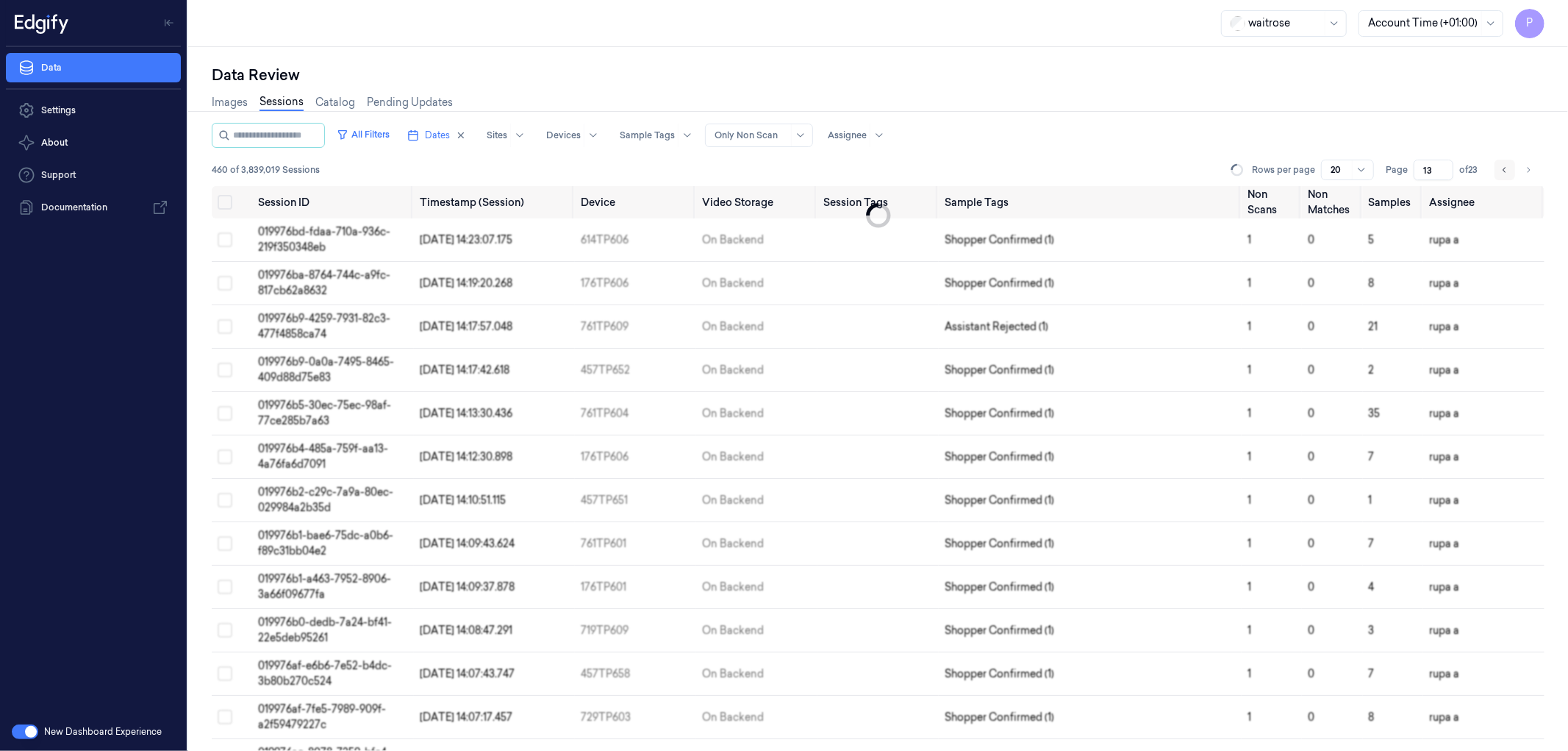
click at [1505, 171] on icon "Go to previous page" at bounding box center [1504, 169] width 3 height 5
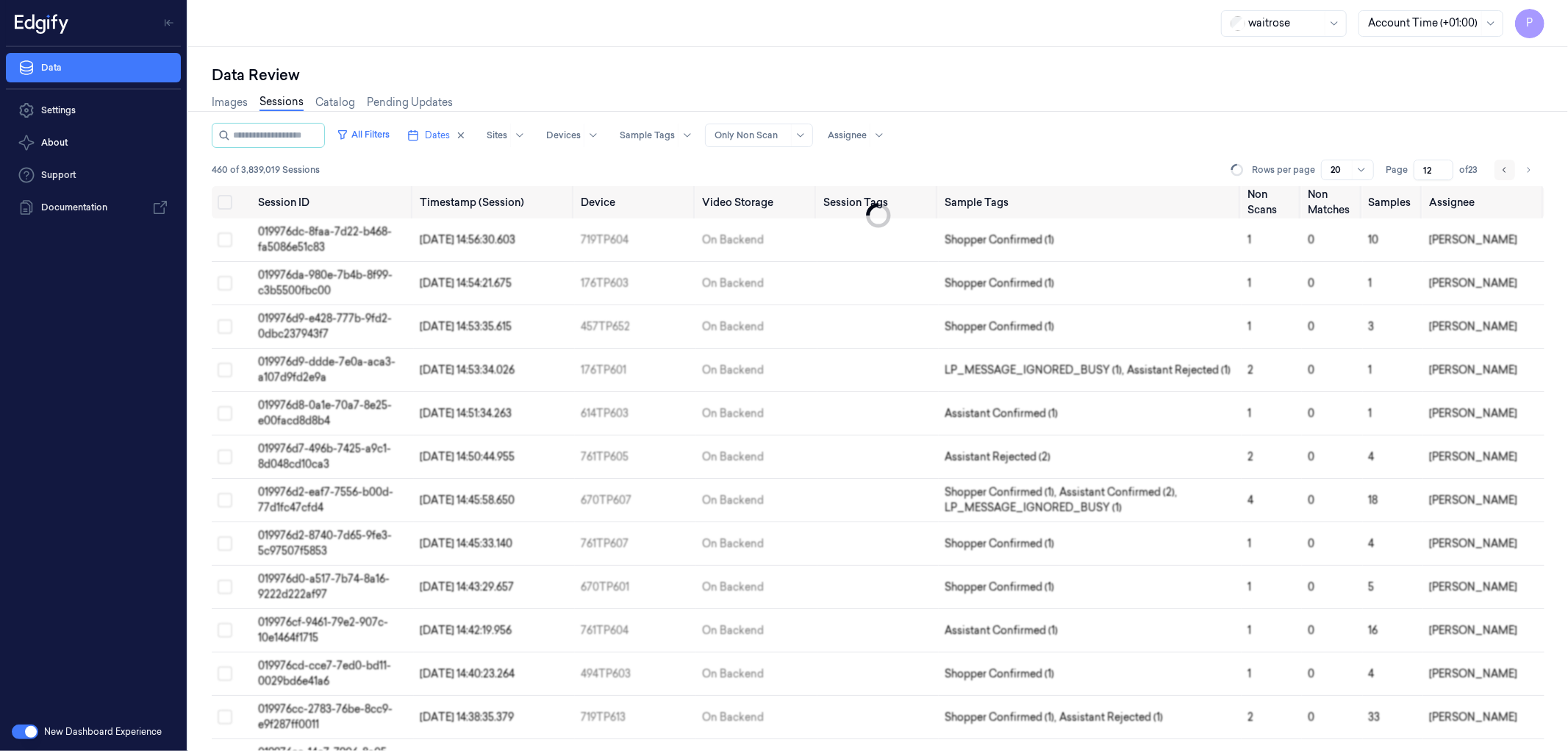
click at [1505, 171] on icon "Go to previous page" at bounding box center [1504, 169] width 3 height 5
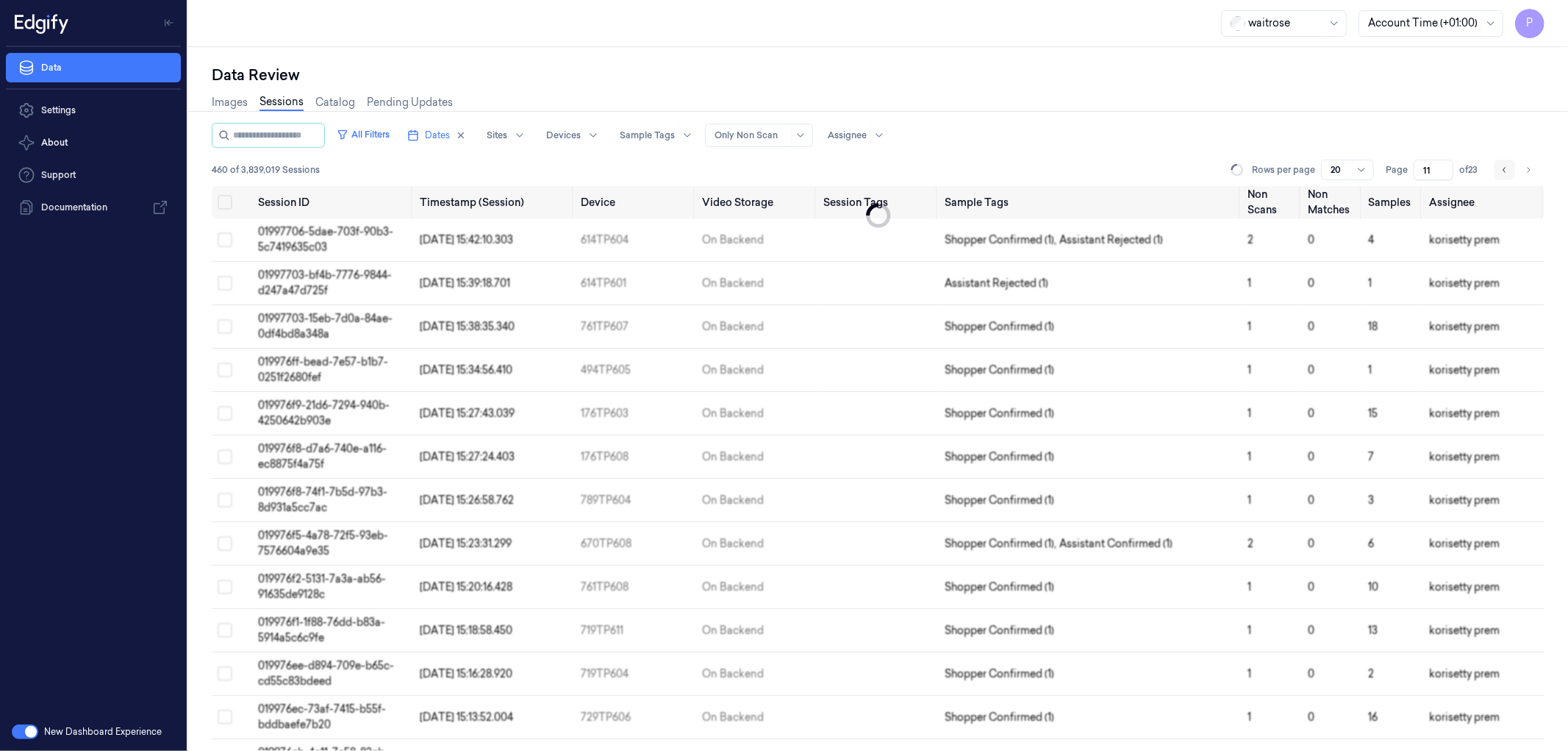
click at [1505, 171] on icon "Go to previous page" at bounding box center [1504, 169] width 3 height 5
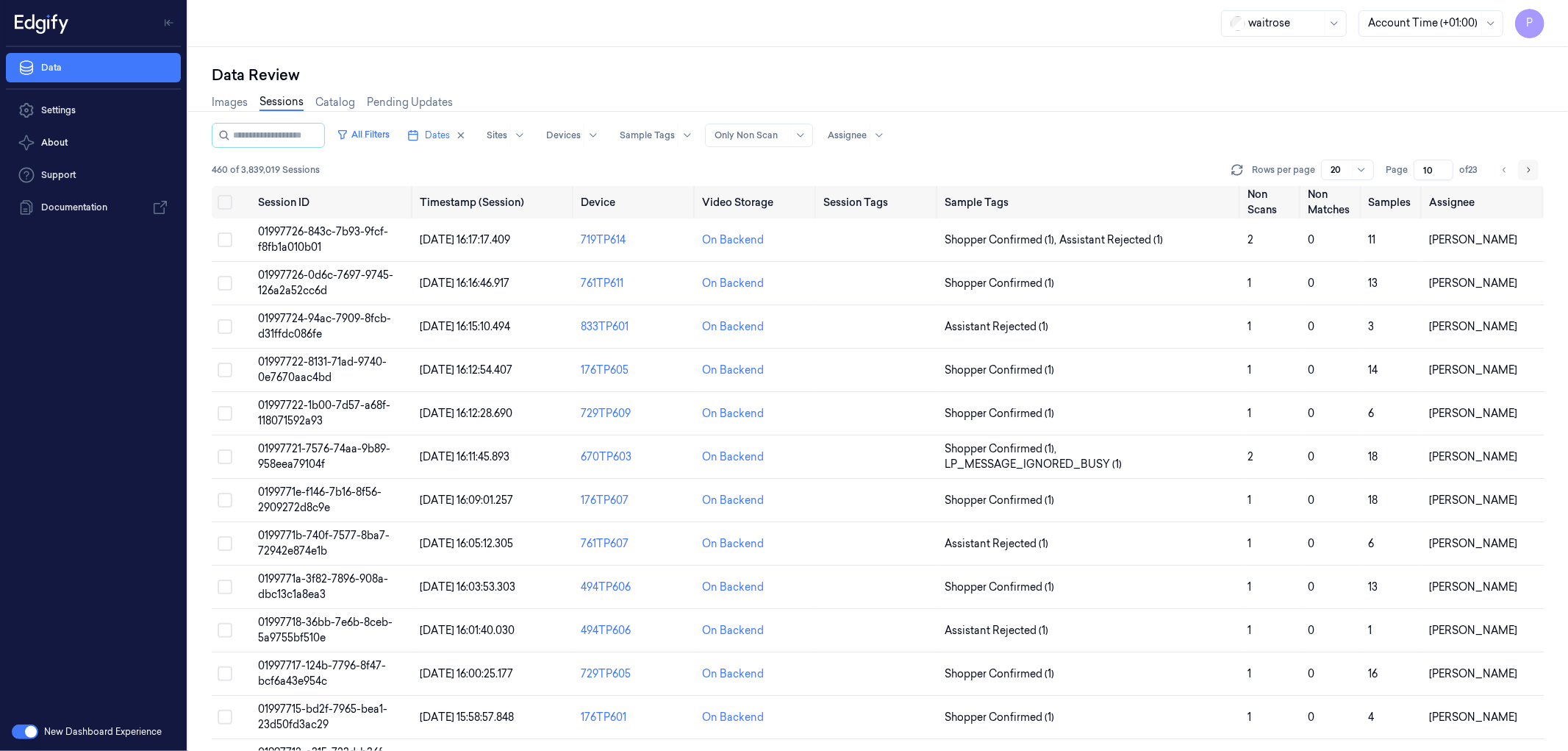
click at [1525, 166] on icon "Go to next page" at bounding box center [1528, 170] width 8 height 12
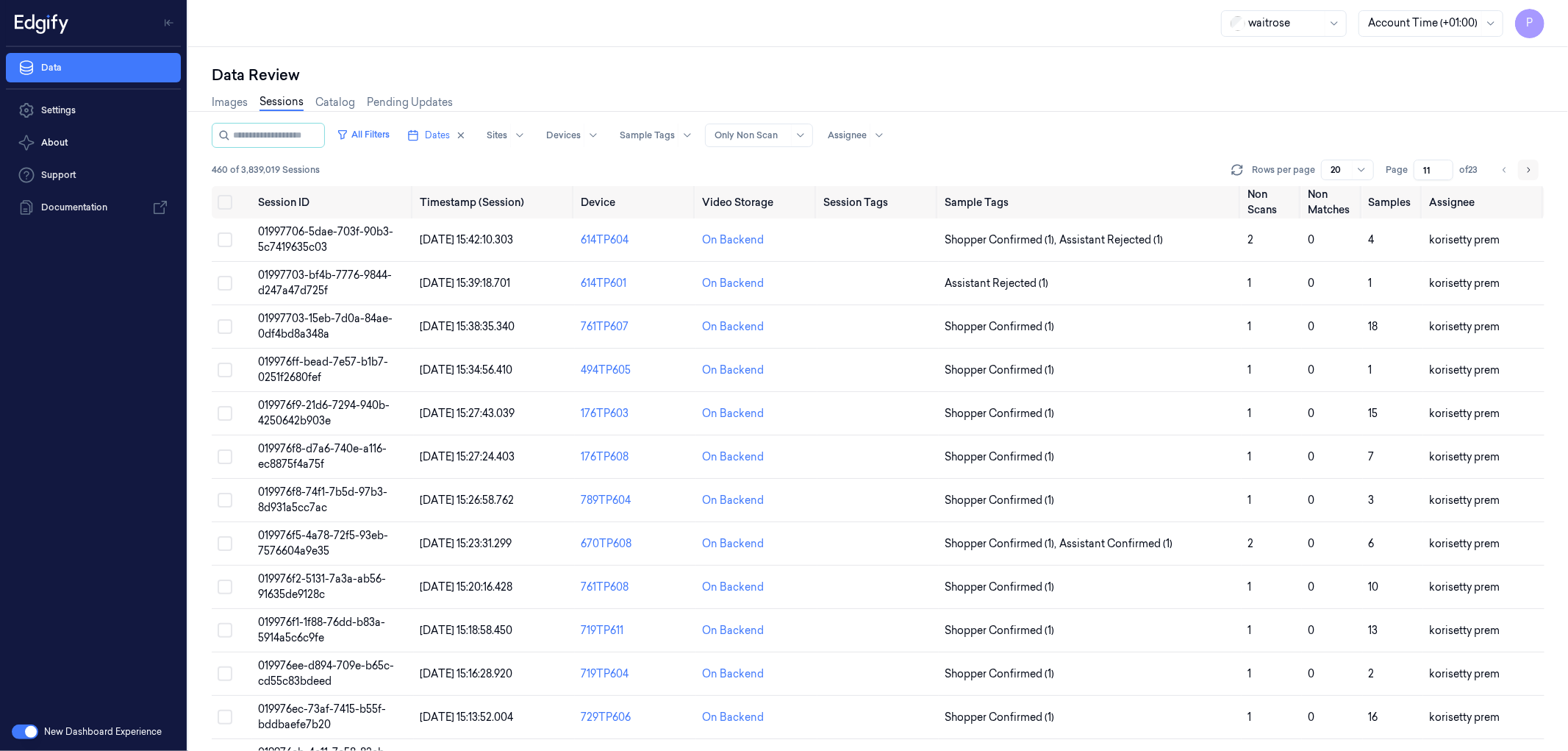
click at [1527, 167] on icon "Go to next page" at bounding box center [1528, 170] width 8 height 12
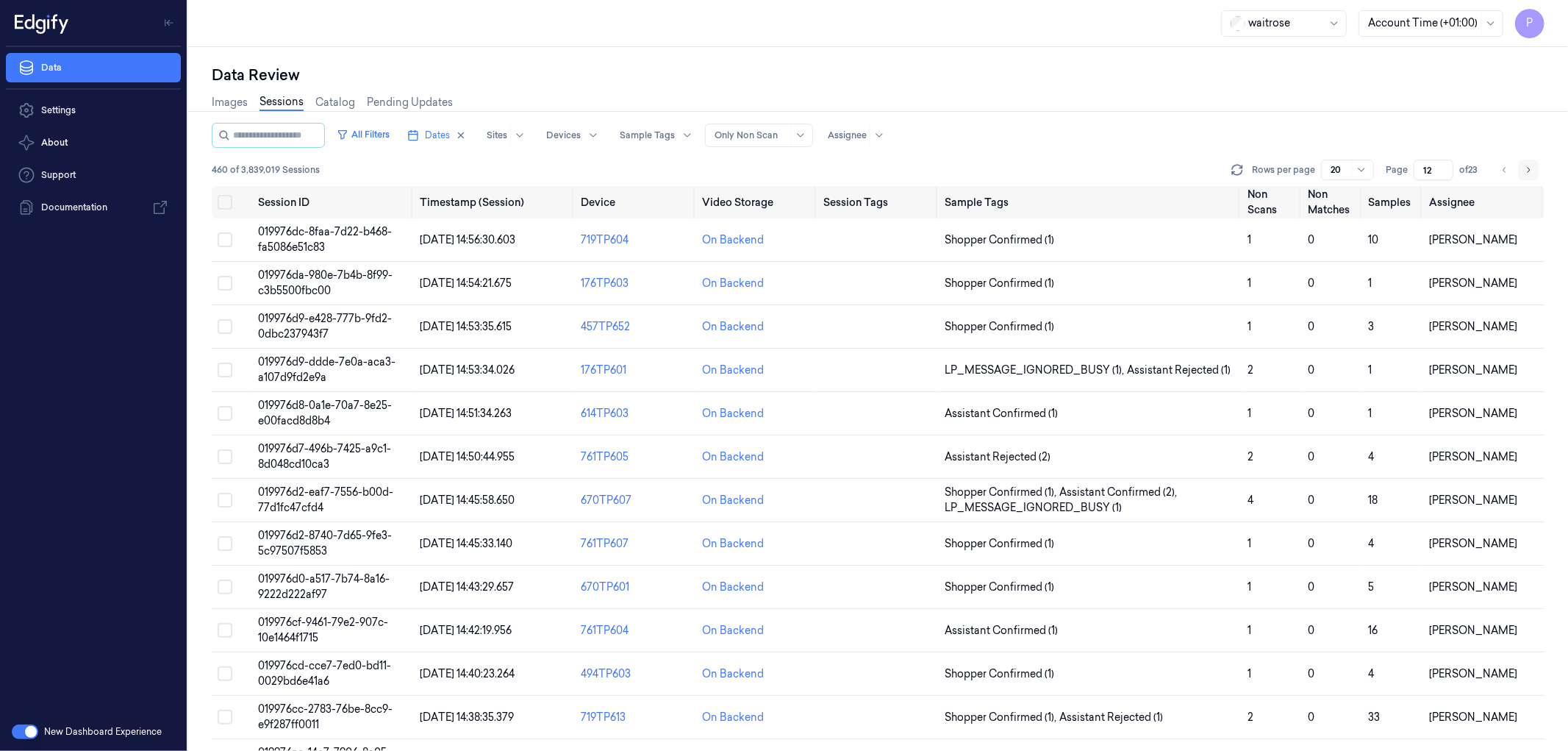
click at [1525, 166] on icon "Go to next page" at bounding box center [1528, 170] width 8 height 12
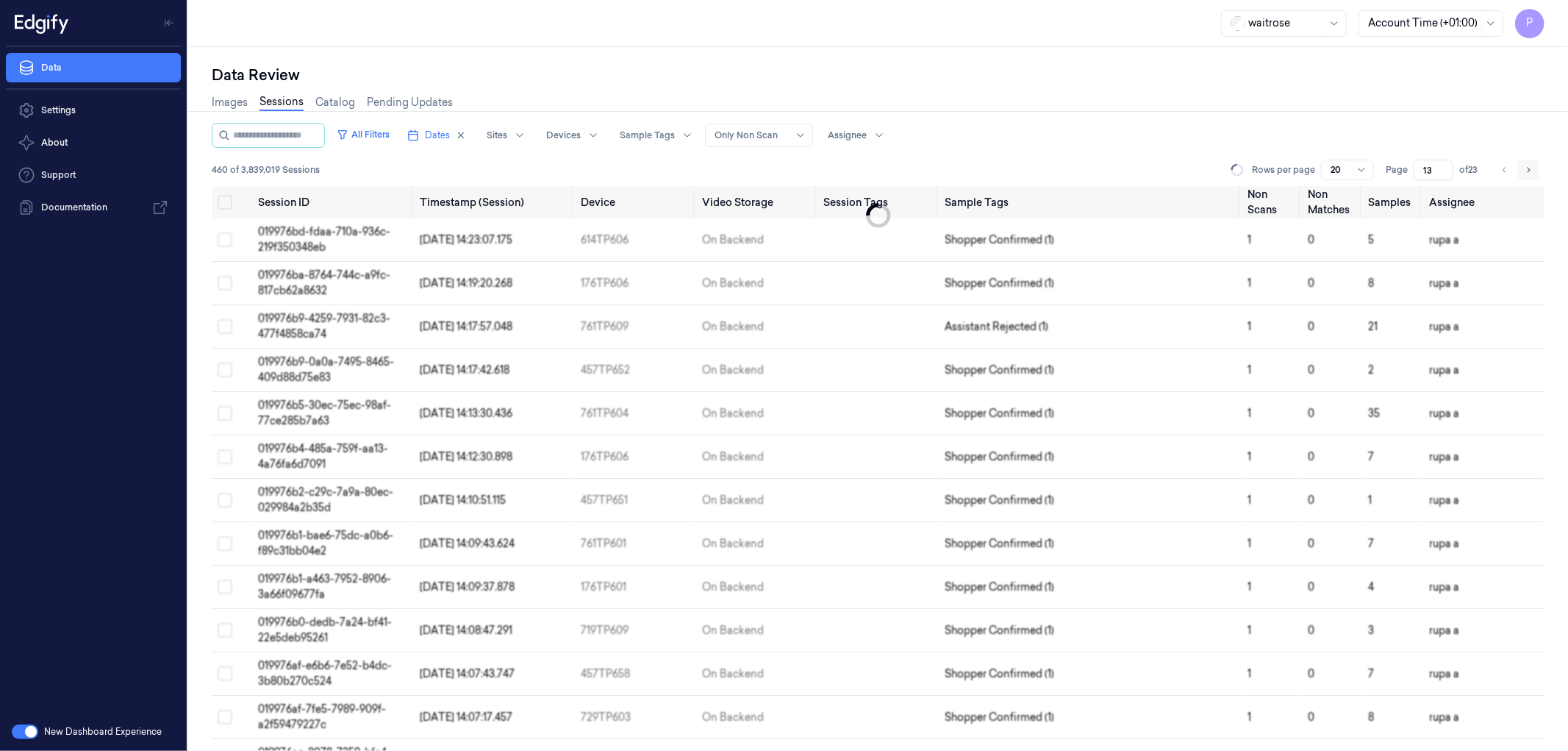
click at [1525, 166] on icon "Go to next page" at bounding box center [1528, 170] width 8 height 12
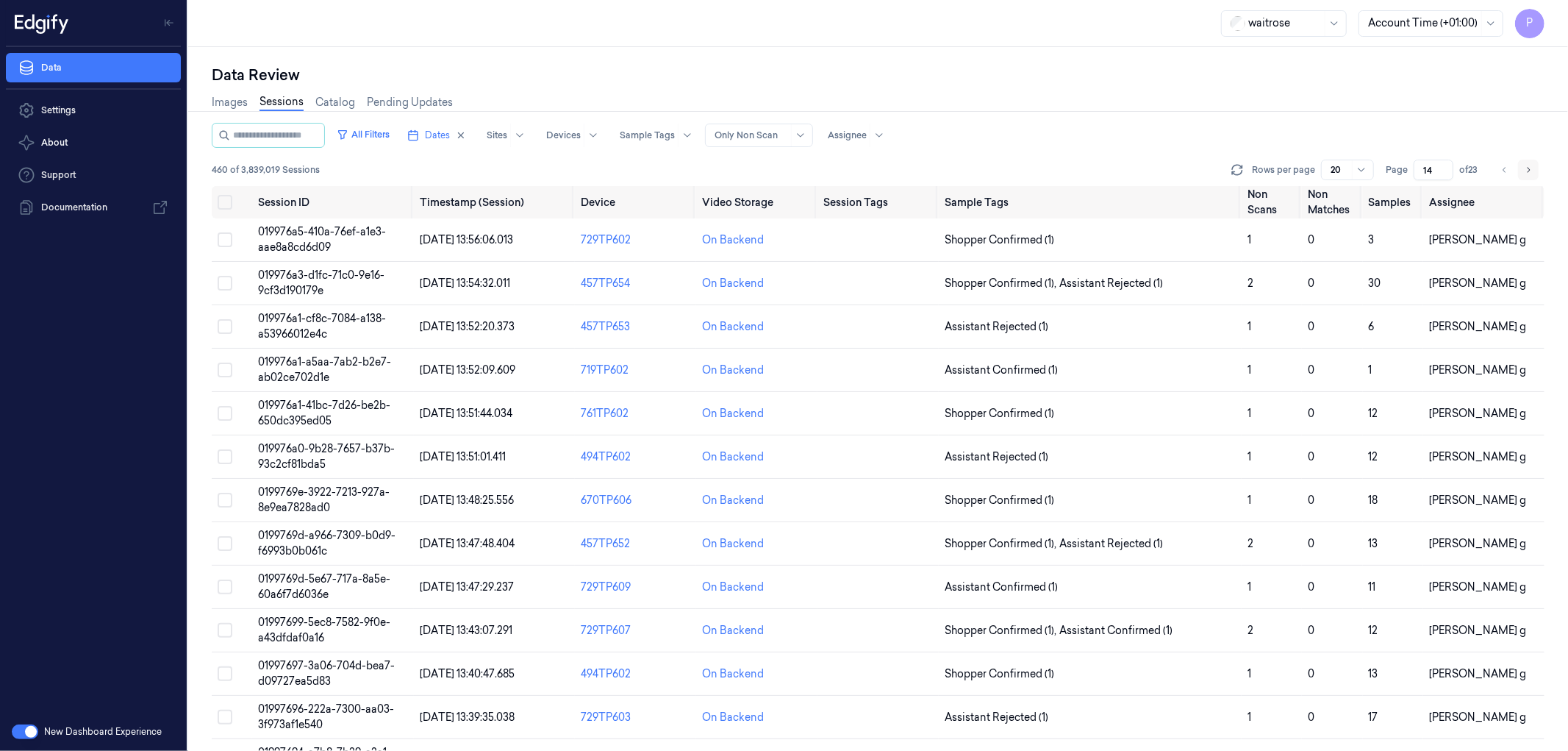
click at [1525, 166] on icon "Go to next page" at bounding box center [1528, 170] width 8 height 12
type input "15"
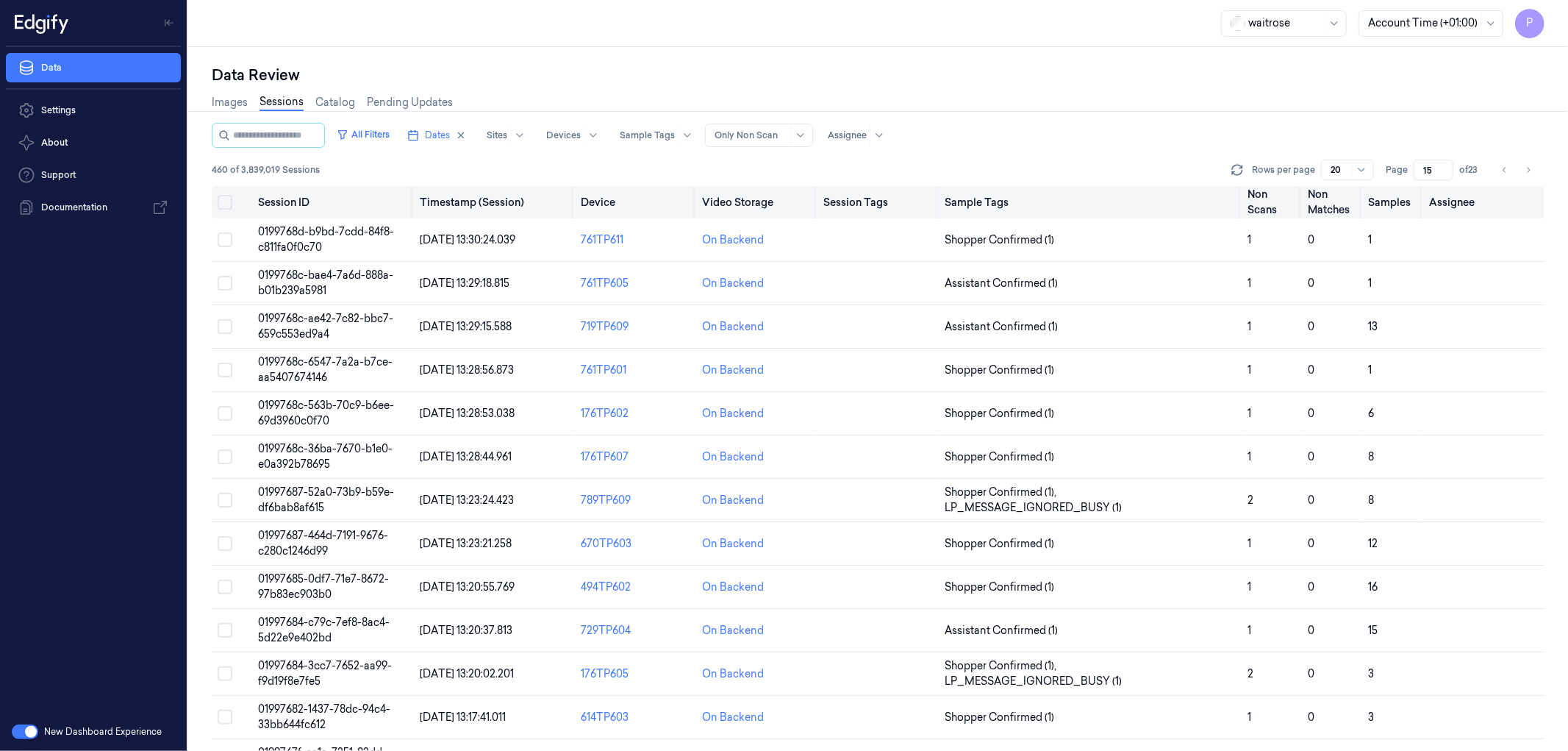
click at [223, 201] on button "on" at bounding box center [224, 202] width 14 height 14
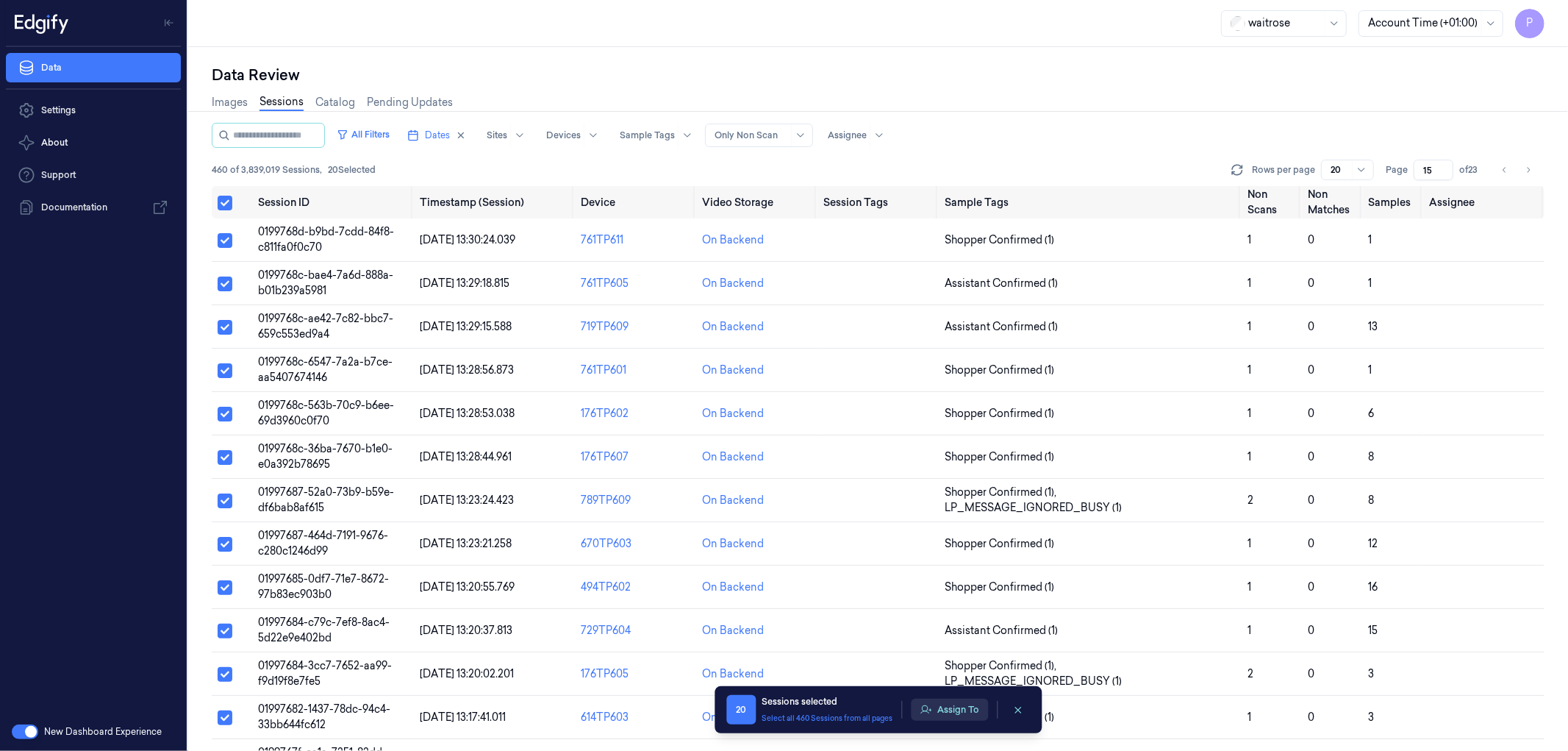
click at [941, 700] on button "Assign To" at bounding box center [949, 710] width 77 height 22
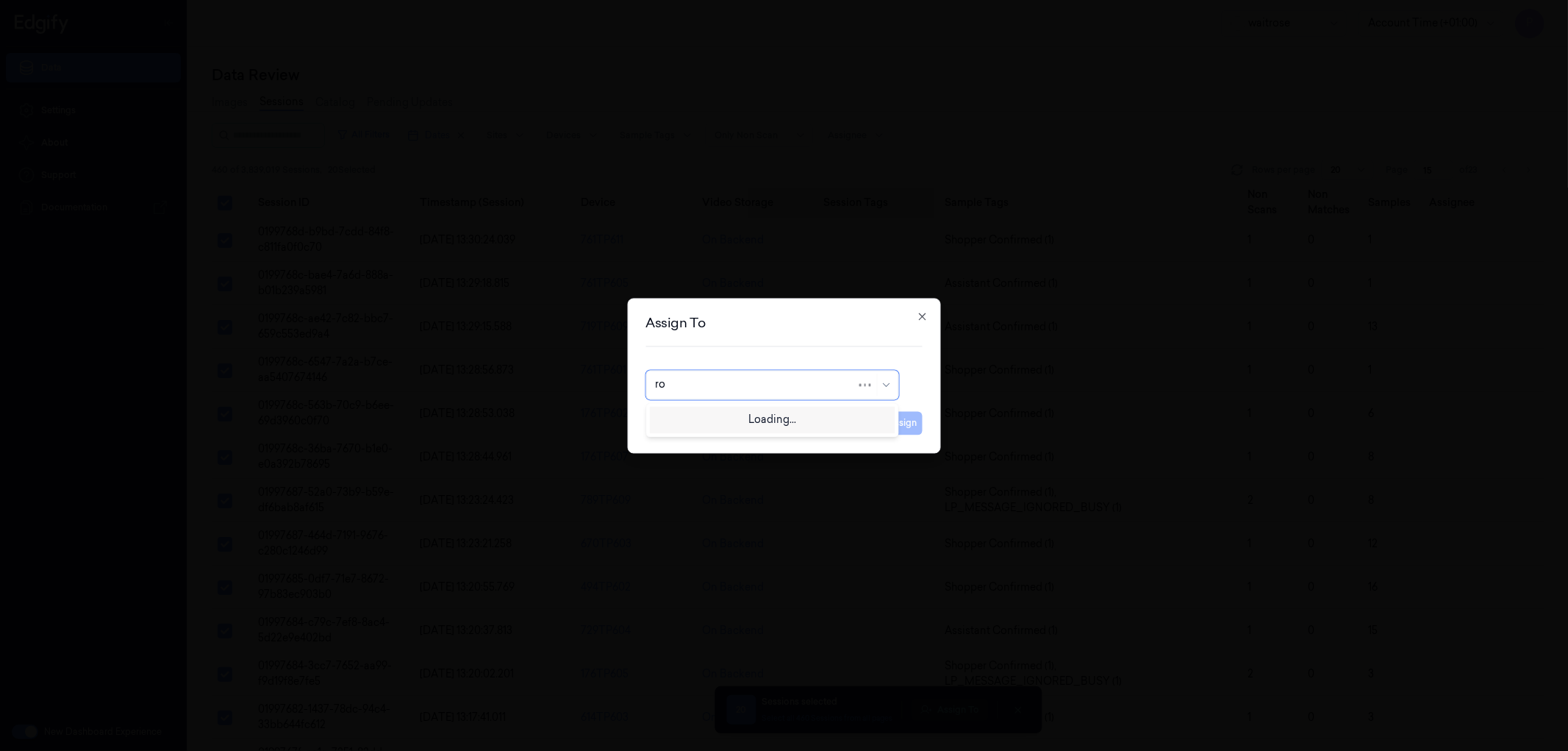
type input "roh"
click at [780, 419] on div "[PERSON_NAME]" at bounding box center [772, 418] width 234 height 15
click at [909, 421] on button "Assign" at bounding box center [902, 423] width 41 height 24
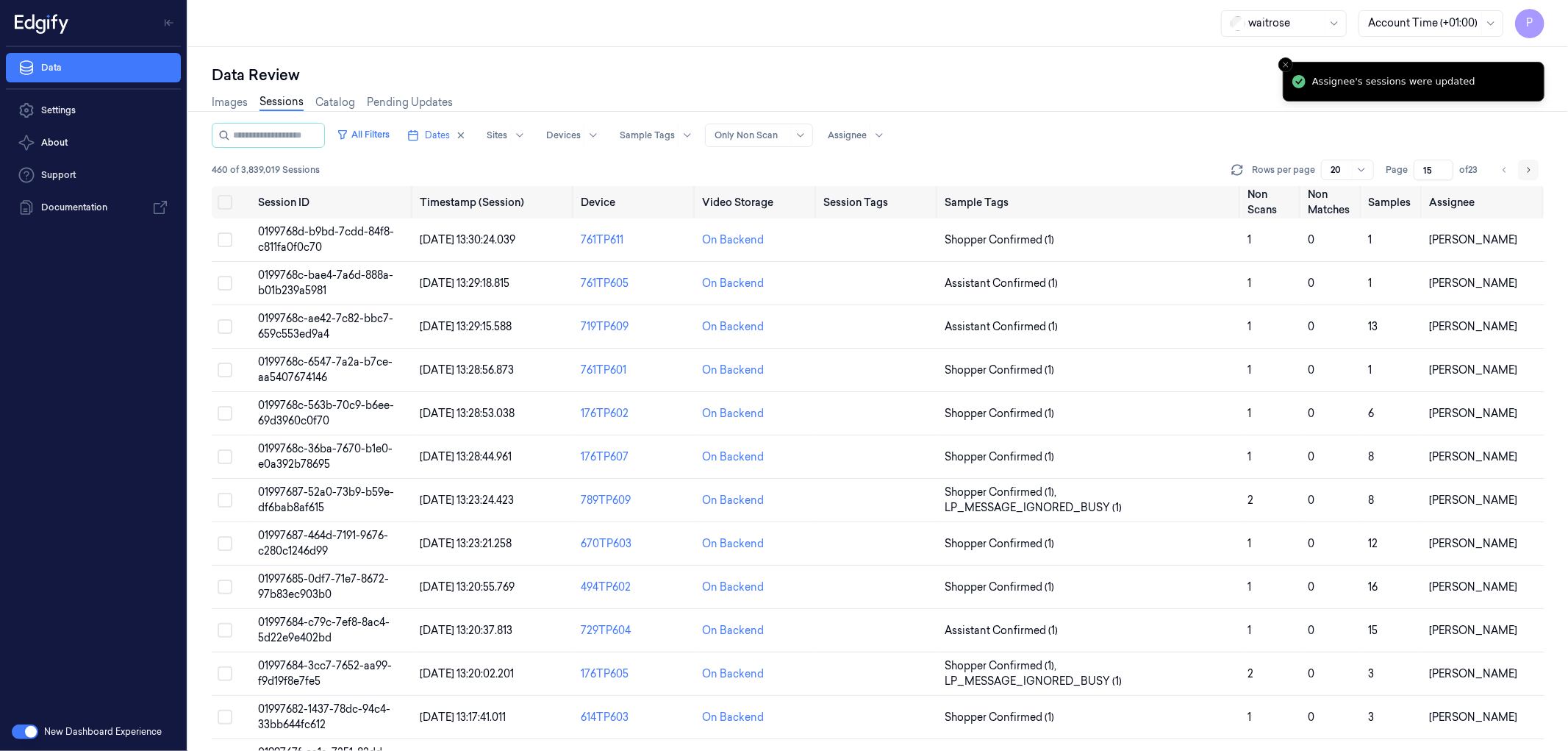
click at [1526, 170] on icon "Go to next page" at bounding box center [1528, 170] width 8 height 12
type input "16"
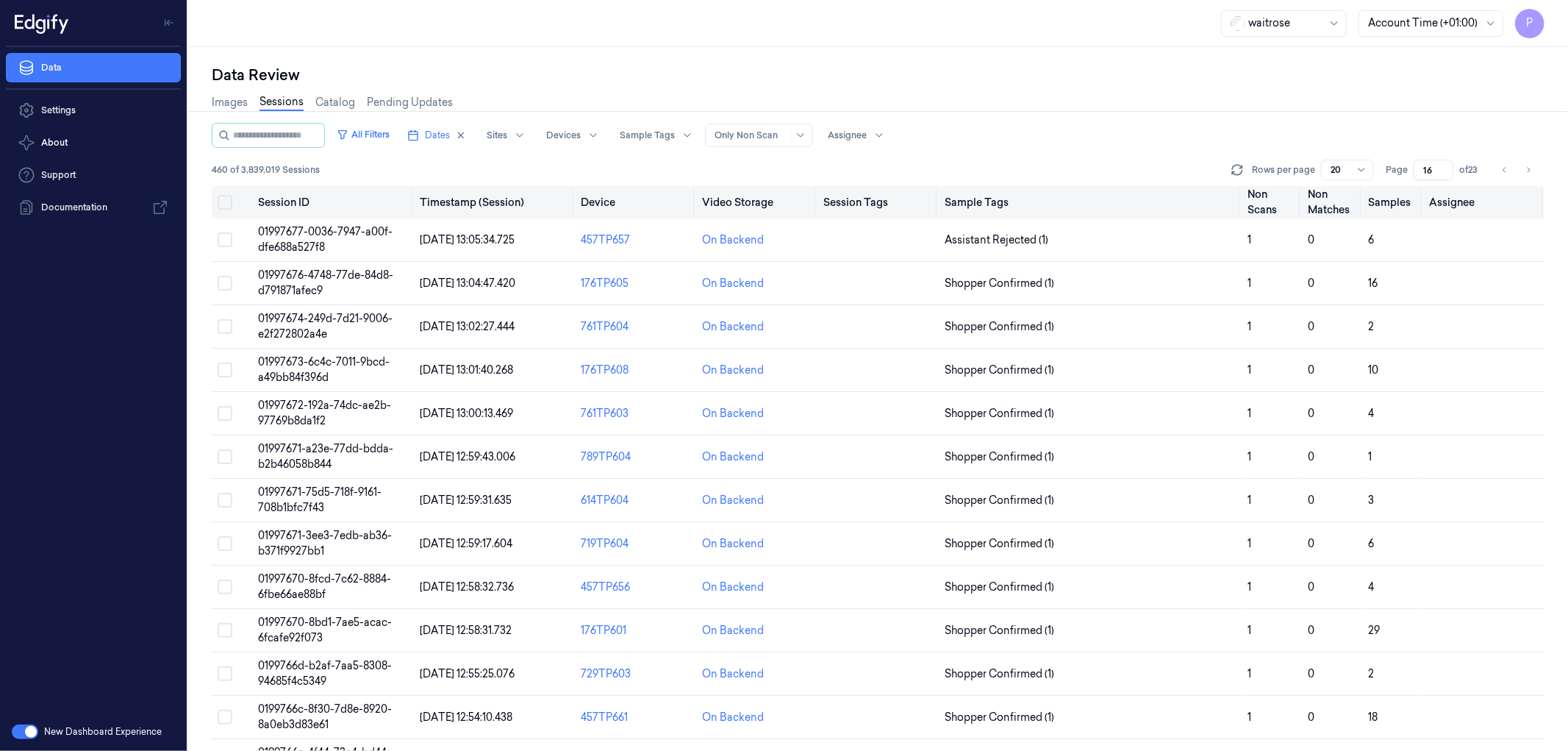
click at [227, 200] on button "on" at bounding box center [224, 202] width 14 height 14
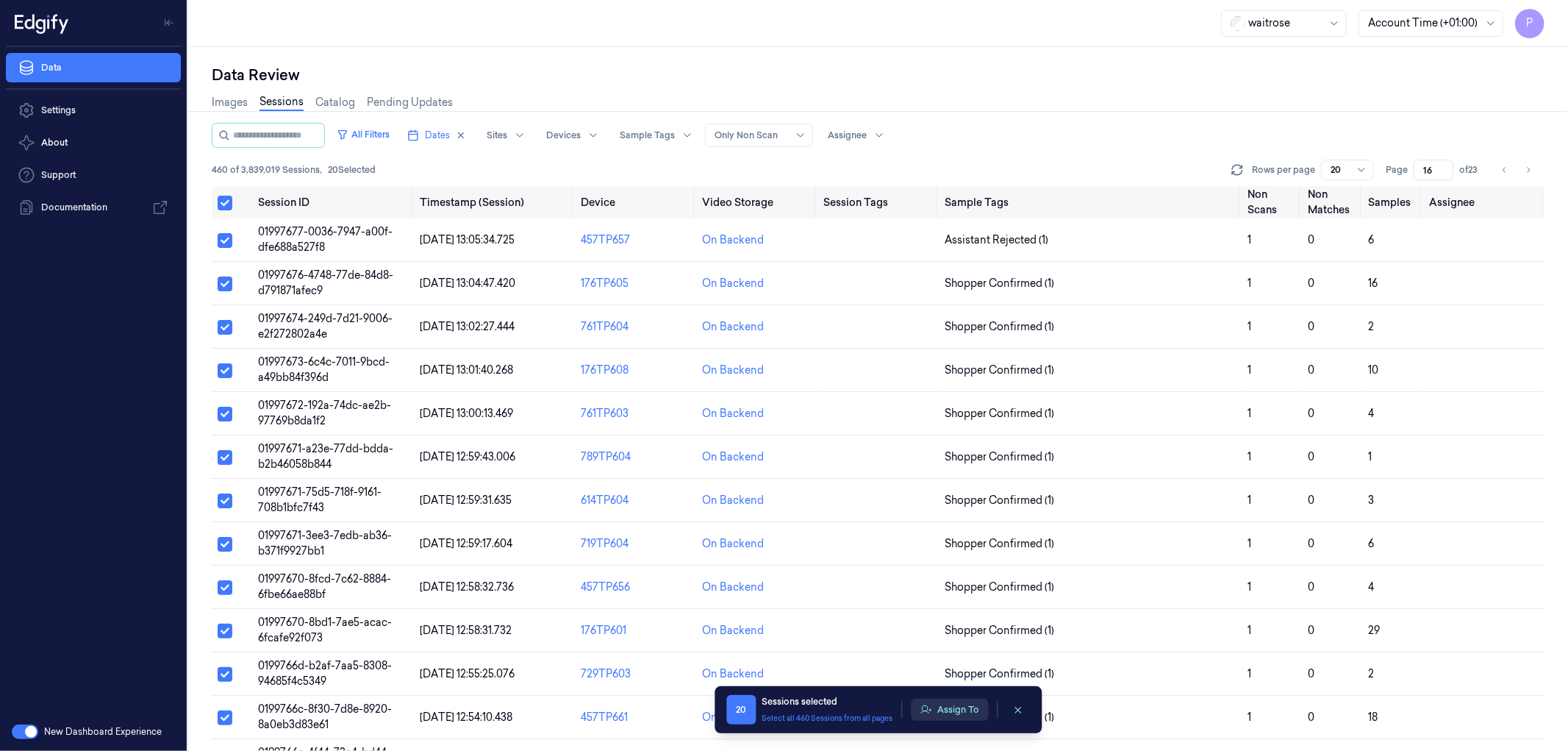
click at [949, 706] on button "Assign To" at bounding box center [949, 710] width 77 height 22
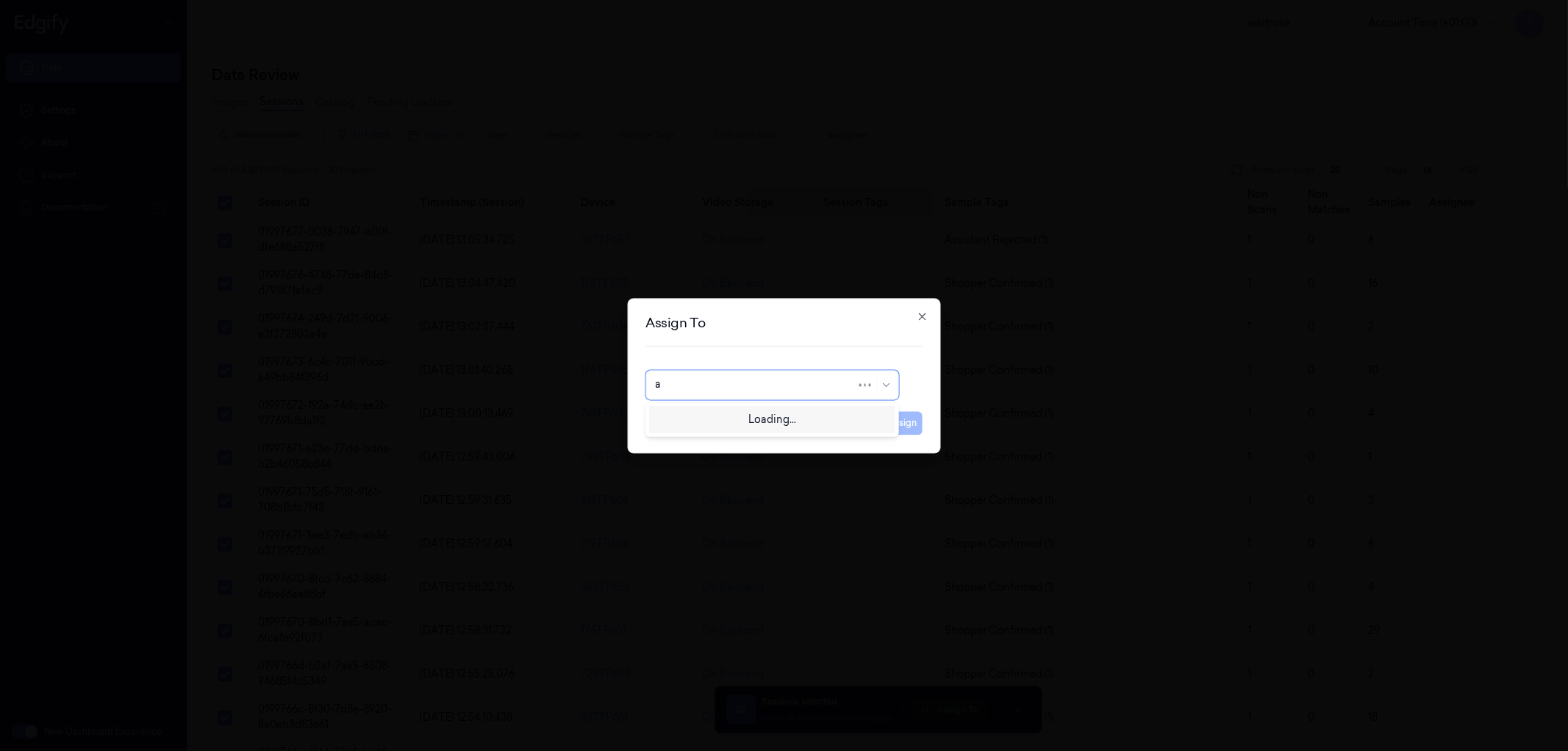
type input "an"
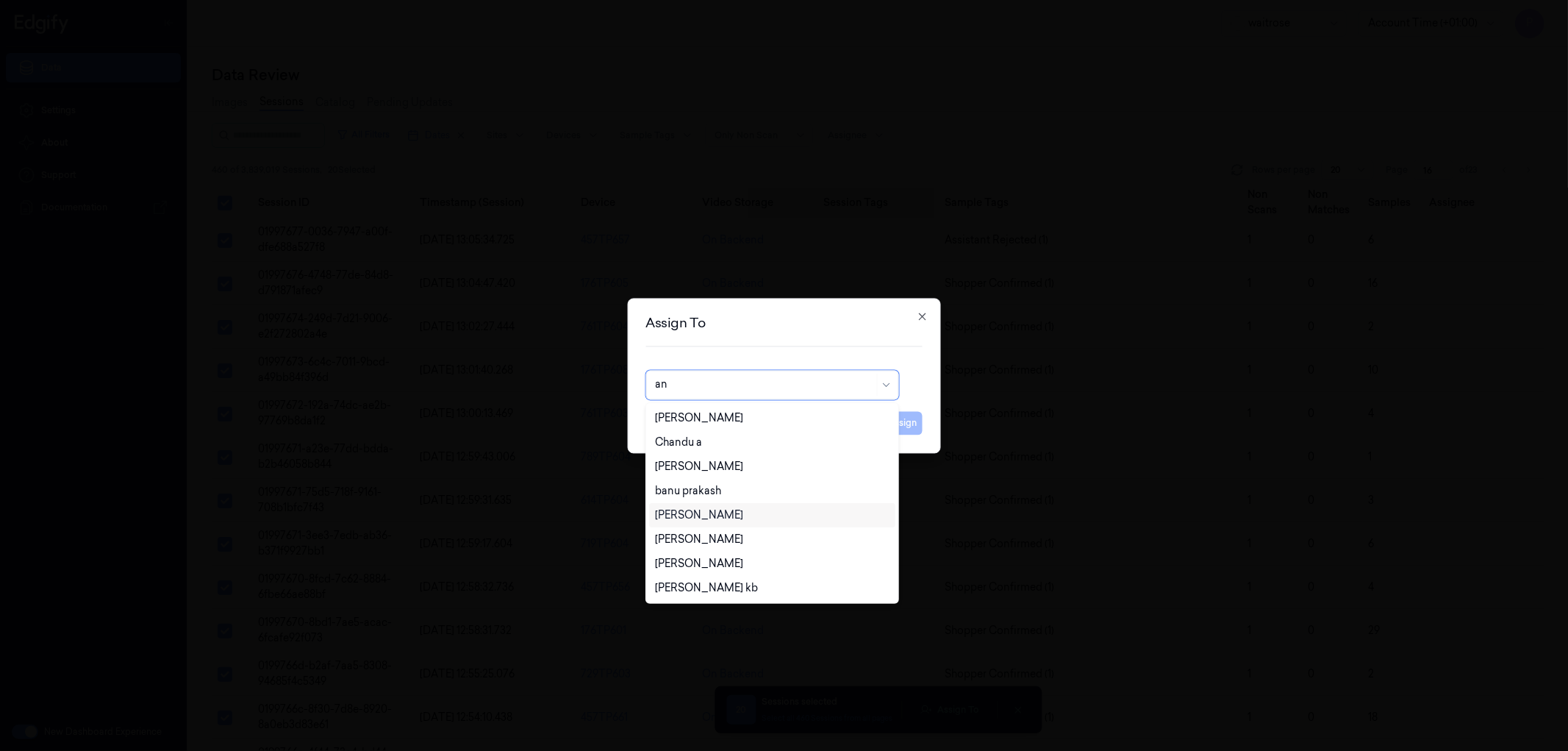
click at [701, 516] on div "[PERSON_NAME]" at bounding box center [699, 515] width 88 height 15
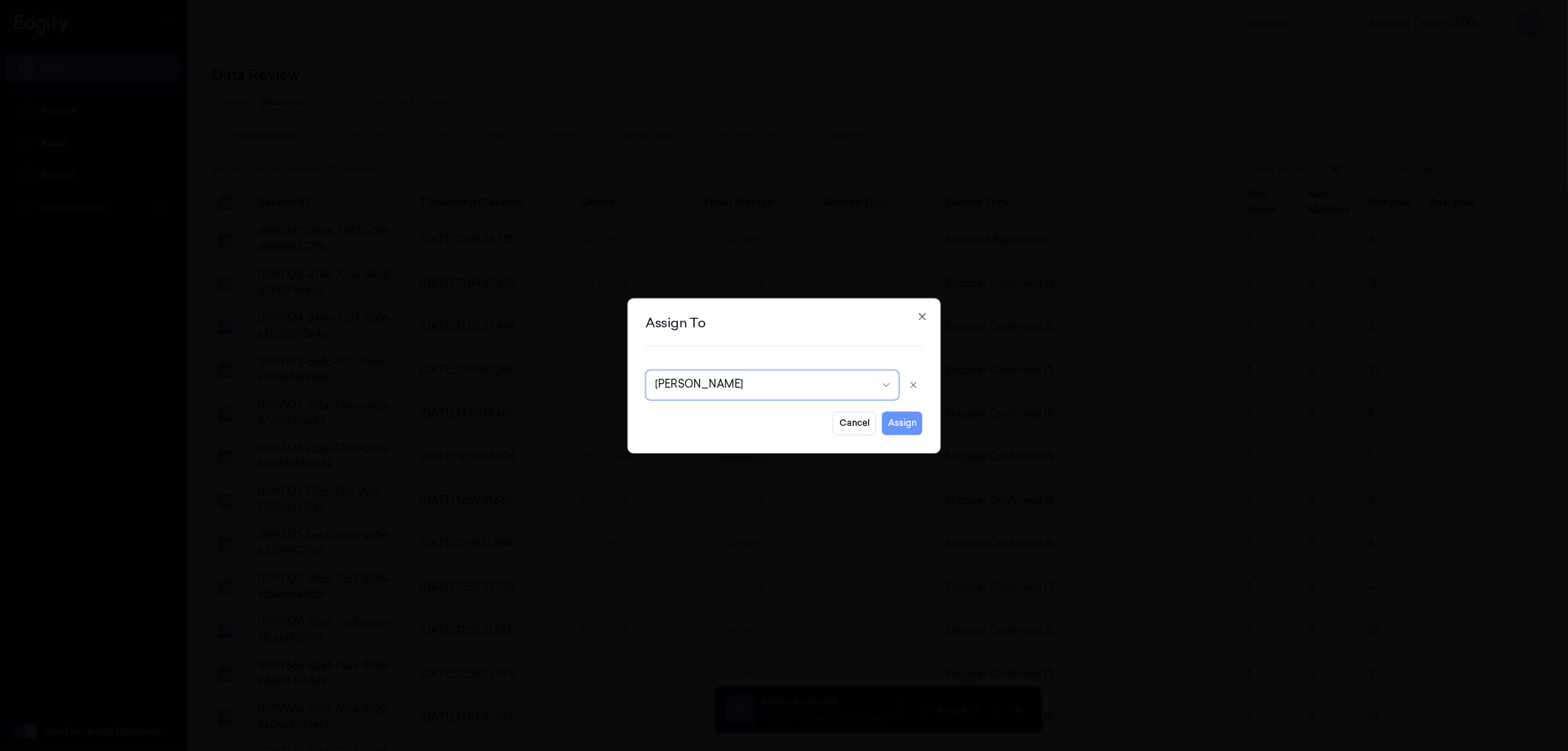
click at [905, 430] on button "Assign" at bounding box center [902, 423] width 41 height 24
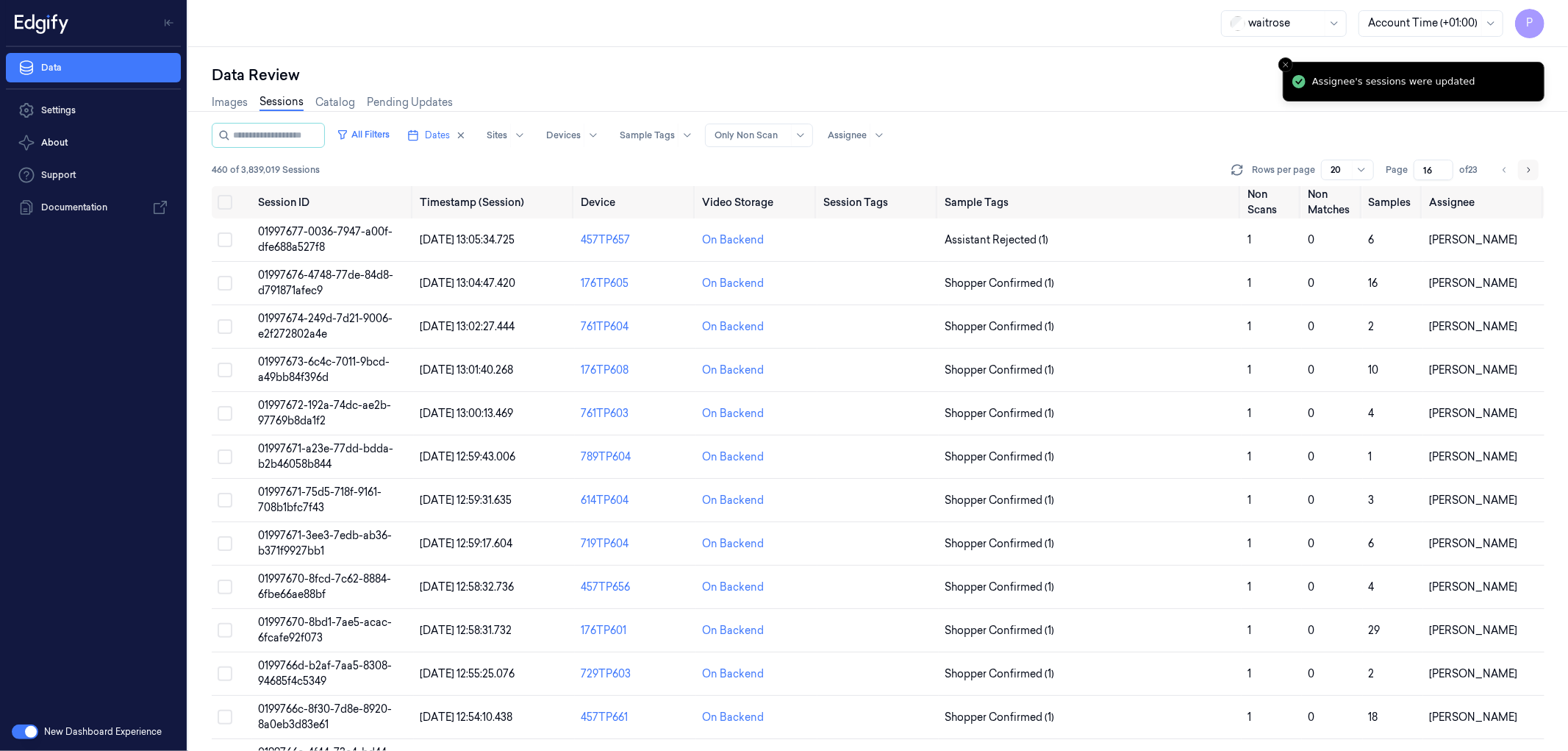
click at [1527, 171] on icon "Go to next page" at bounding box center [1528, 170] width 8 height 12
type input "17"
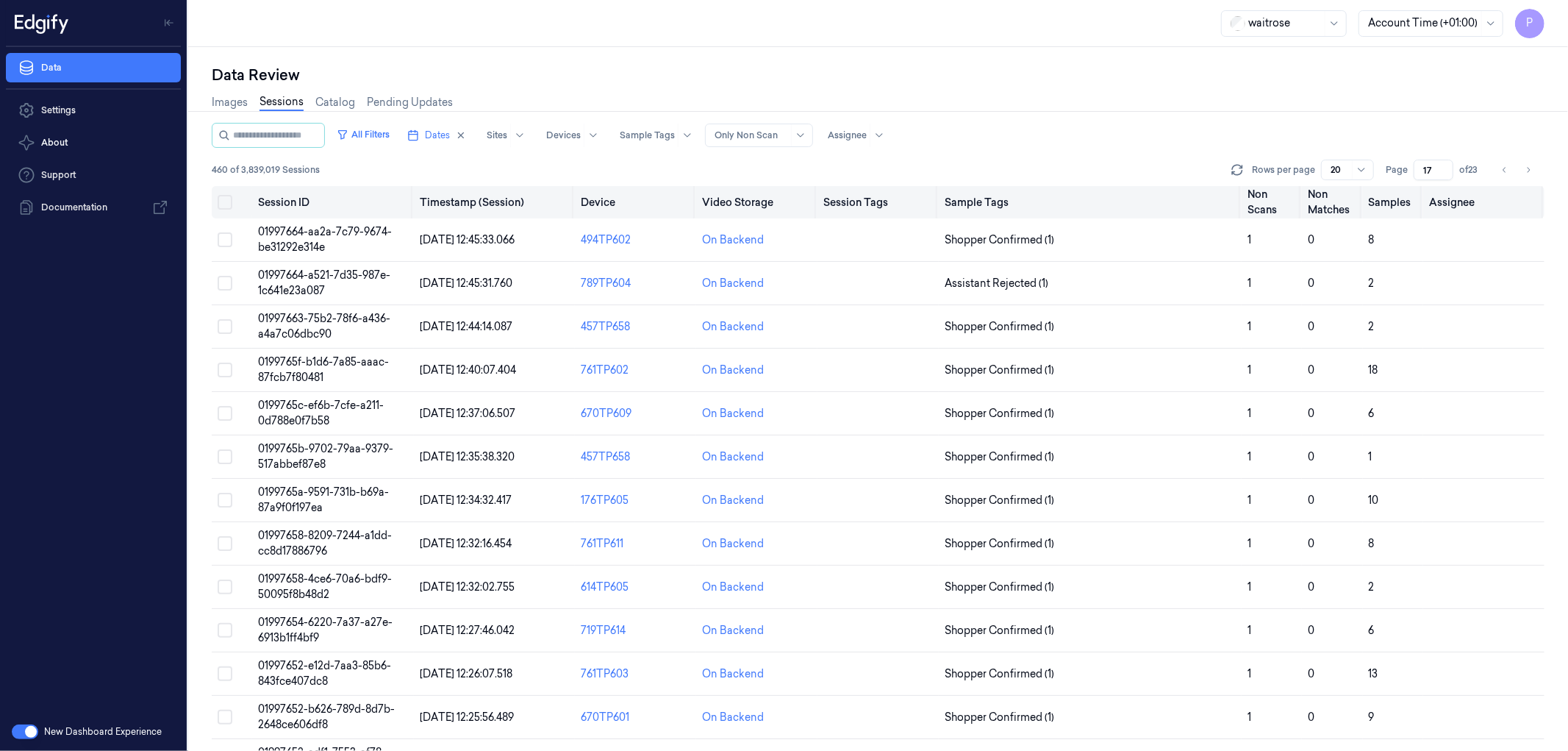
click at [225, 200] on button "on" at bounding box center [224, 202] width 14 height 14
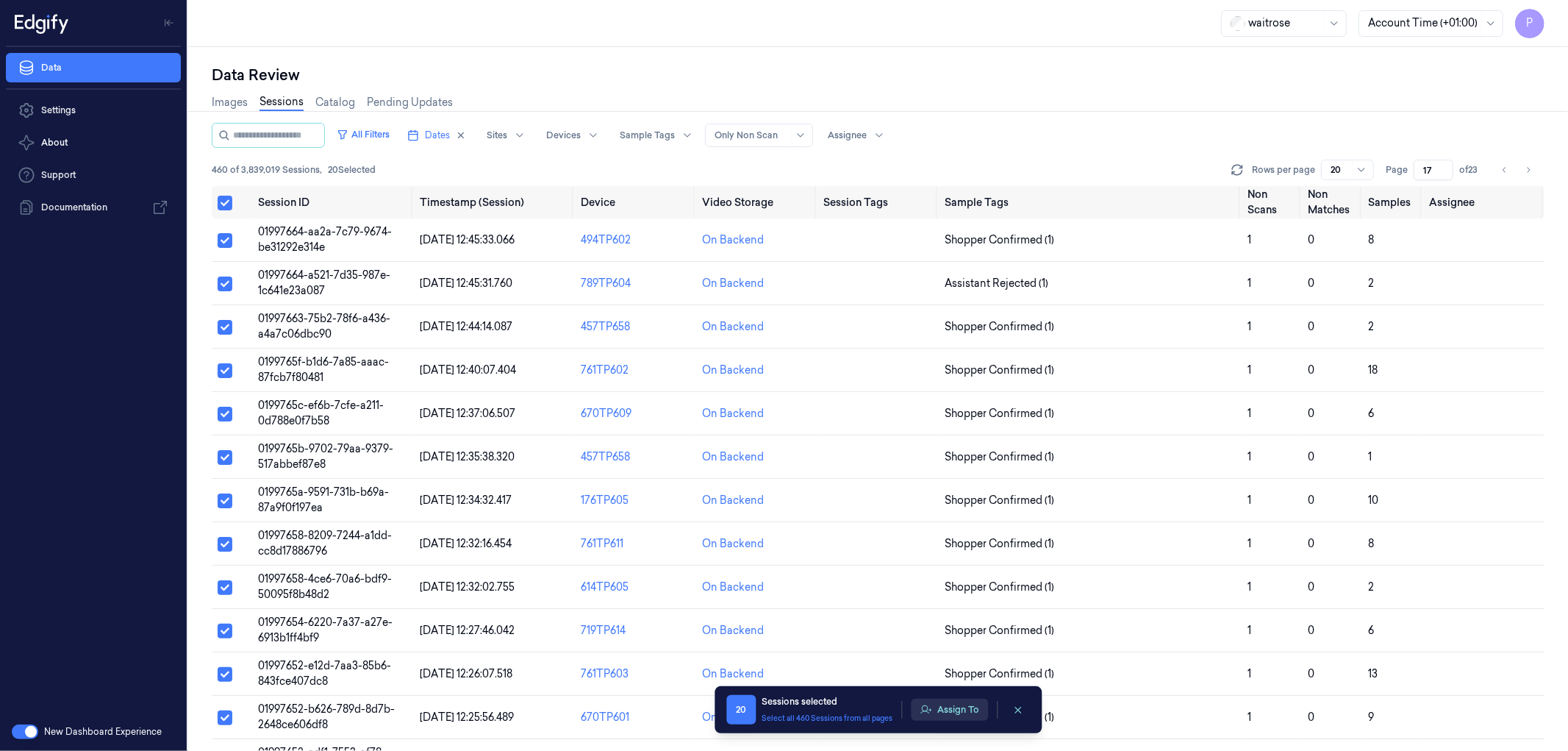
click at [957, 710] on button "Assign To" at bounding box center [949, 710] width 77 height 22
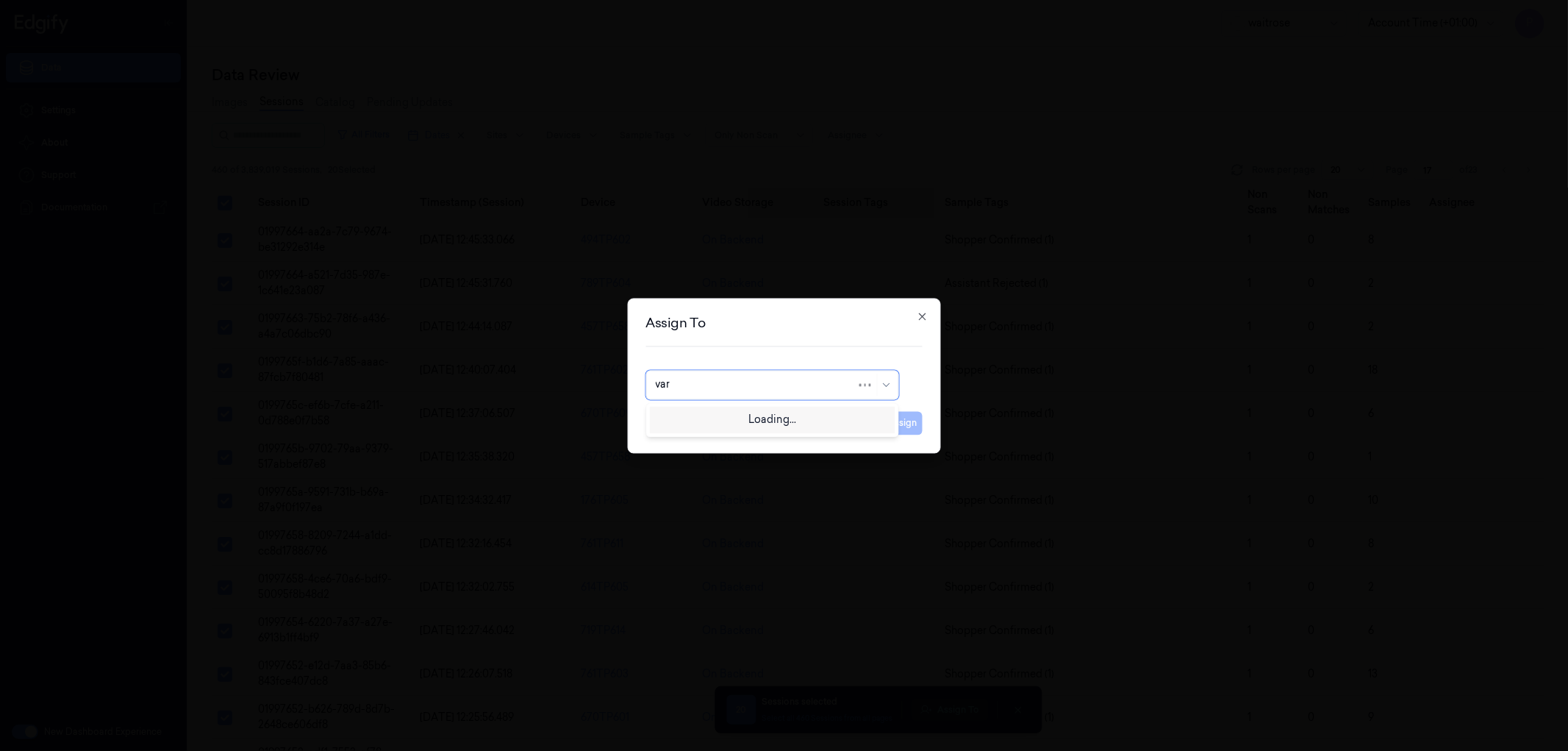
type input "vars"
click at [718, 422] on div "[PERSON_NAME]" at bounding box center [699, 418] width 88 height 15
click at [897, 421] on button "Assign" at bounding box center [902, 423] width 41 height 24
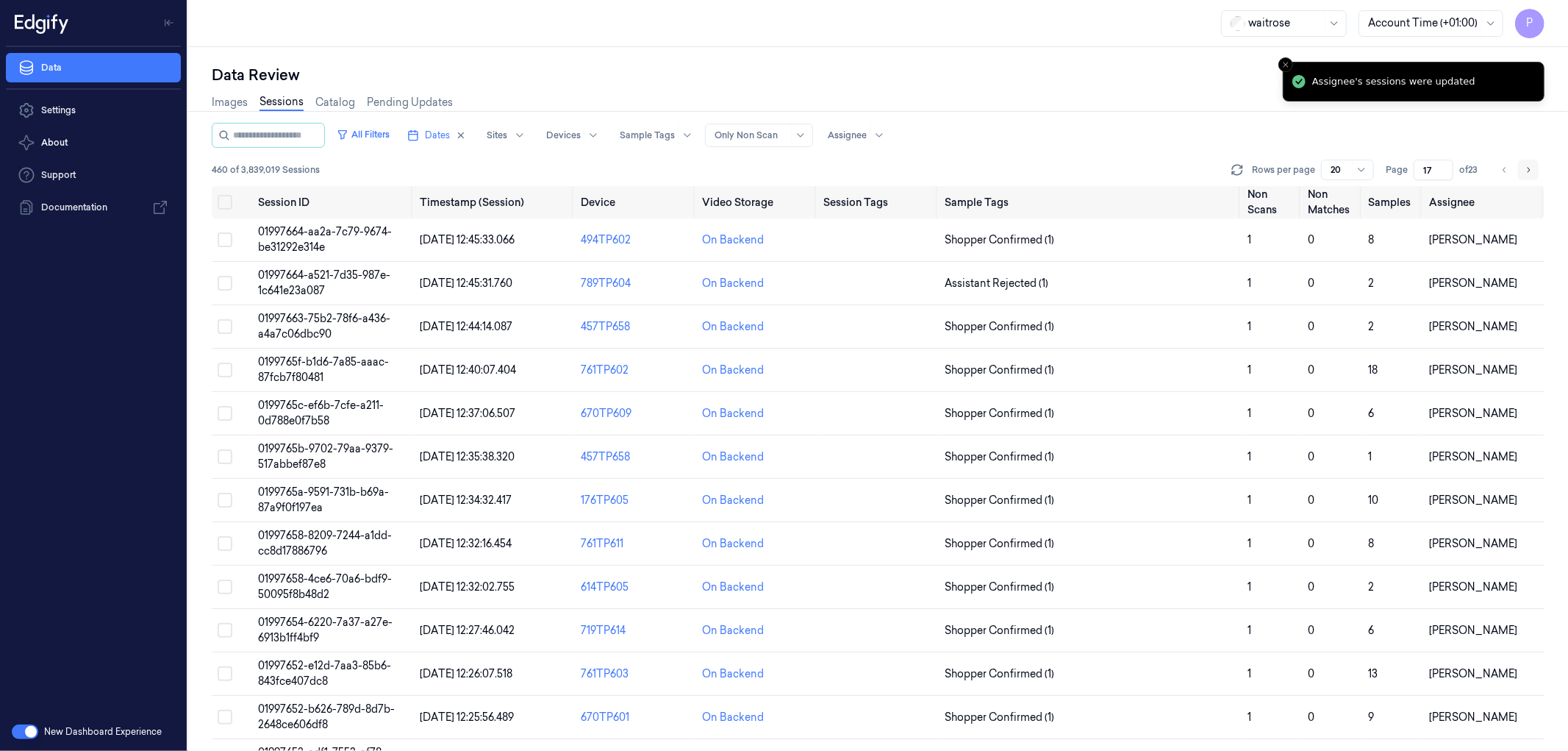
click at [1525, 165] on icon "Go to next page" at bounding box center [1528, 170] width 8 height 12
type input "18"
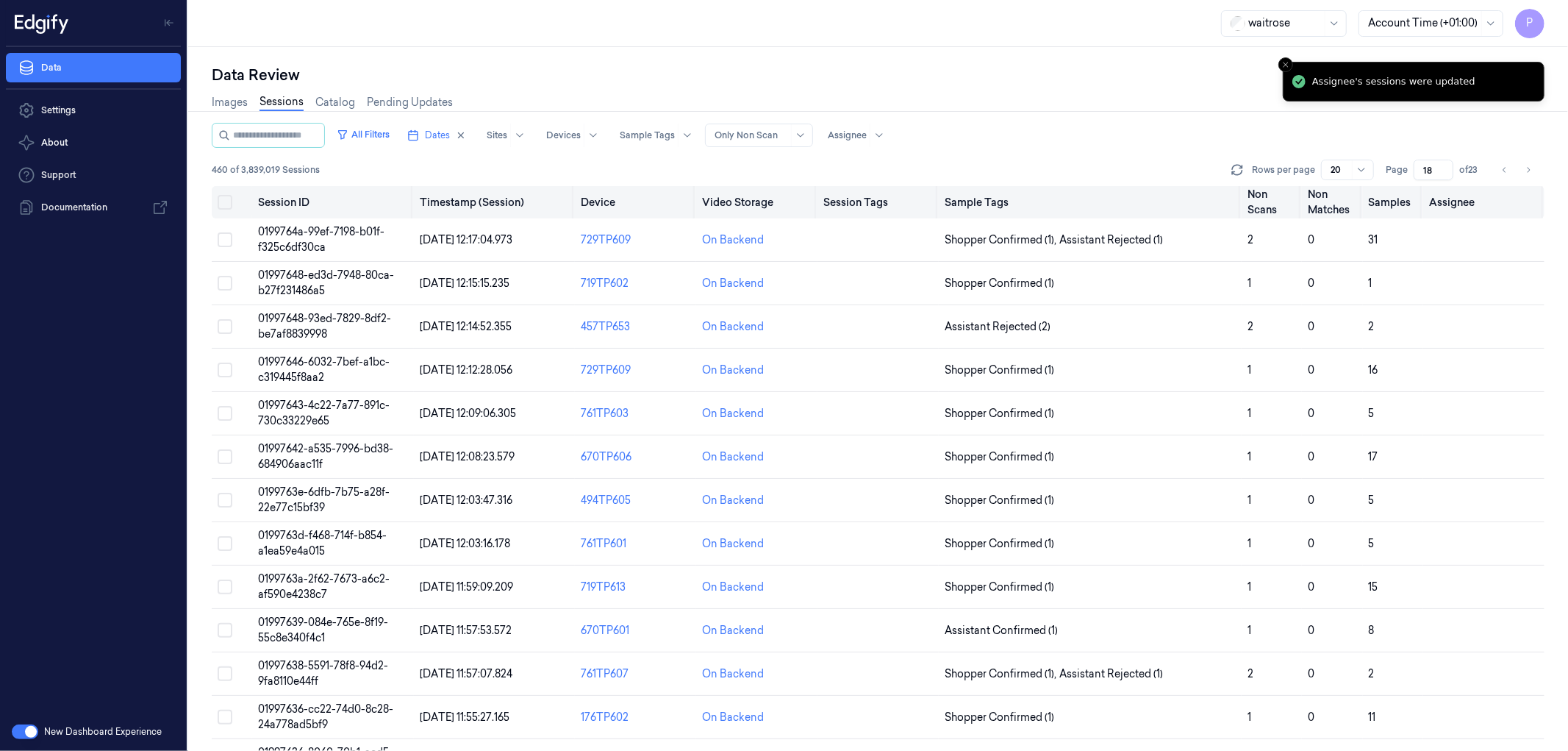
click at [225, 204] on button "on" at bounding box center [224, 202] width 14 height 14
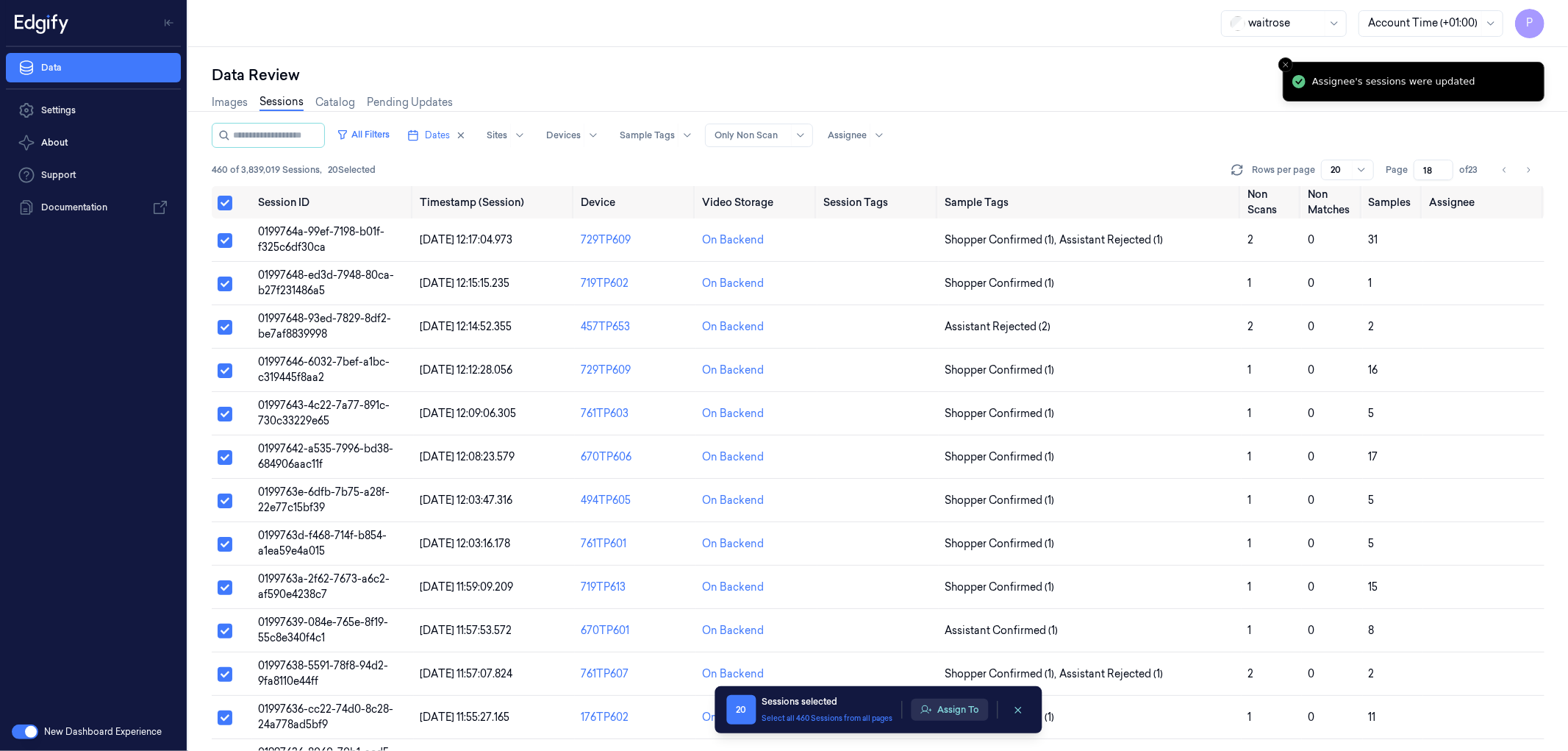
click at [961, 704] on button "Assign To" at bounding box center [949, 710] width 77 height 22
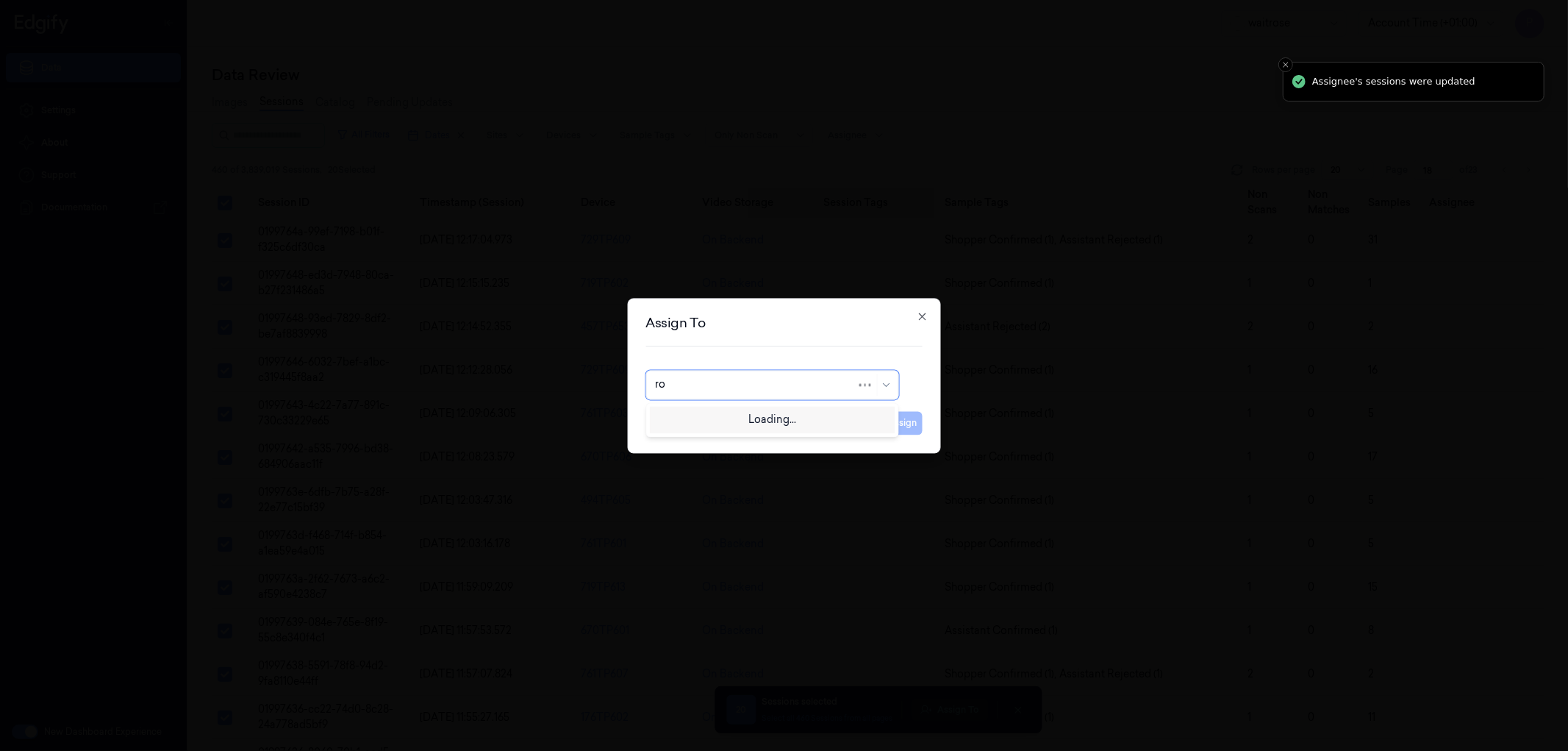
type input "roh"
click at [757, 411] on div "[PERSON_NAME]" at bounding box center [772, 418] width 234 height 15
click at [894, 422] on button "Assign" at bounding box center [902, 423] width 41 height 24
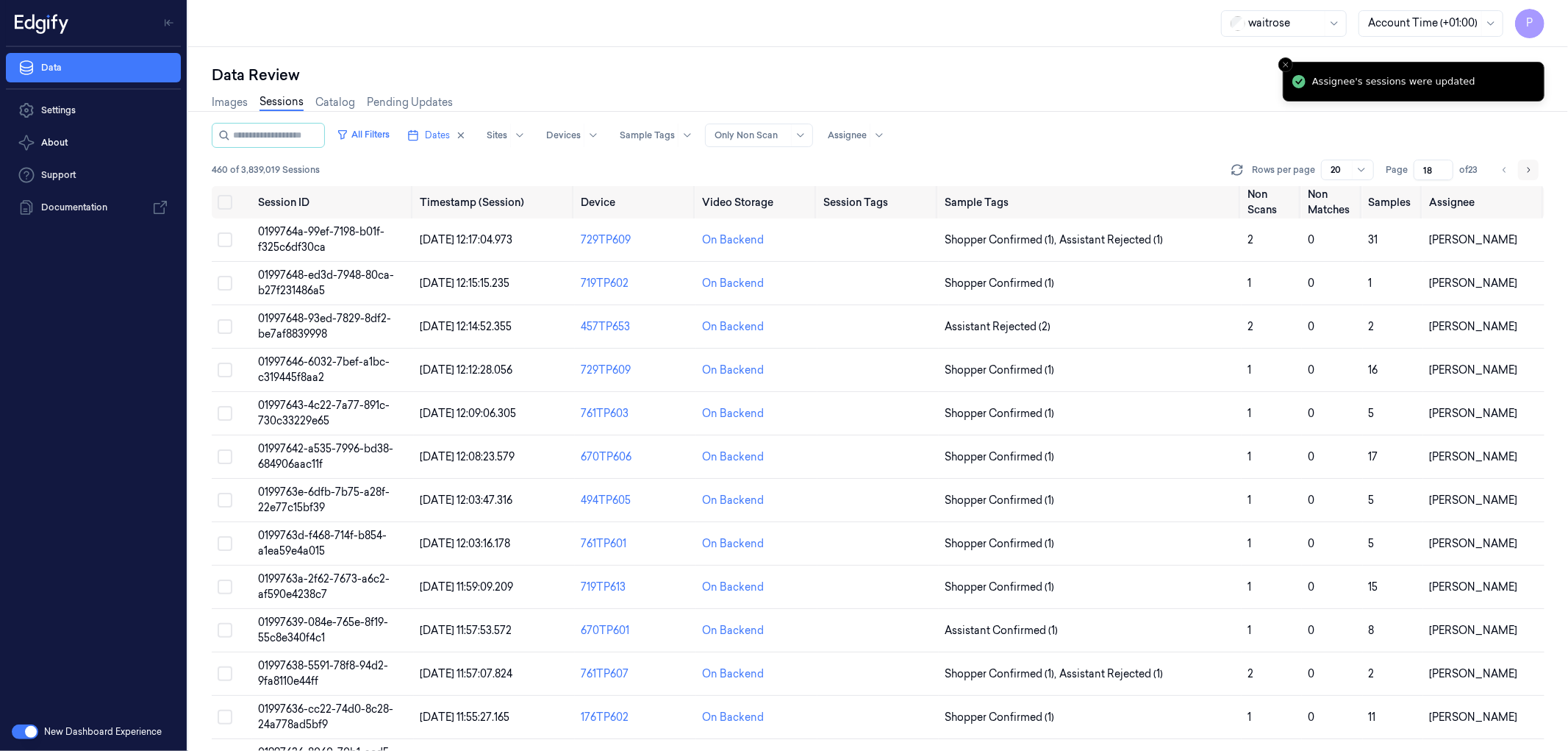
click at [1531, 167] on icon "Go to next page" at bounding box center [1528, 170] width 8 height 12
type input "19"
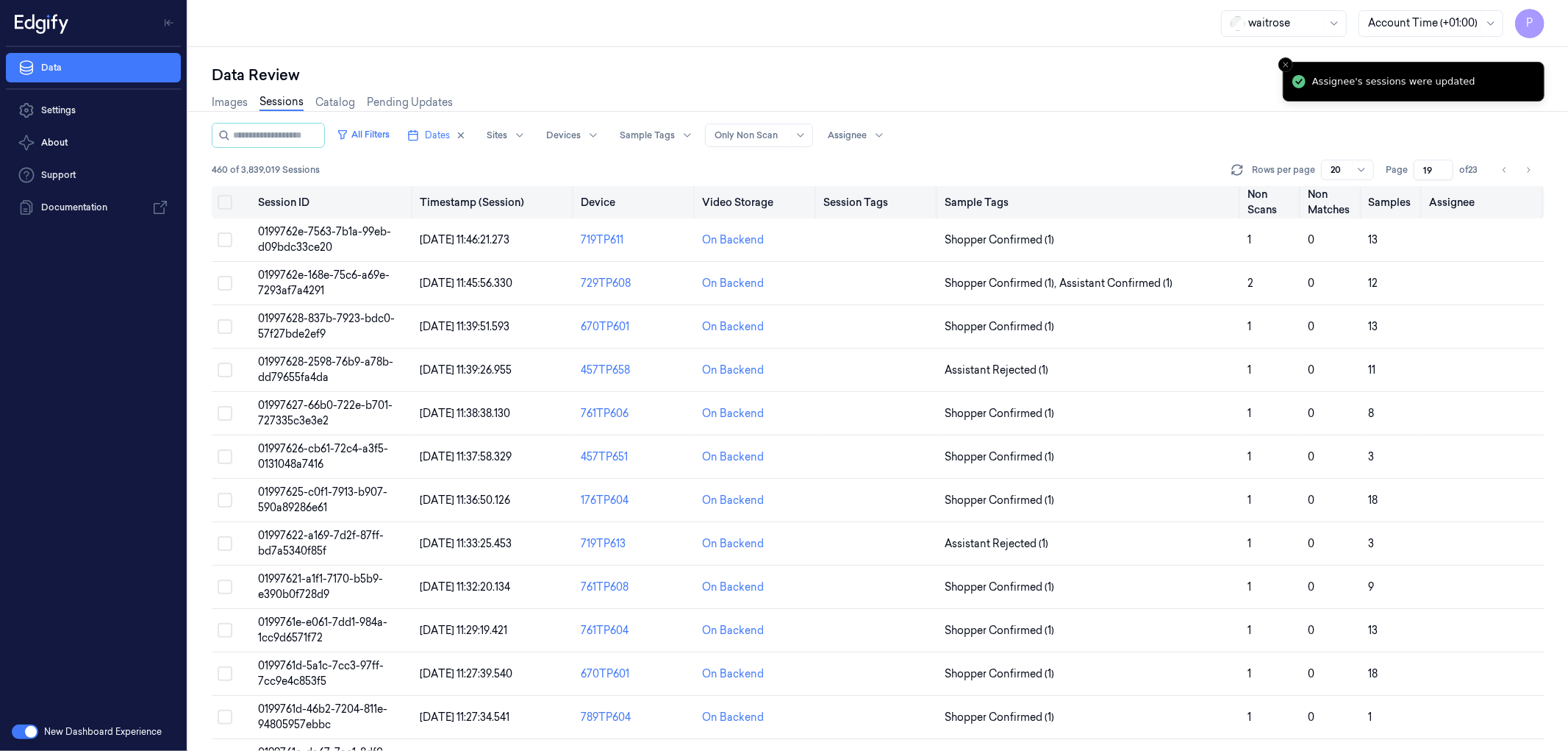
click at [225, 202] on button "on" at bounding box center [224, 202] width 14 height 14
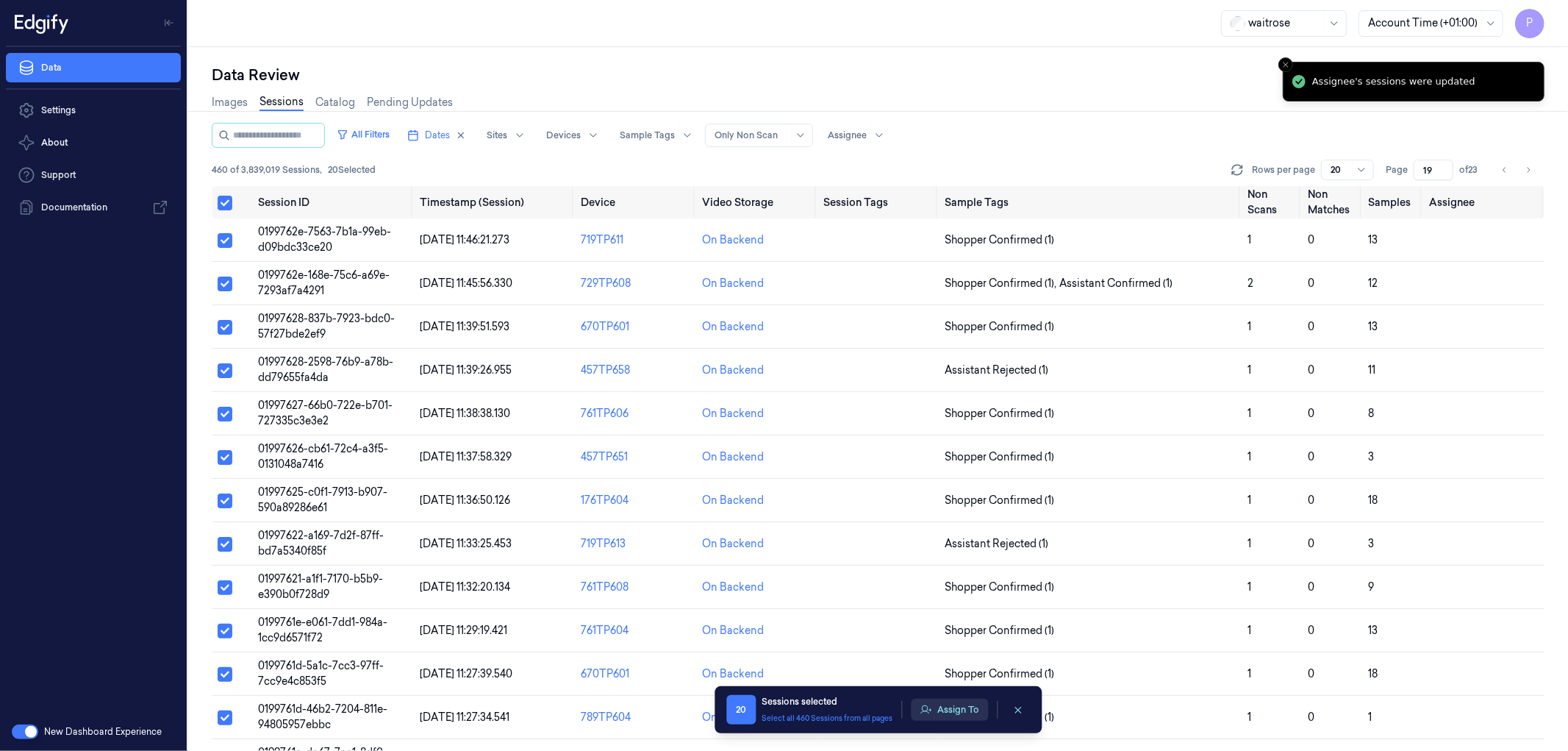
click at [955, 710] on button "Assign To" at bounding box center [949, 710] width 77 height 22
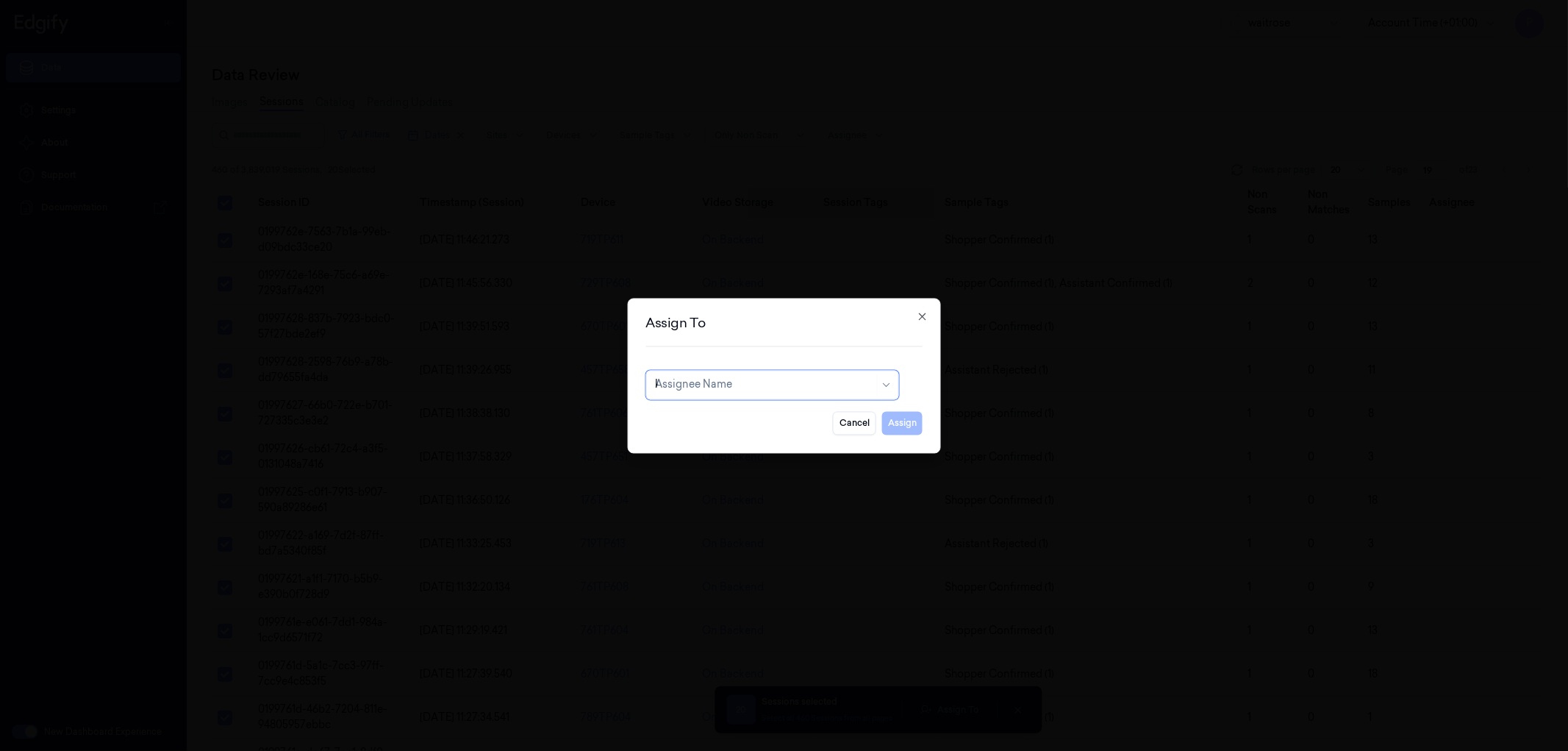
type input "ko"
click at [702, 421] on div "korisetty prem" at bounding box center [690, 418] width 70 height 15
click at [895, 428] on button "Assign" at bounding box center [902, 423] width 41 height 24
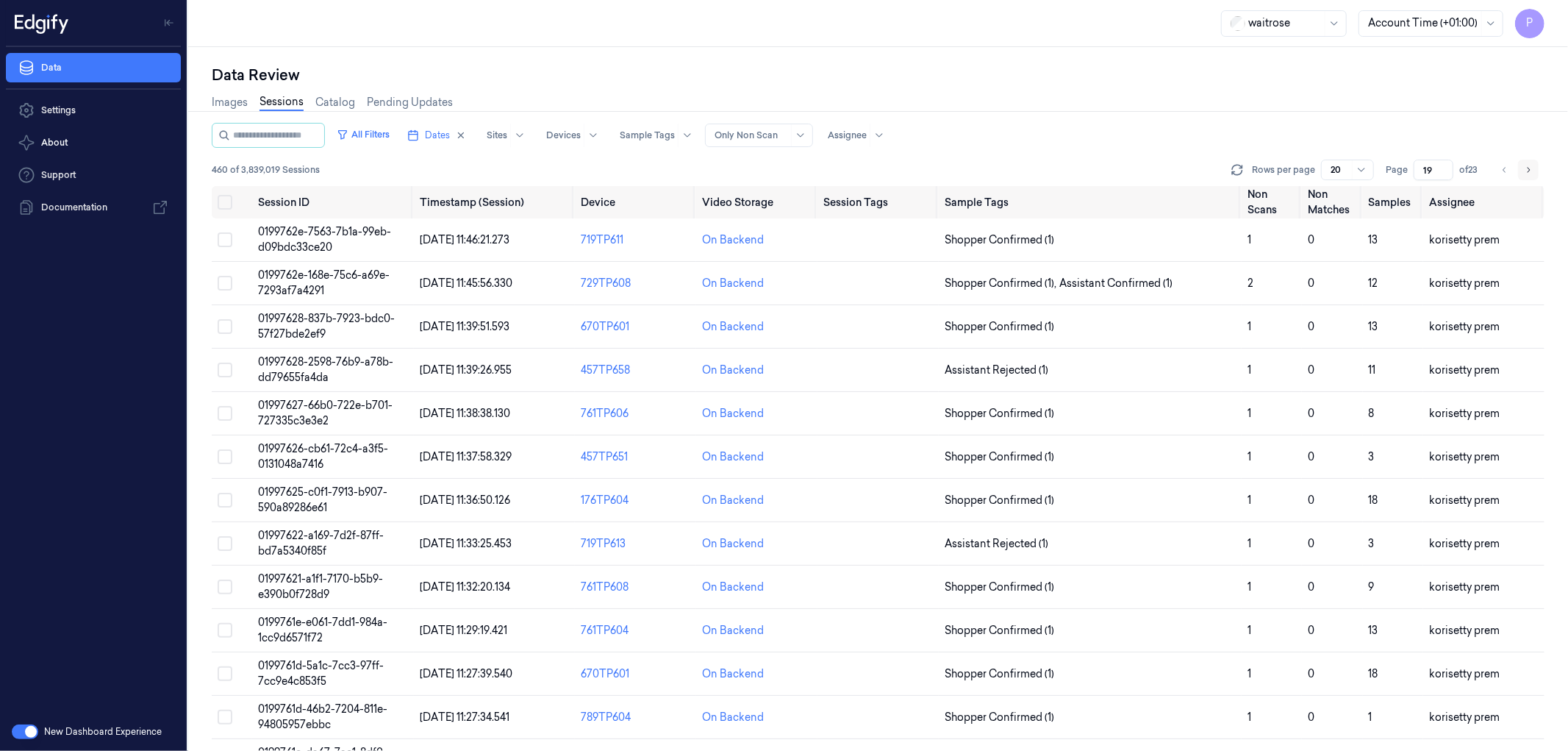
click at [1527, 167] on icon "Go to next page" at bounding box center [1528, 170] width 8 height 12
type input "20"
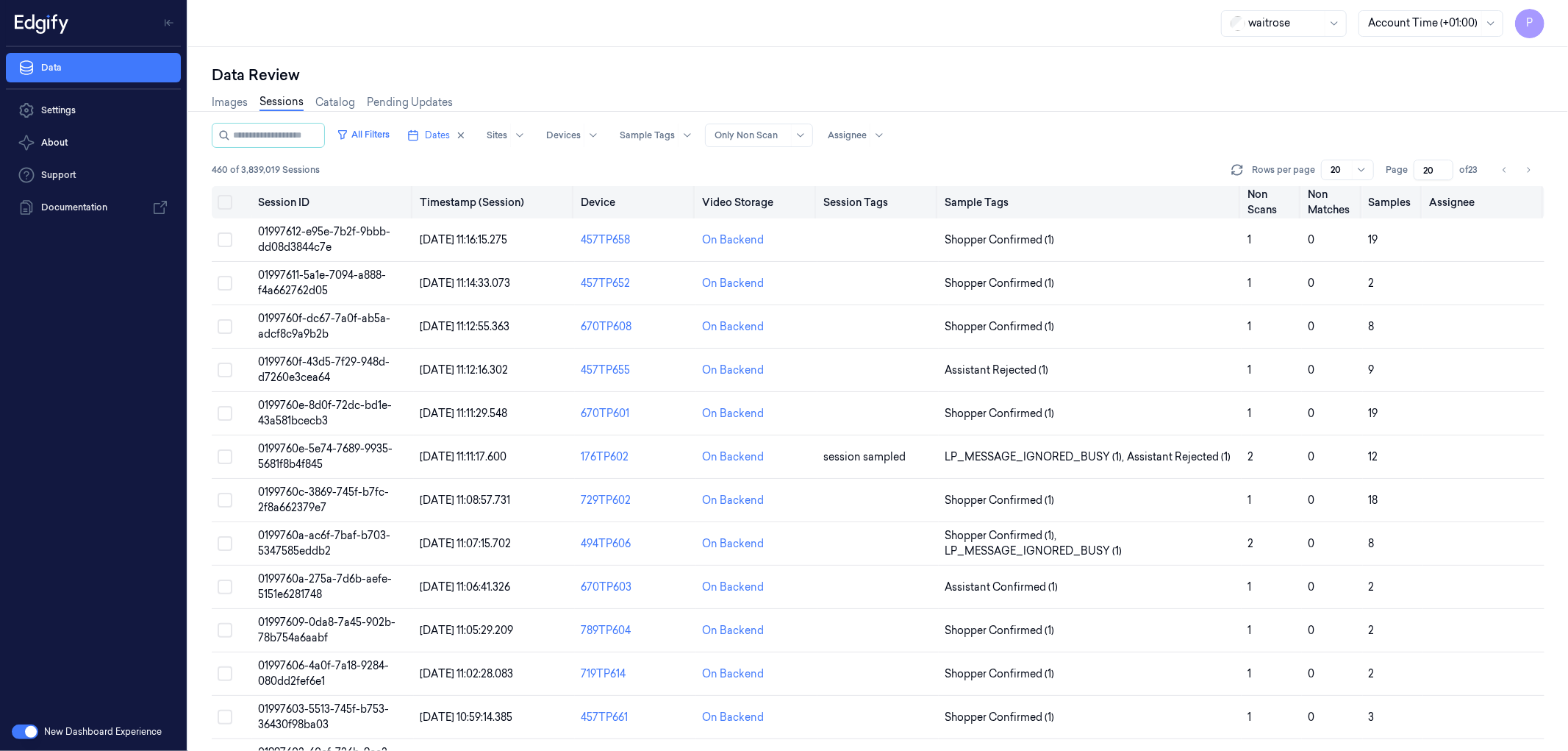
click at [230, 204] on button "on" at bounding box center [224, 202] width 14 height 14
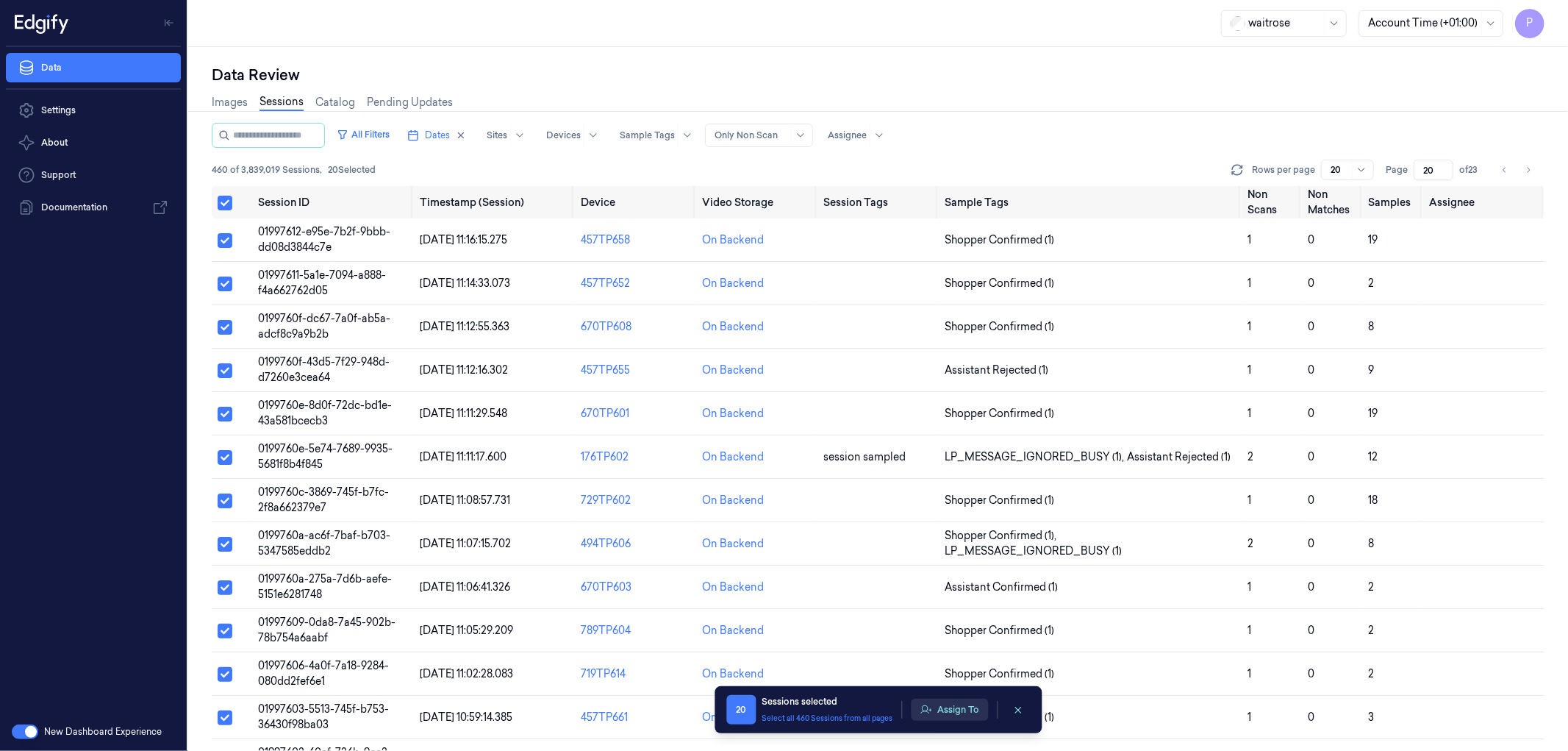
click at [958, 707] on button "Assign To" at bounding box center [949, 710] width 77 height 22
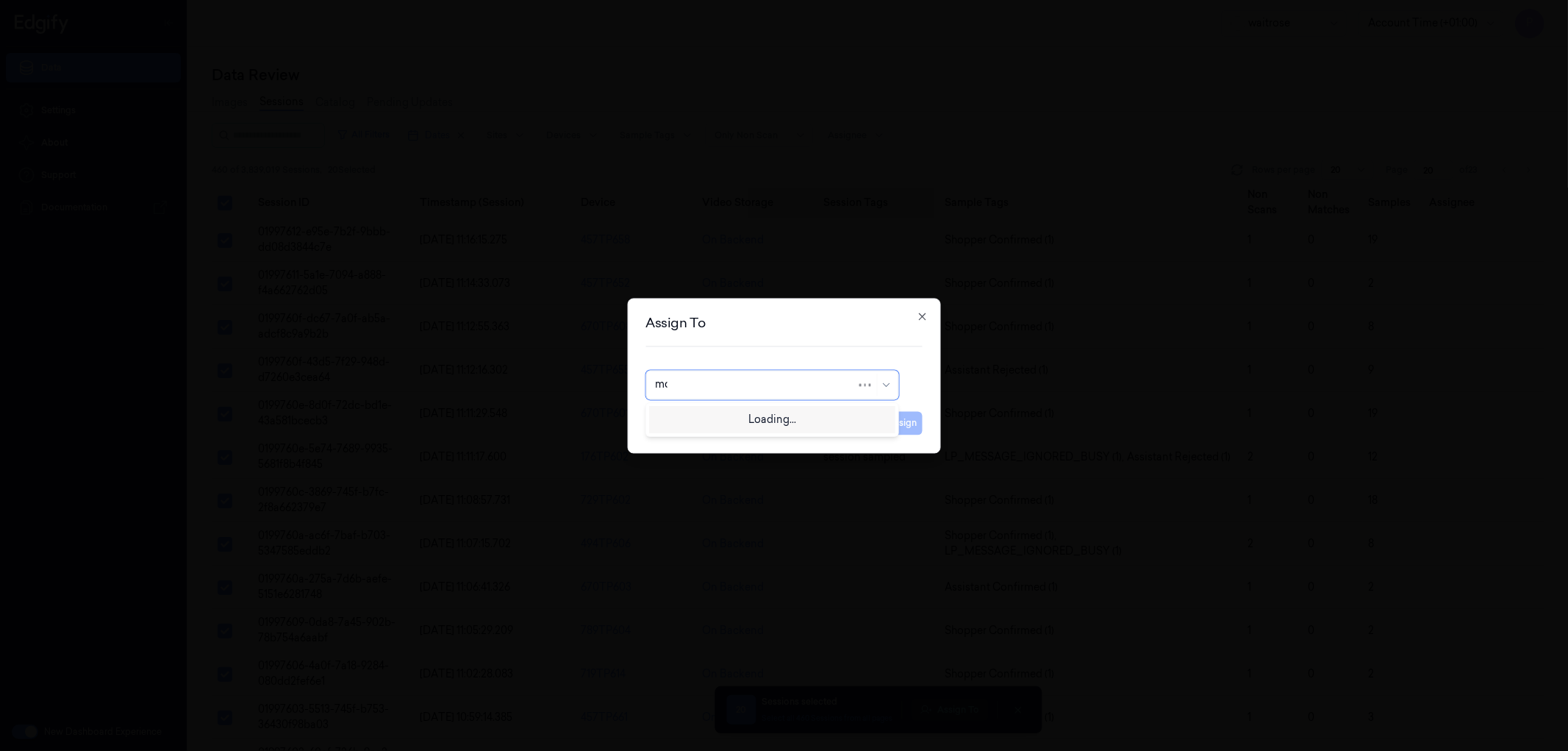
type input "moh"
click at [746, 425] on div "[PERSON_NAME]" at bounding box center [772, 418] width 234 height 15
click at [905, 423] on button "Assign" at bounding box center [902, 423] width 41 height 24
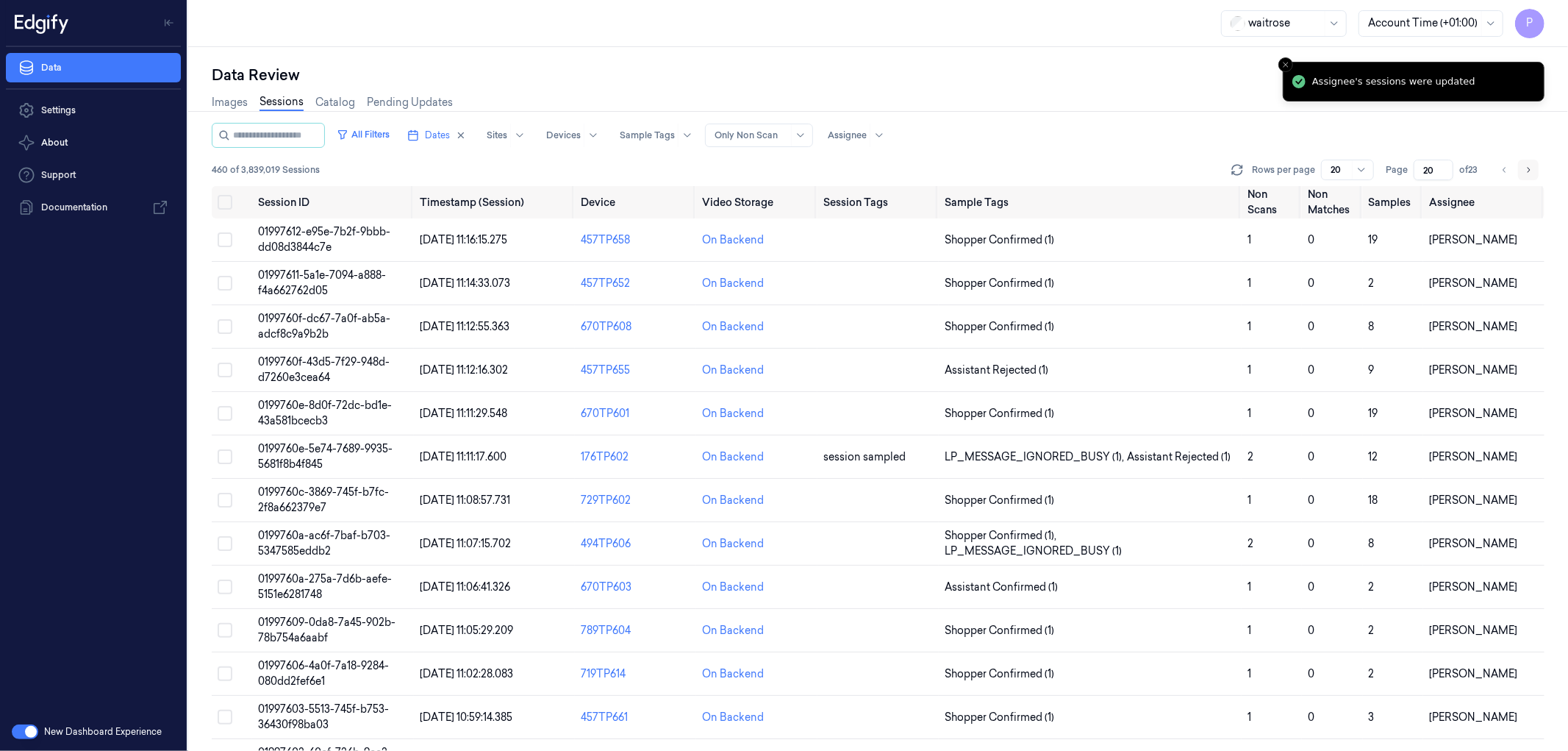
click at [1527, 171] on icon "Go to next page" at bounding box center [1528, 170] width 8 height 12
type input "21"
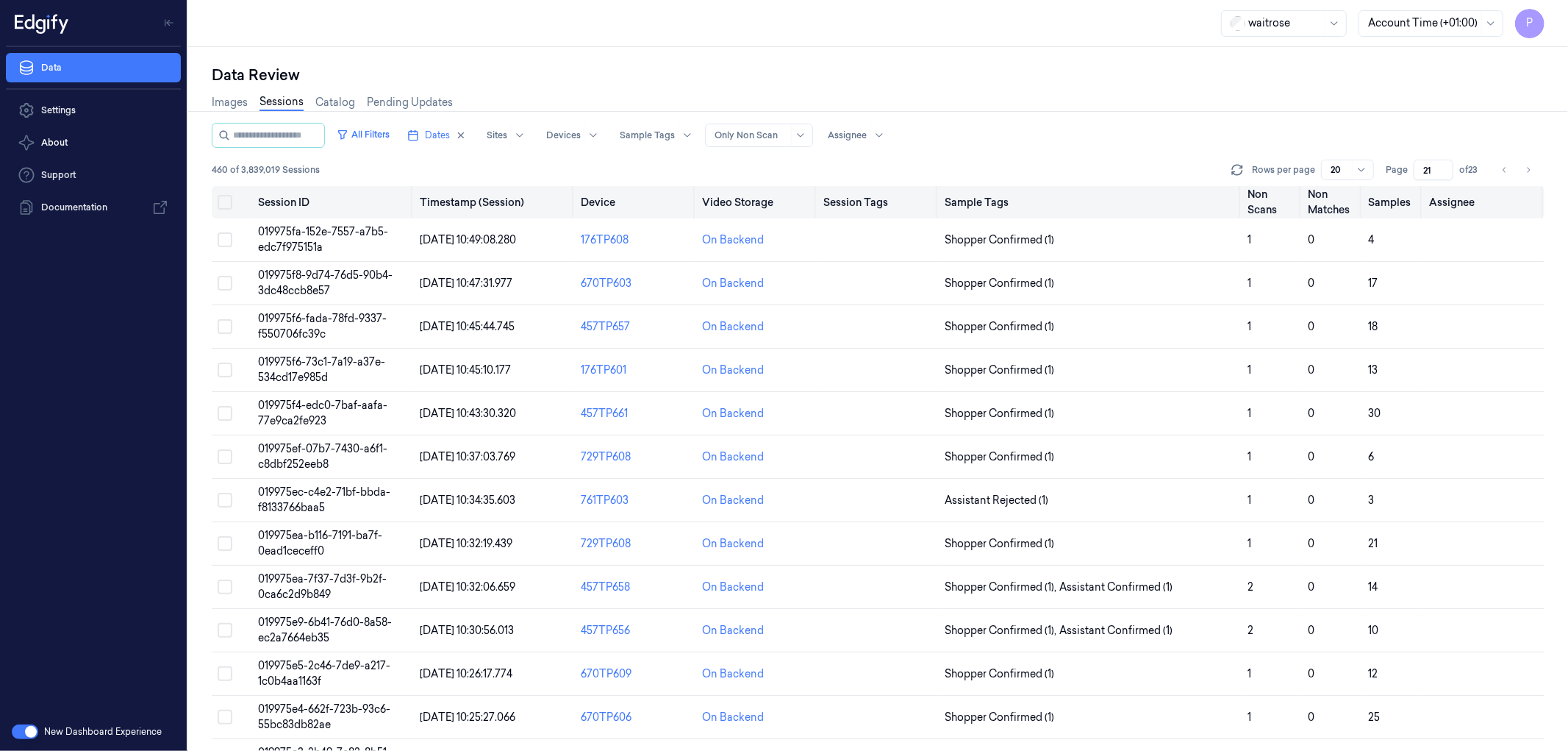
click at [228, 199] on button "on" at bounding box center [224, 202] width 14 height 14
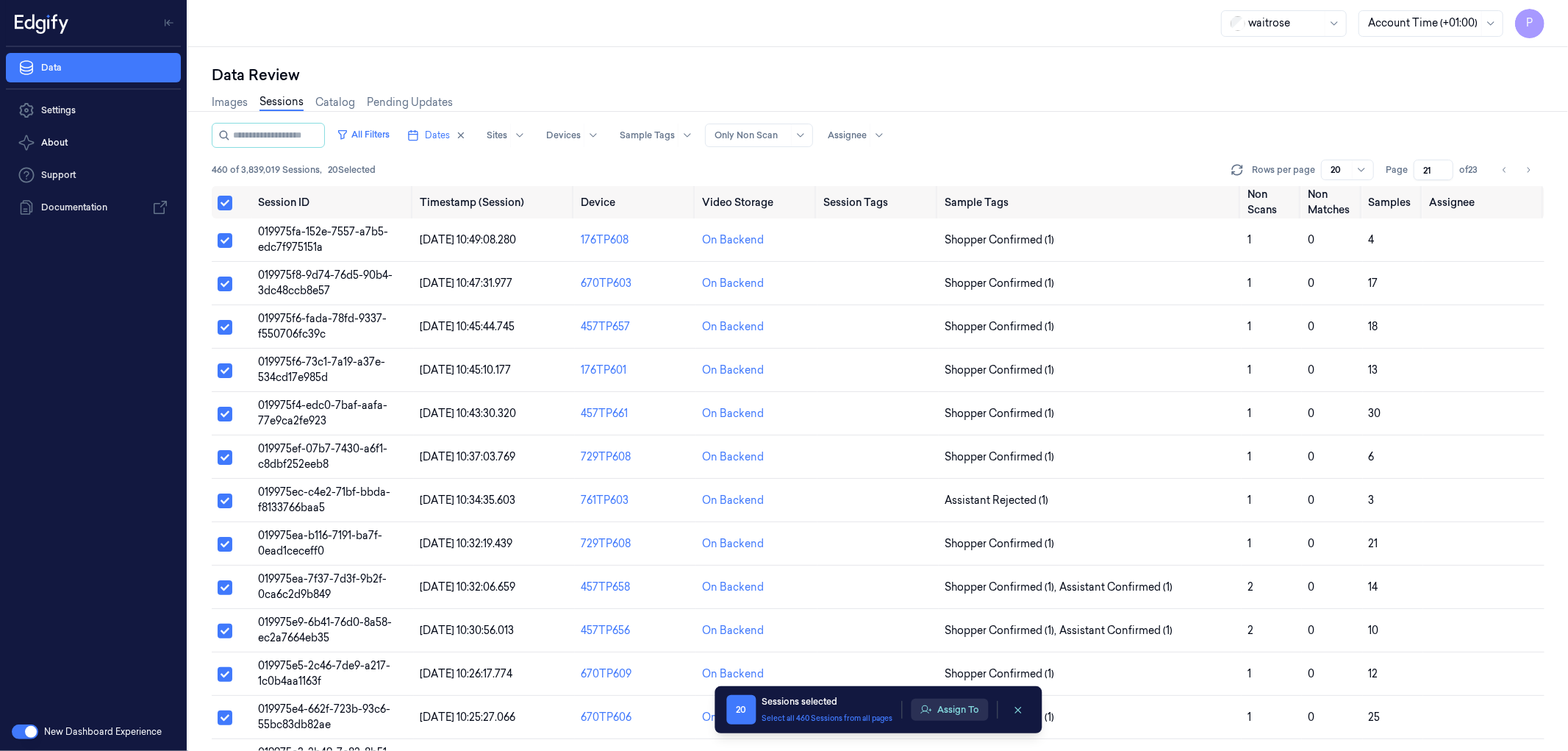
click at [954, 706] on button "Assign To" at bounding box center [949, 710] width 77 height 22
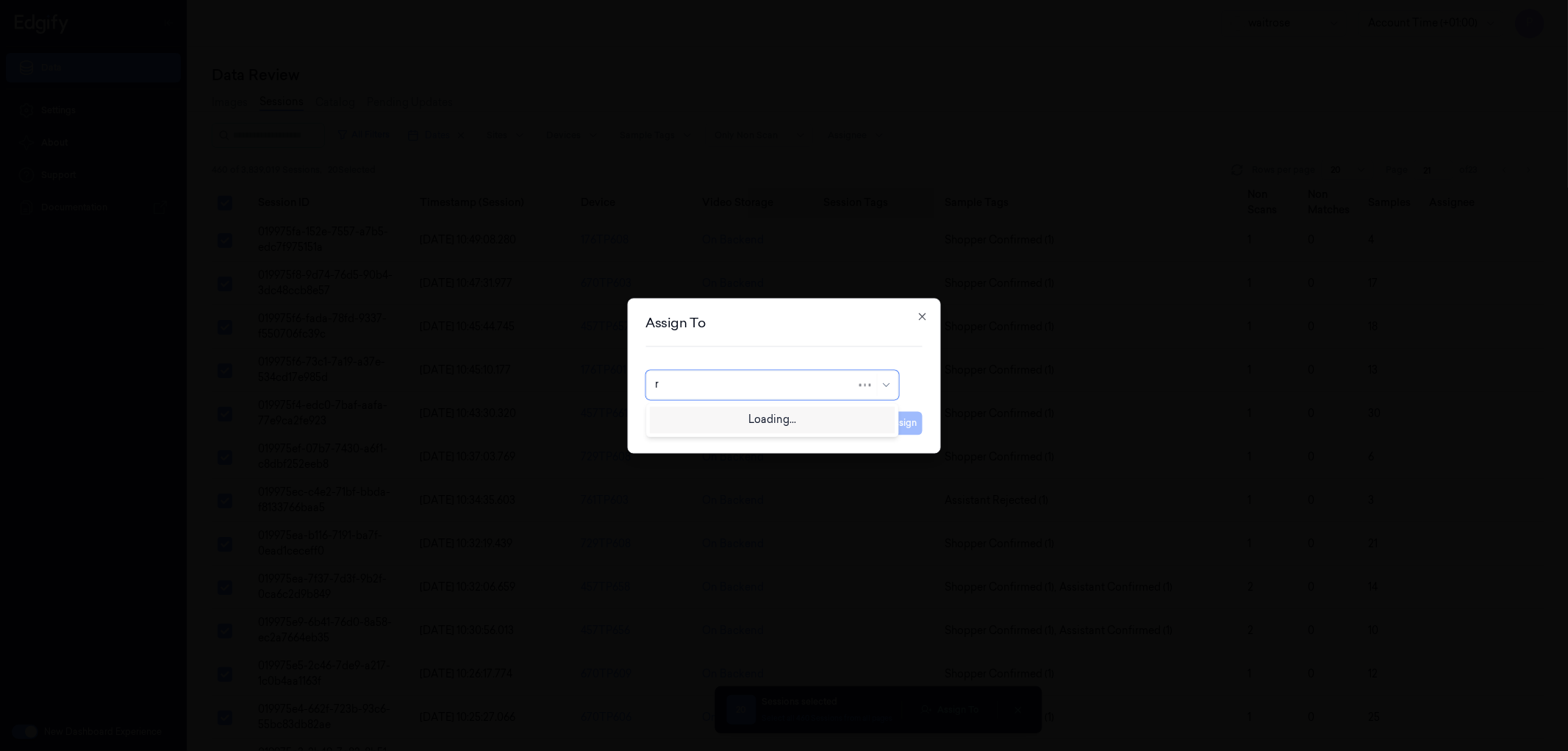
type input "ru"
click at [779, 415] on div "rupa a" at bounding box center [772, 418] width 234 height 15
click at [915, 422] on button "Assign" at bounding box center [902, 423] width 41 height 24
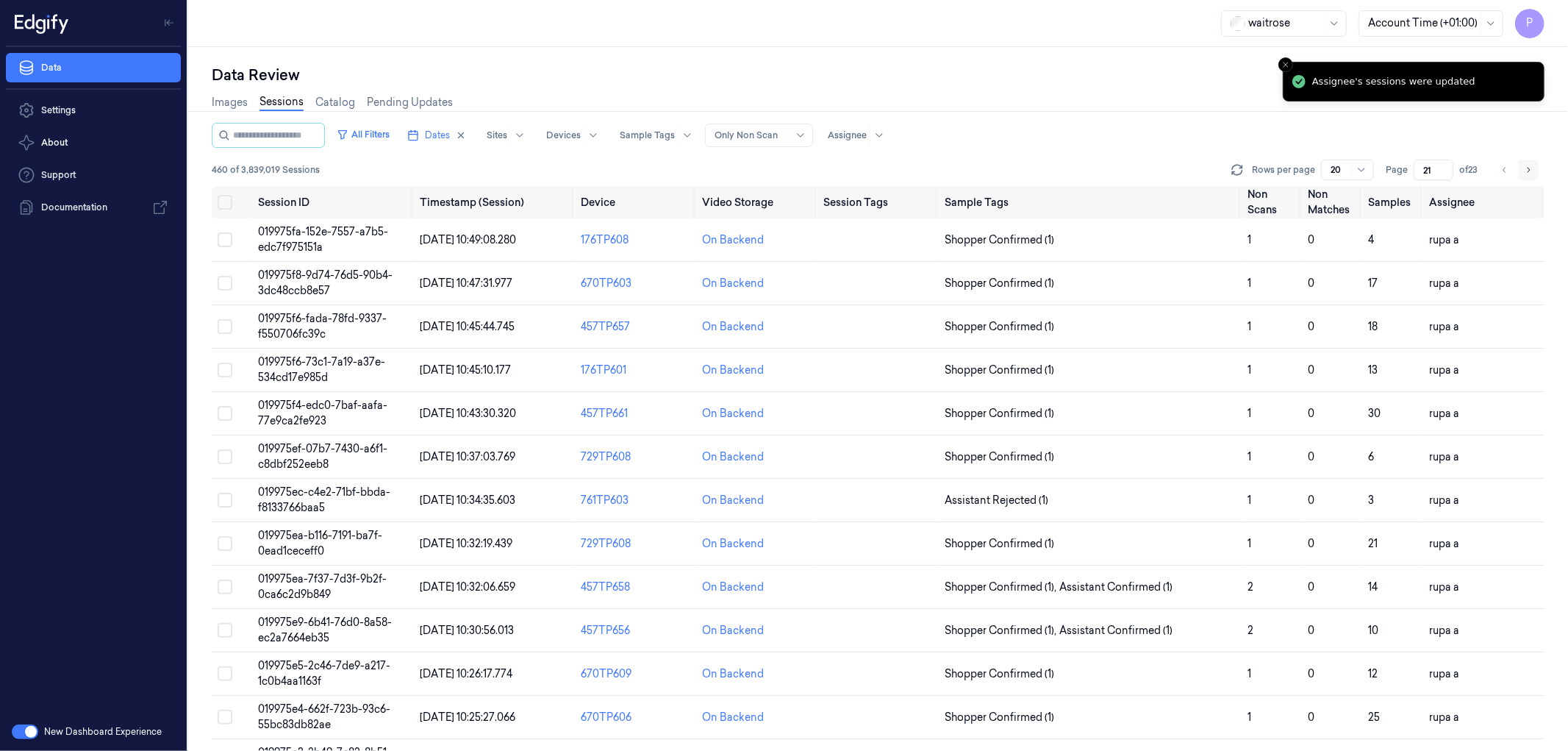
click at [1527, 171] on icon "Go to next page" at bounding box center [1528, 170] width 8 height 12
type input "22"
click at [224, 199] on button "on" at bounding box center [224, 202] width 14 height 14
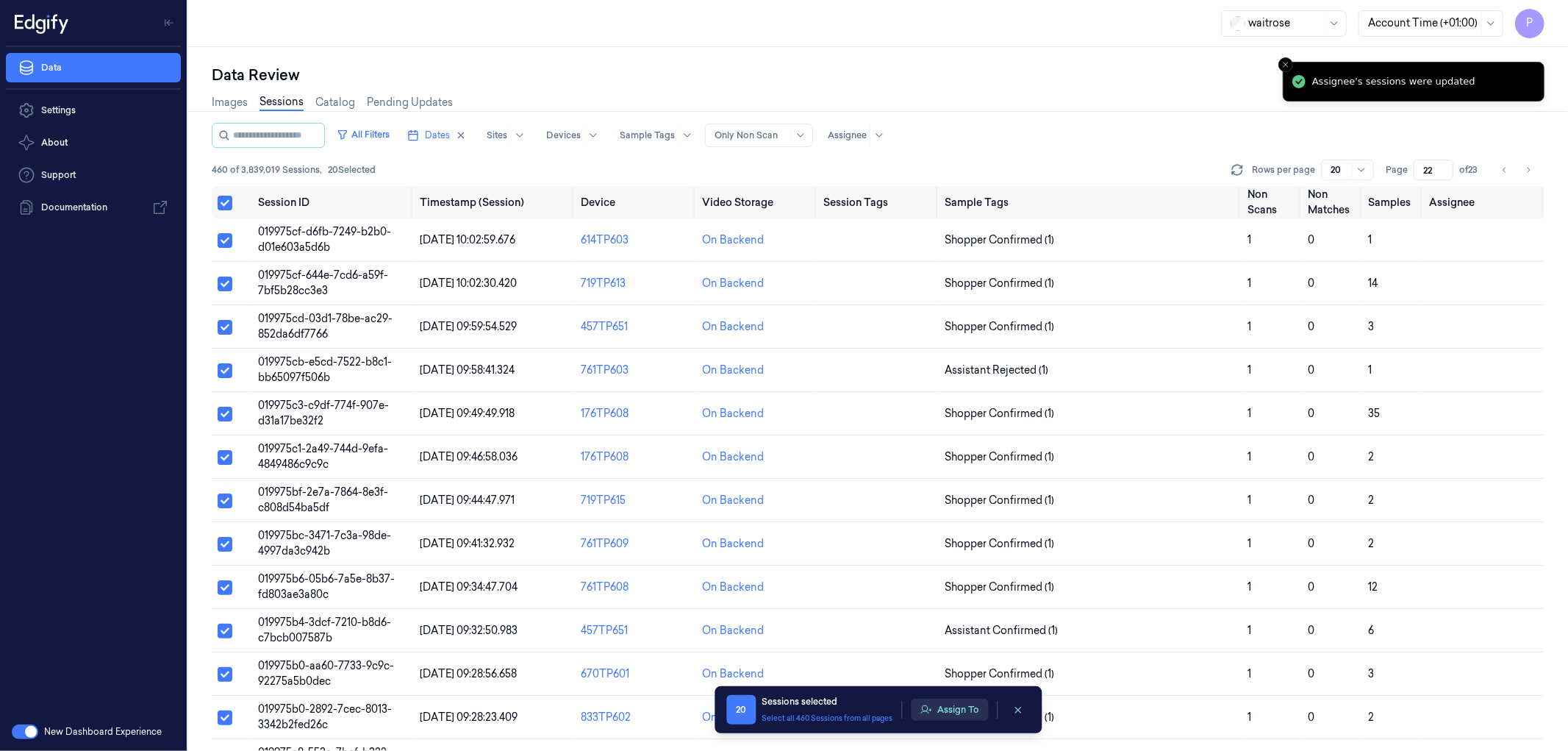
click at [960, 709] on button "Assign To" at bounding box center [949, 710] width 77 height 22
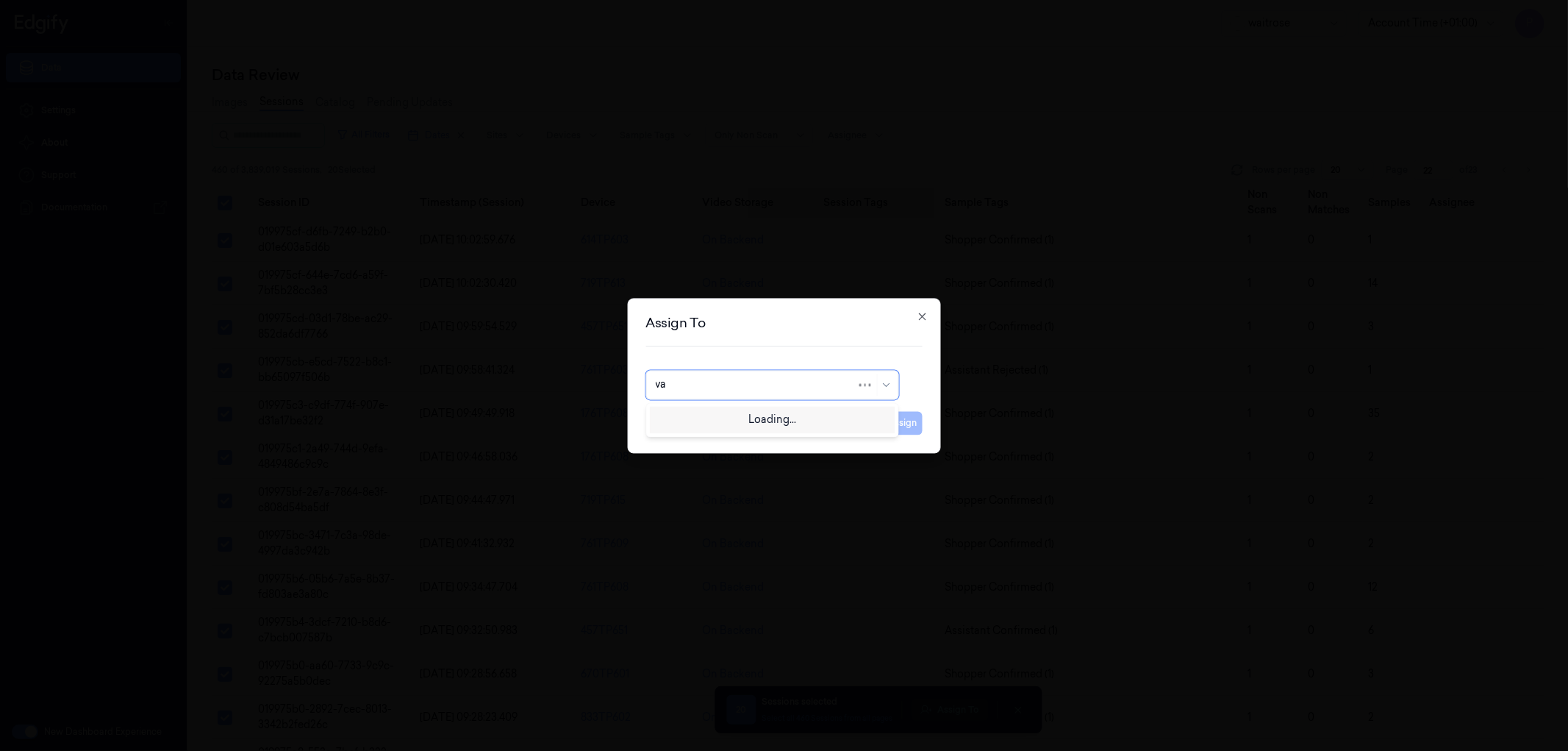
type input "var"
click at [711, 447] on div "[PERSON_NAME] g" at bounding box center [772, 442] width 234 height 15
click at [911, 428] on button "Assign" at bounding box center [902, 423] width 41 height 24
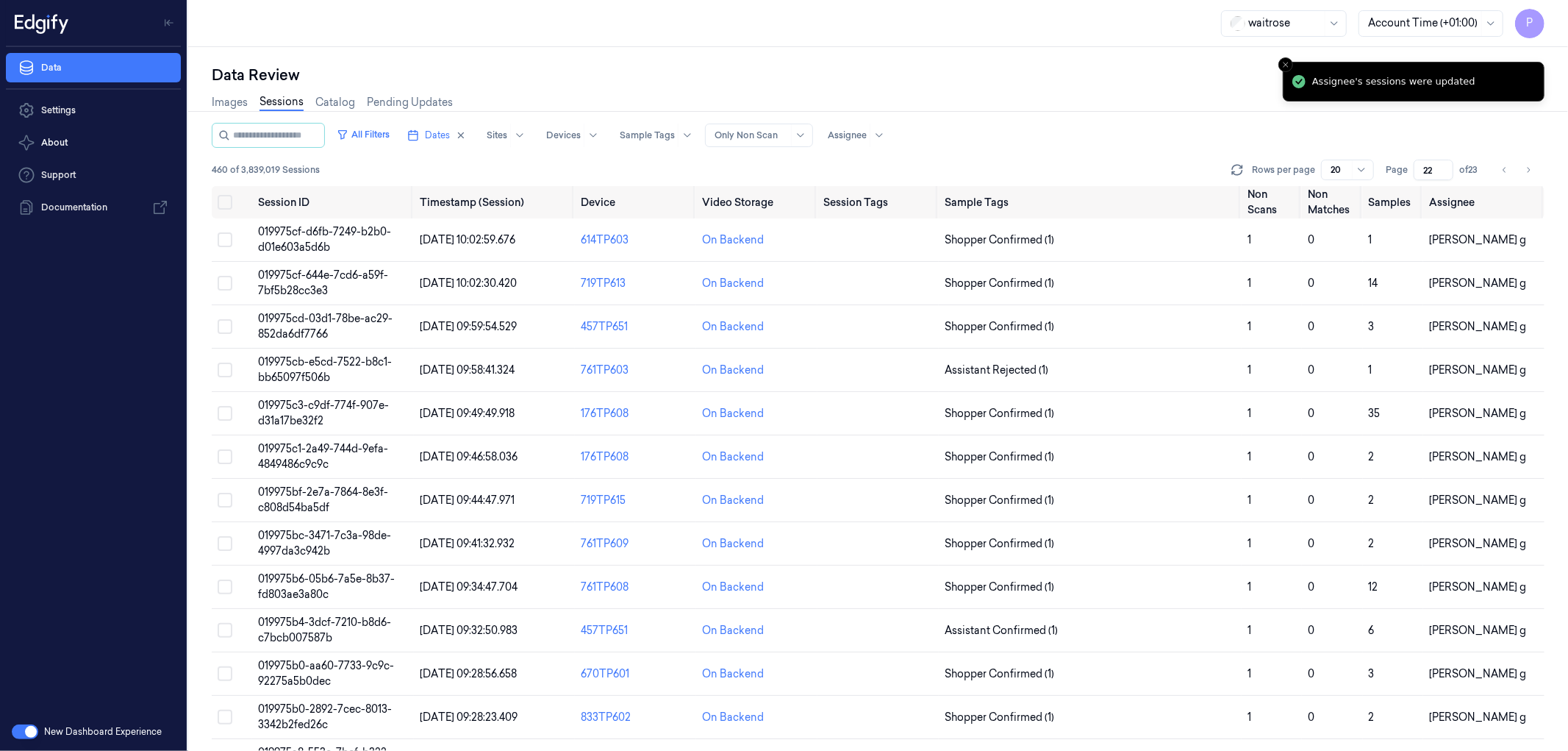
click at [1173, 112] on div "Images Sessions Catalog Pending Updates" at bounding box center [878, 104] width 1333 height 37
click at [1529, 169] on icon "Go to next page" at bounding box center [1528, 170] width 8 height 12
type input "23"
